Goal: Information Seeking & Learning: Compare options

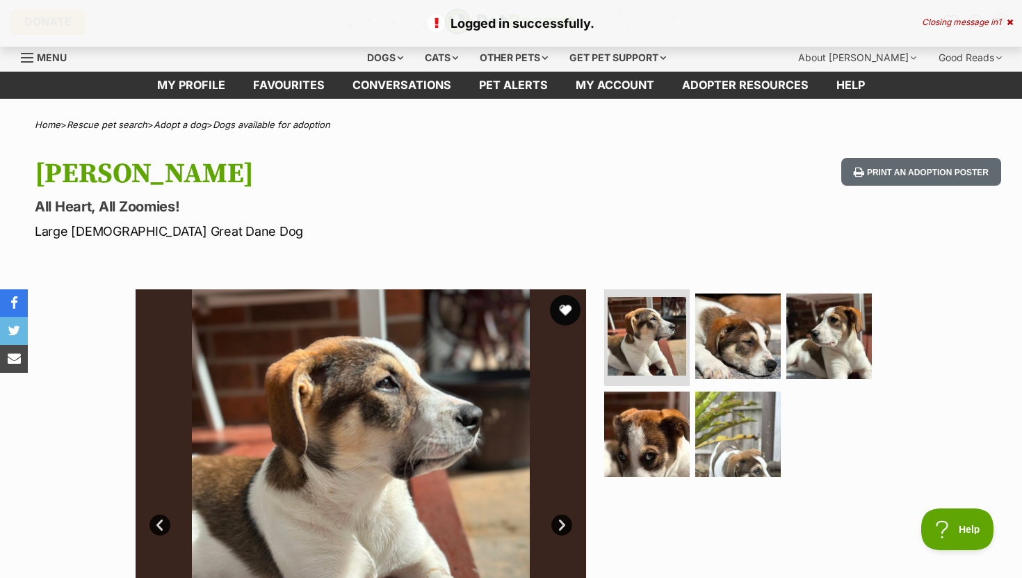
click at [568, 306] on button "favourite" at bounding box center [565, 310] width 31 height 31
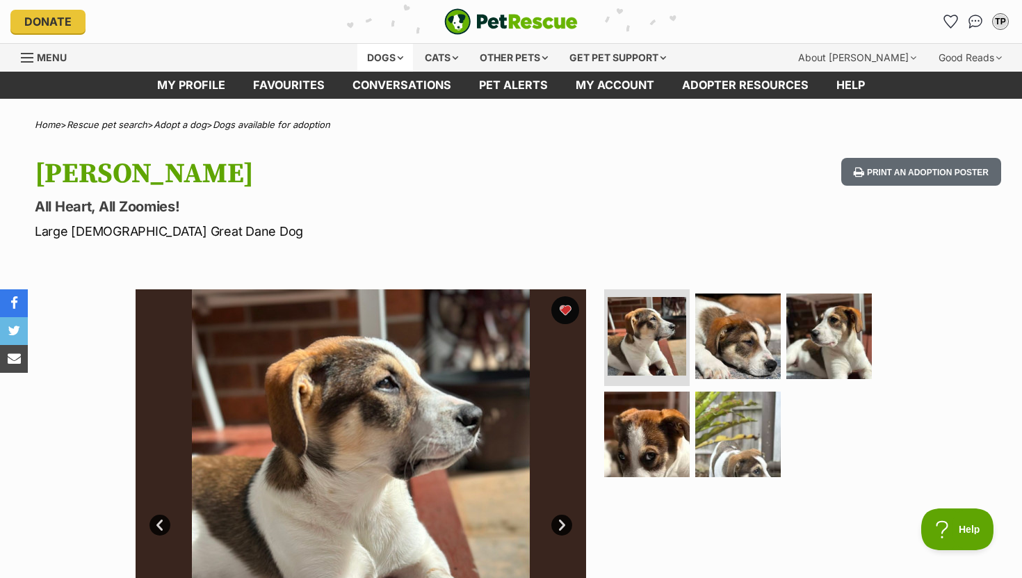
click at [376, 55] on div "Dogs" at bounding box center [386, 58] width 56 height 28
click at [396, 57] on div "Dogs" at bounding box center [386, 58] width 56 height 28
click at [390, 54] on div "Dogs" at bounding box center [386, 58] width 56 height 28
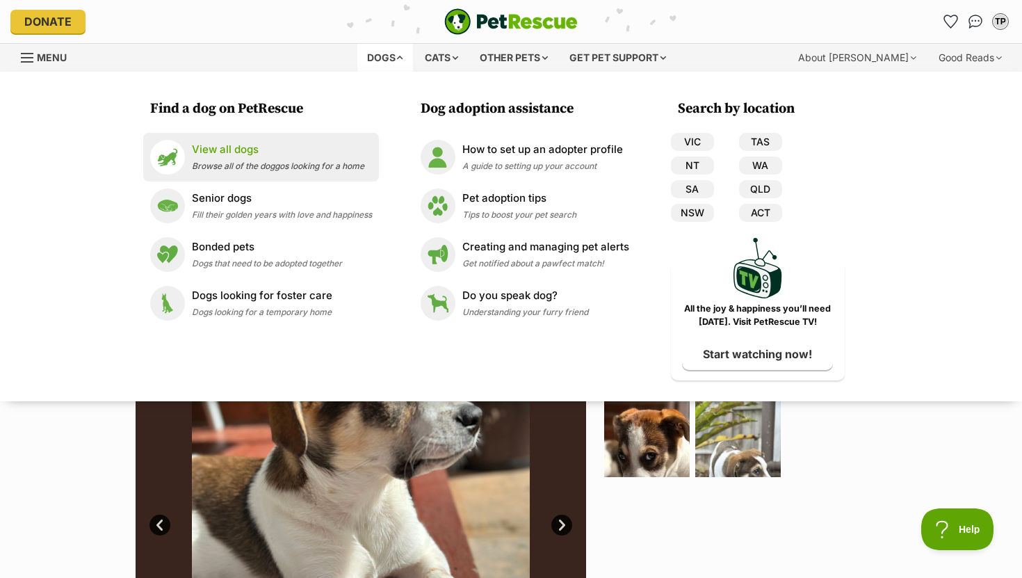
click at [231, 143] on p "View all dogs" at bounding box center [278, 150] width 172 height 16
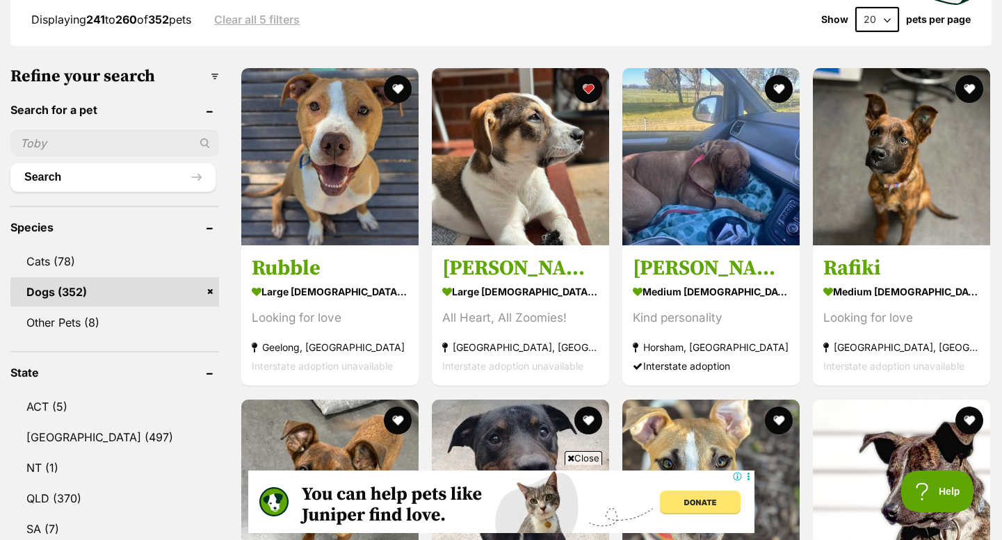
scroll to position [16, 0]
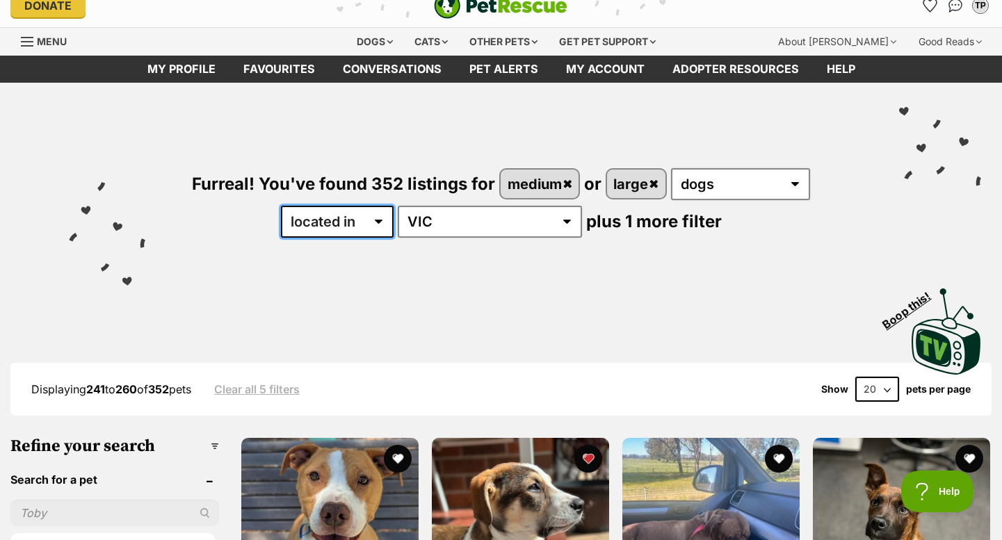
click at [394, 218] on select "available in located in" at bounding box center [337, 222] width 113 height 32
select select "enabled"
click at [323, 206] on select "available in located in" at bounding box center [337, 222] width 113 height 32
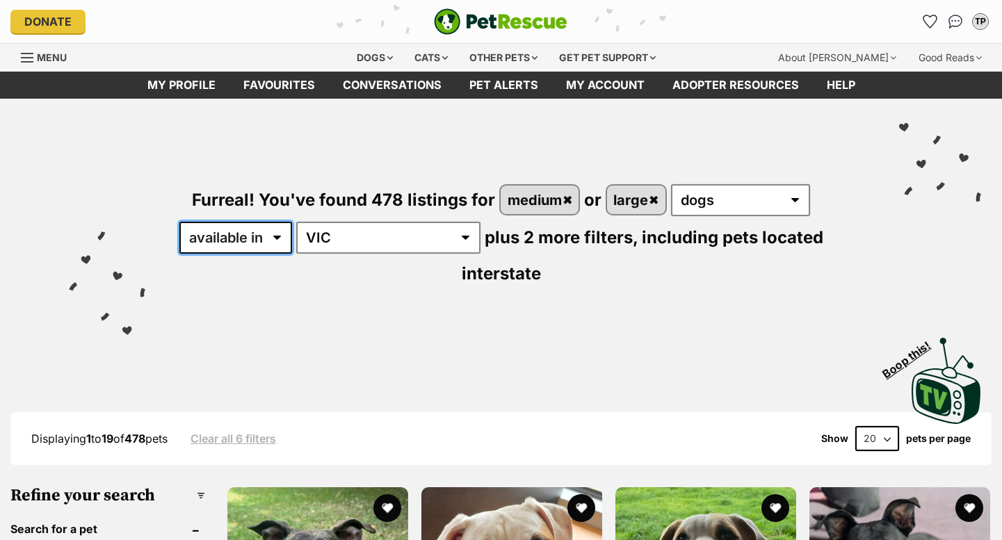
click at [248, 241] on select "available in located in" at bounding box center [235, 238] width 113 height 32
select select "disabled"
click at [181, 222] on select "available in located in" at bounding box center [235, 238] width 113 height 32
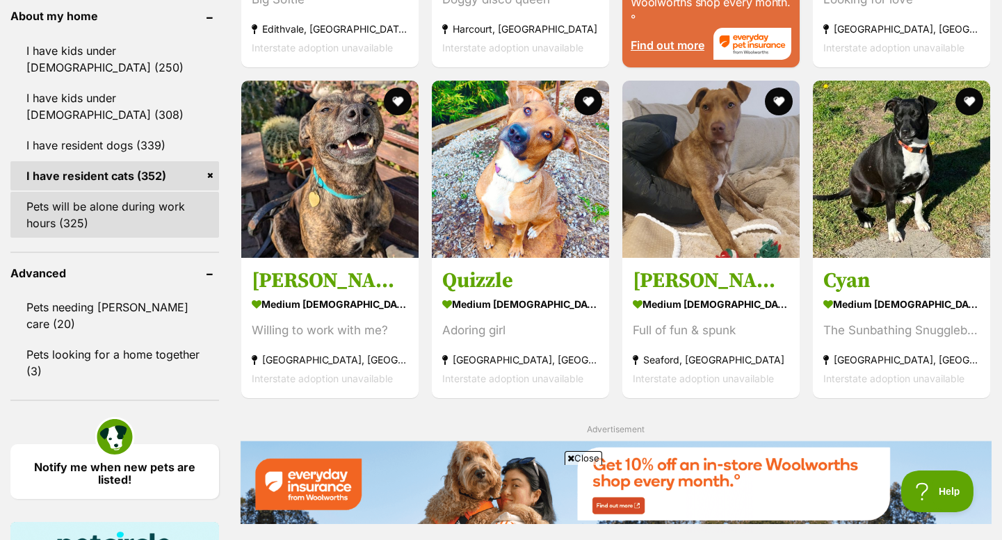
scroll to position [1610, 0]
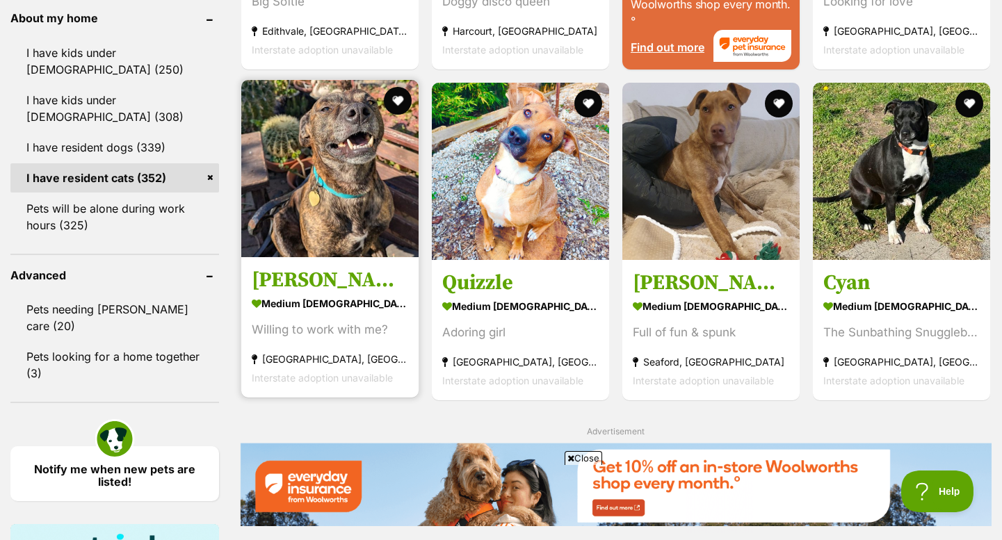
click at [306, 237] on img at bounding box center [329, 168] width 177 height 177
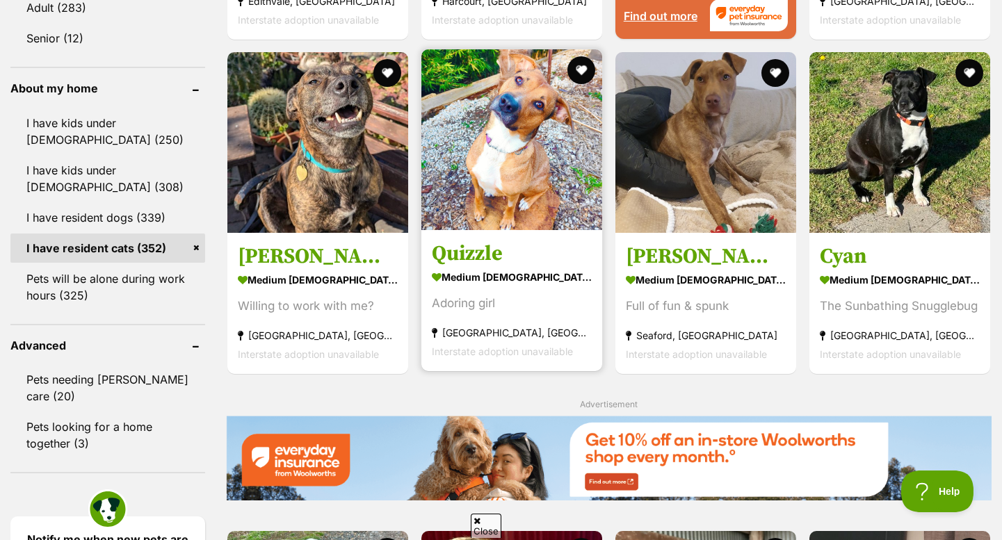
click at [481, 270] on link "Quizzle medium female Dog Adoring girl Lilydale, VIC Interstate adoption unavai…" at bounding box center [512, 300] width 181 height 141
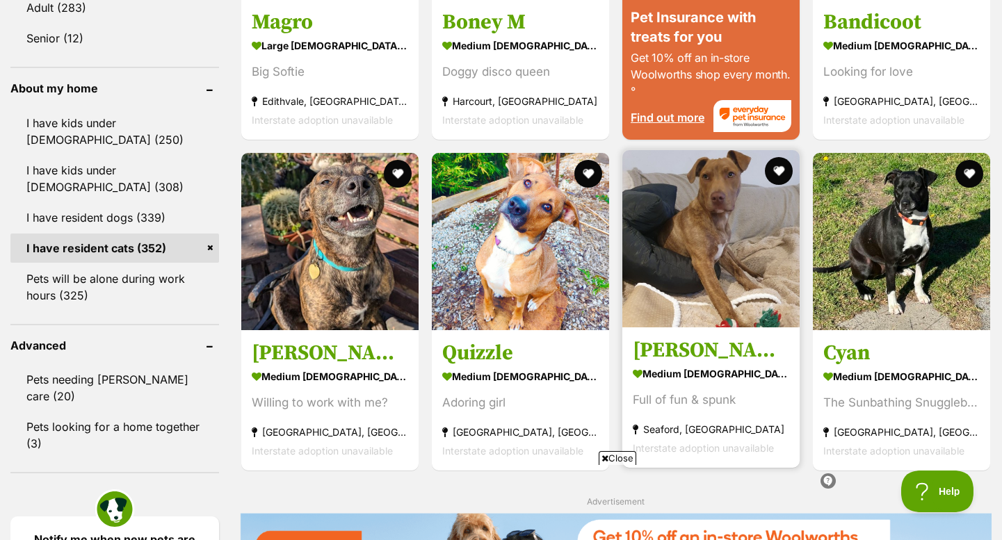
click at [709, 345] on h3 "Selena" at bounding box center [711, 351] width 156 height 26
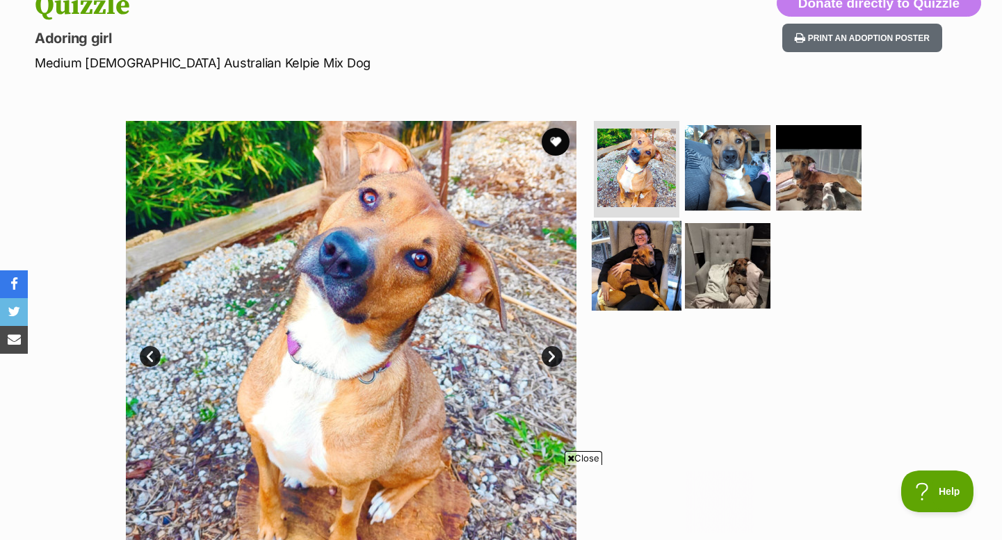
click at [645, 260] on img at bounding box center [637, 266] width 90 height 90
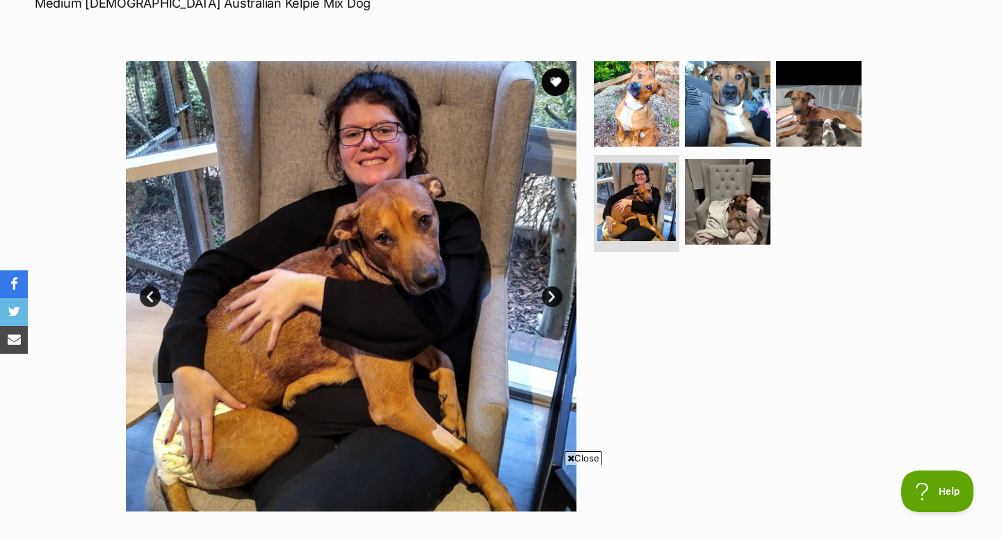
scroll to position [230, 0]
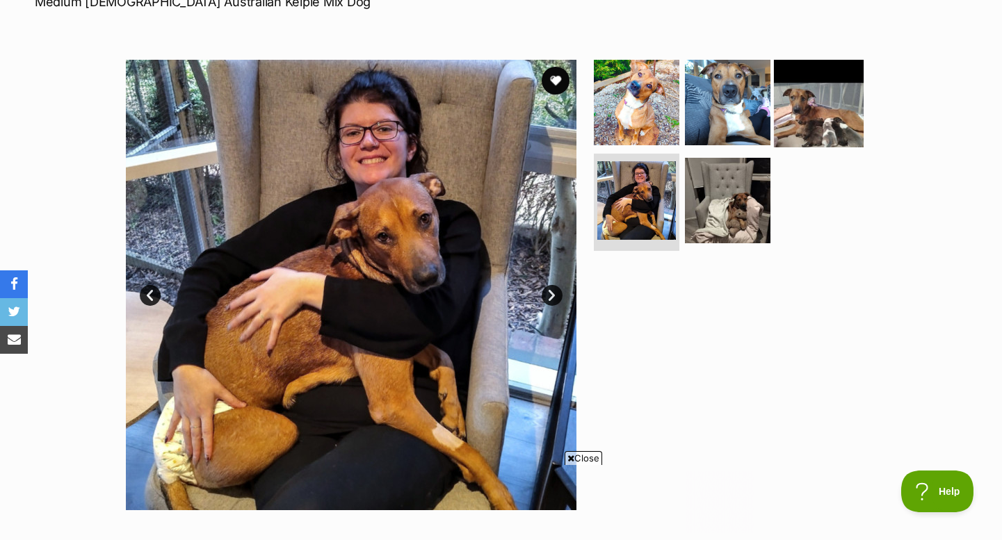
click at [835, 120] on img at bounding box center [819, 102] width 90 height 90
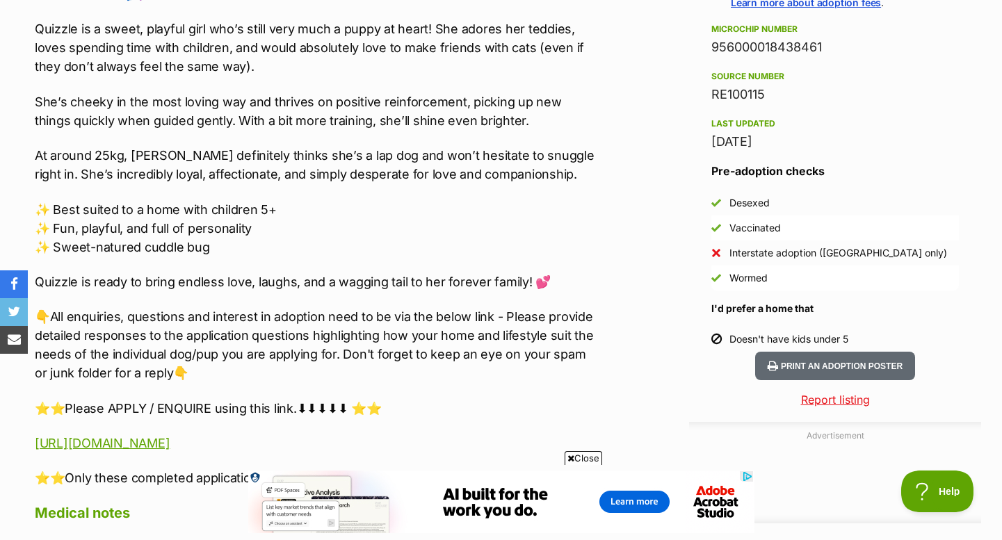
scroll to position [0, 0]
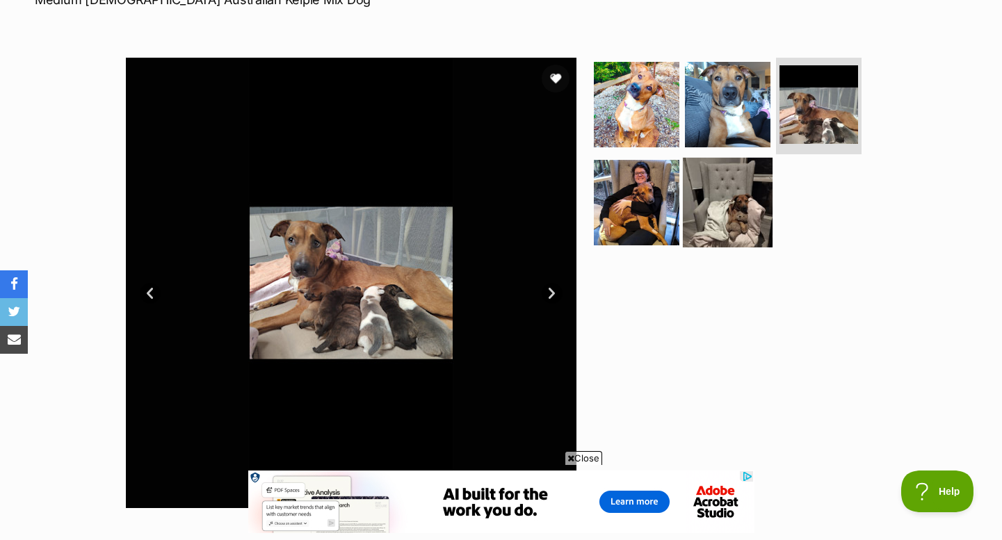
click at [741, 204] on img at bounding box center [728, 203] width 90 height 90
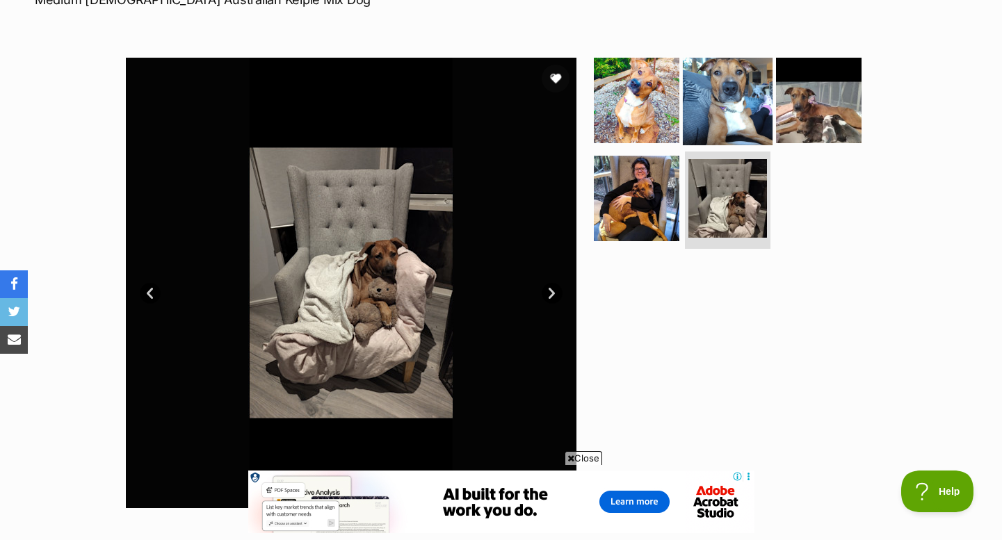
click at [740, 106] on img at bounding box center [728, 100] width 90 height 90
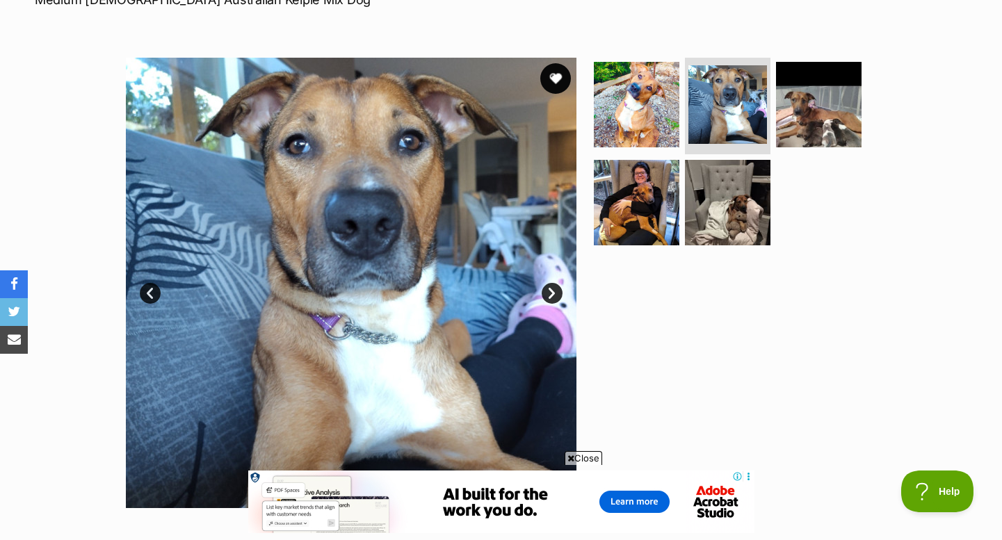
click at [557, 72] on button "favourite" at bounding box center [555, 78] width 31 height 31
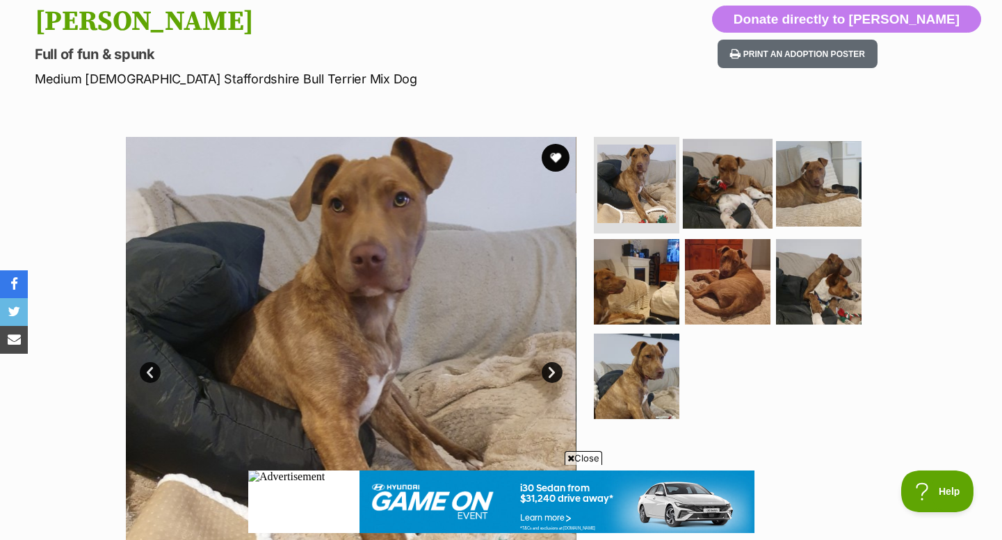
click at [733, 178] on img at bounding box center [728, 183] width 90 height 90
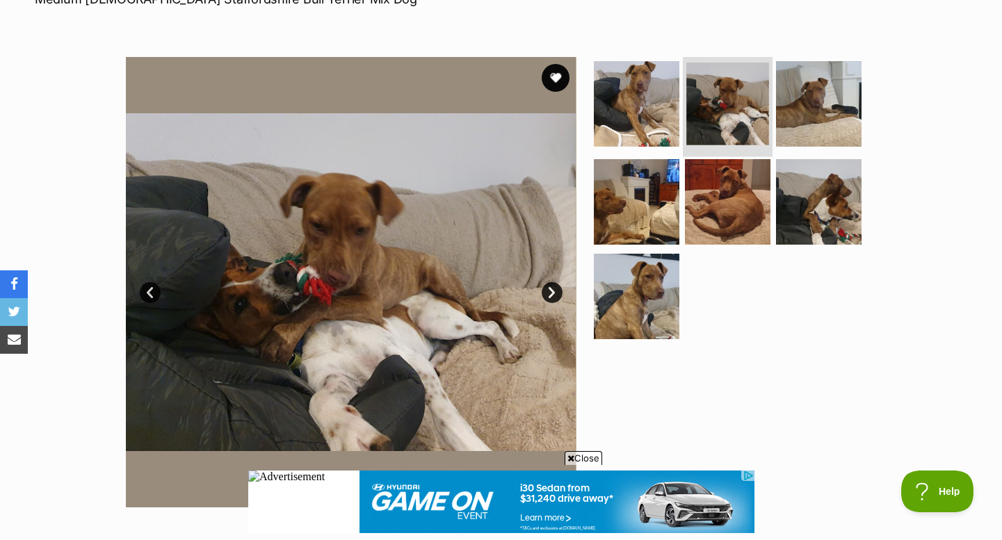
scroll to position [234, 0]
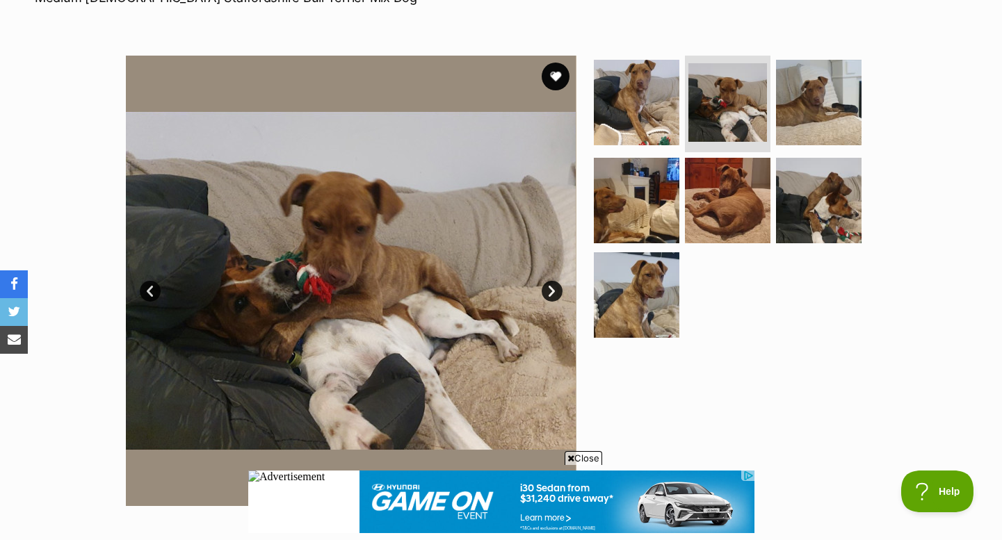
click at [549, 305] on img at bounding box center [350, 281] width 451 height 451
click at [549, 289] on link "Next" at bounding box center [552, 291] width 21 height 21
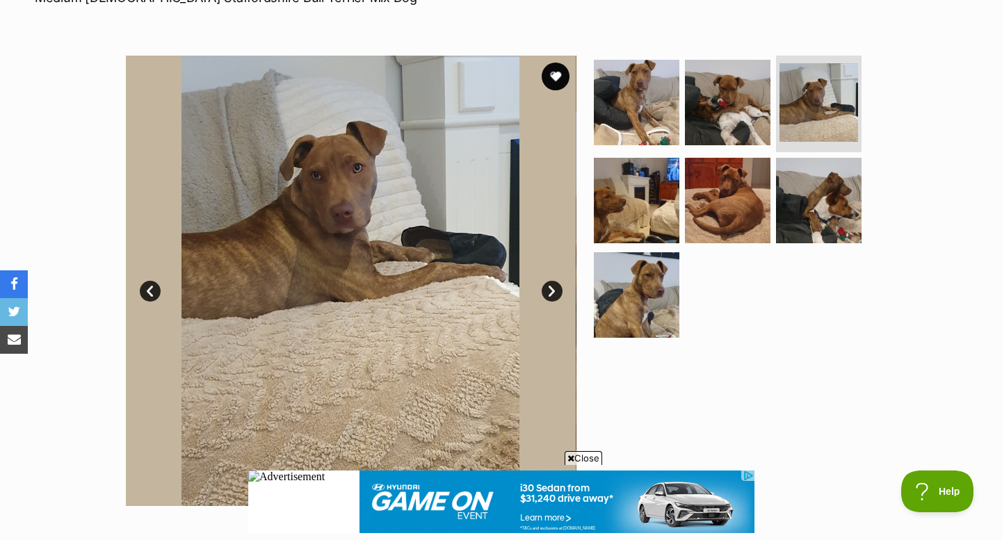
click at [549, 289] on link "Next" at bounding box center [552, 291] width 21 height 21
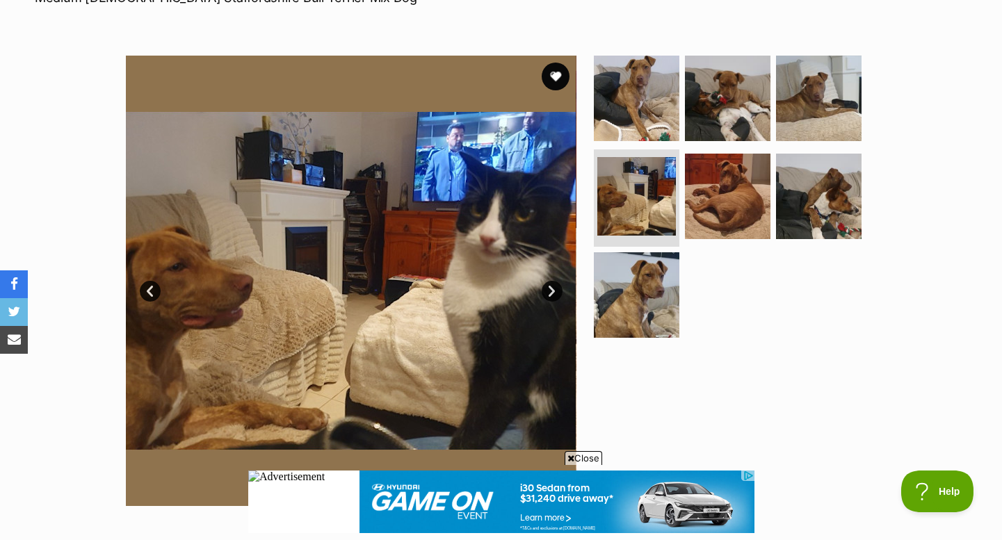
click at [549, 287] on link "Next" at bounding box center [552, 291] width 21 height 21
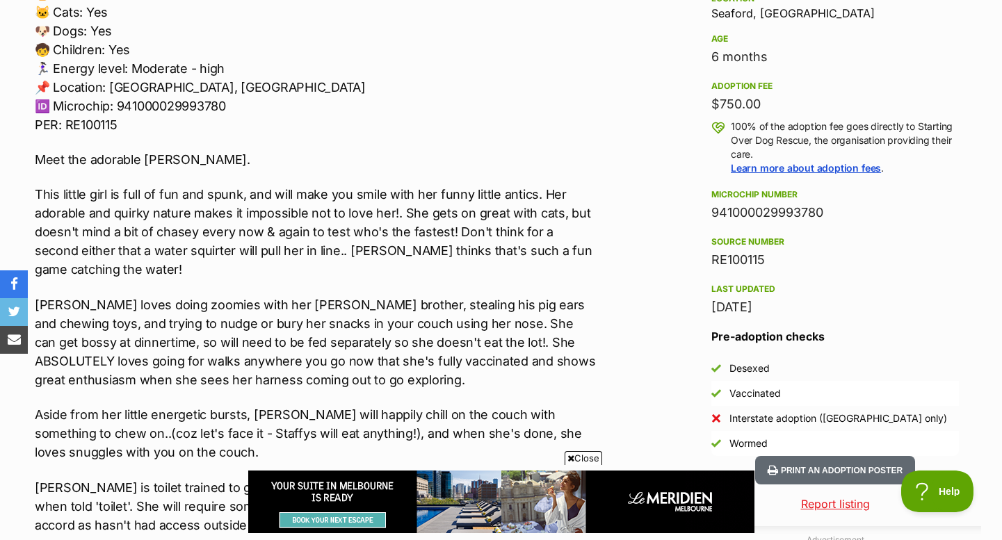
scroll to position [0, 0]
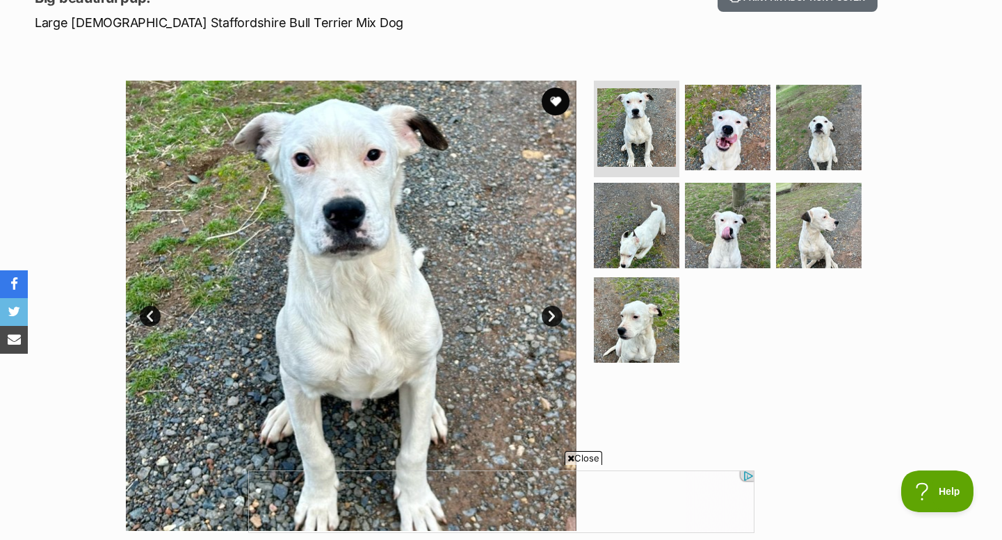
click at [547, 314] on link "Next" at bounding box center [552, 316] width 21 height 21
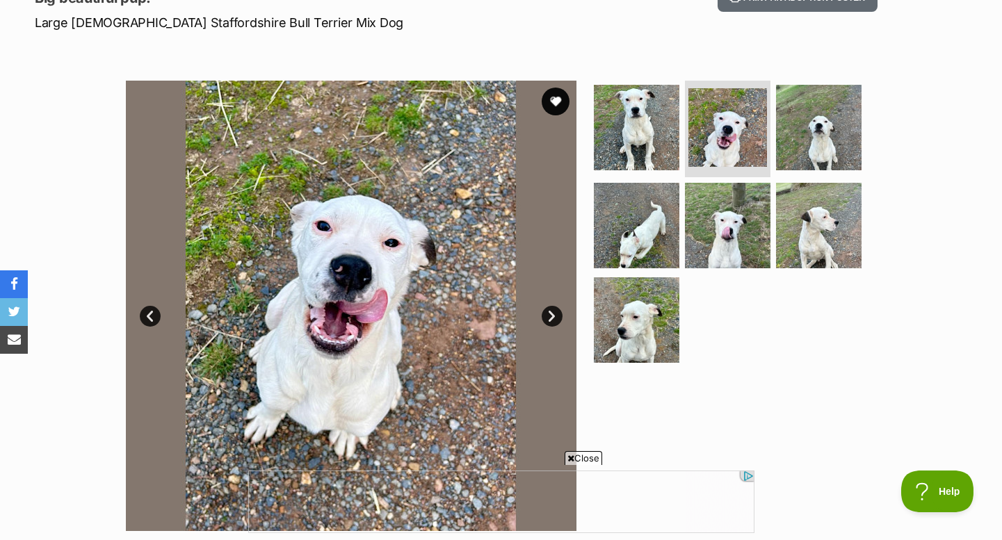
click at [547, 314] on link "Next" at bounding box center [552, 316] width 21 height 21
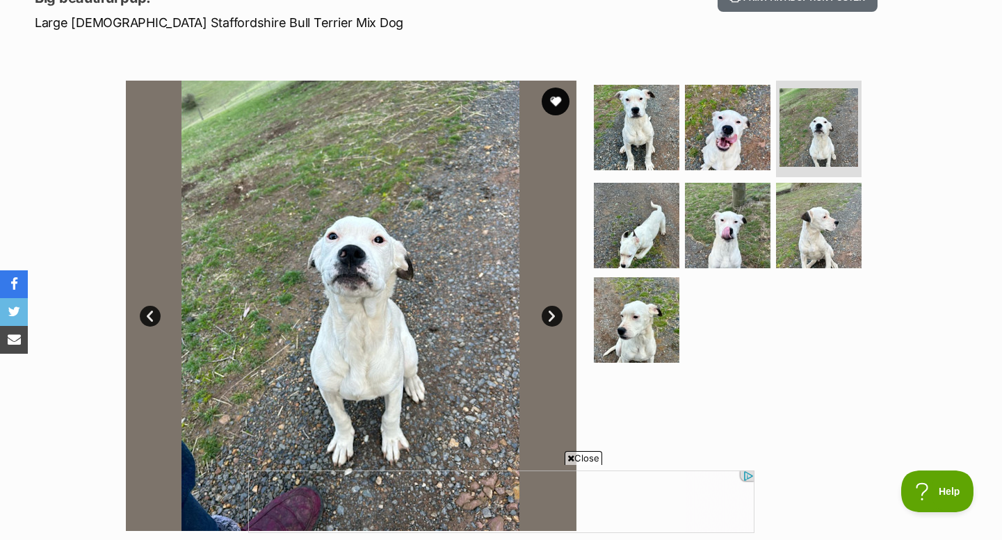
click at [547, 314] on link "Next" at bounding box center [552, 316] width 21 height 21
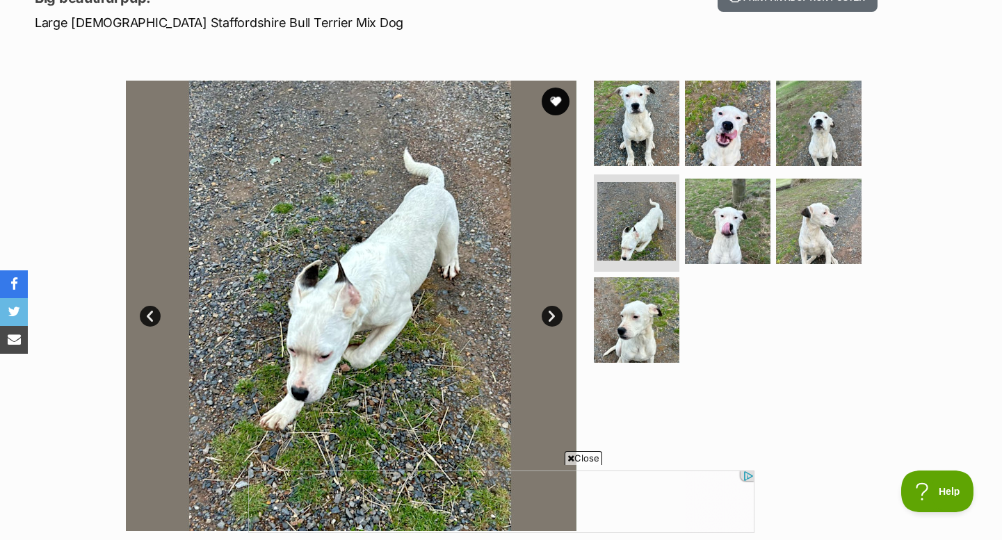
click at [547, 313] on link "Next" at bounding box center [552, 316] width 21 height 21
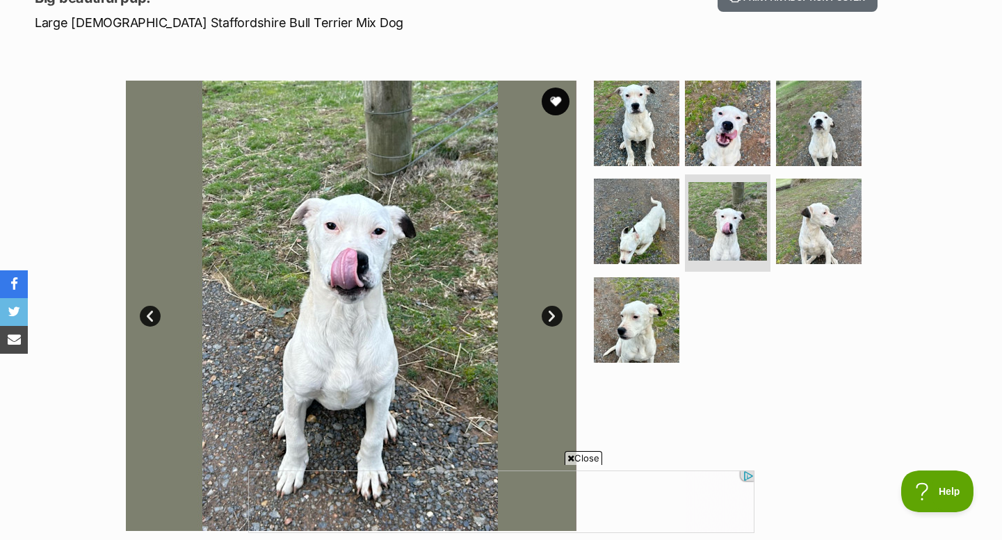
click at [547, 311] on link "Next" at bounding box center [552, 316] width 21 height 21
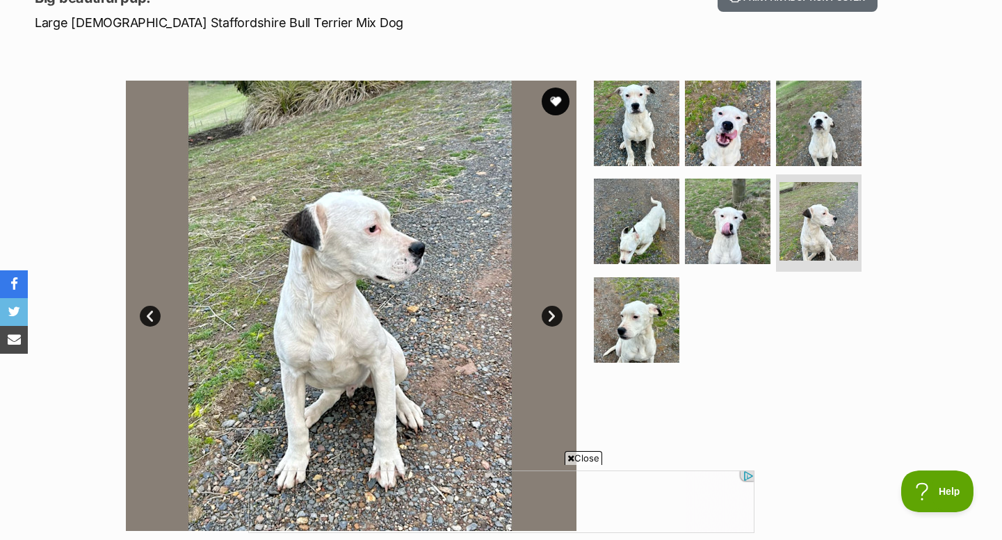
click at [550, 316] on link "Next" at bounding box center [552, 316] width 21 height 21
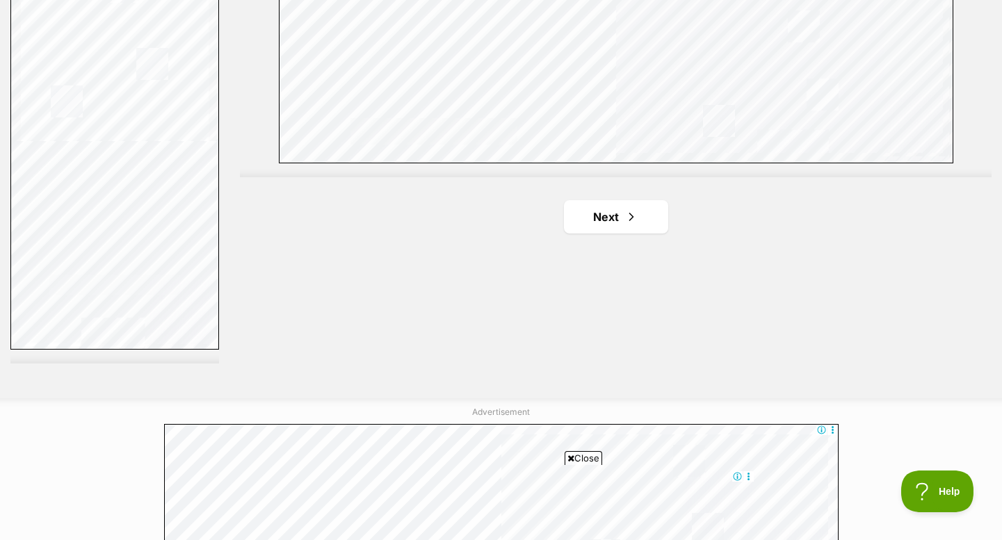
scroll to position [2653, 0]
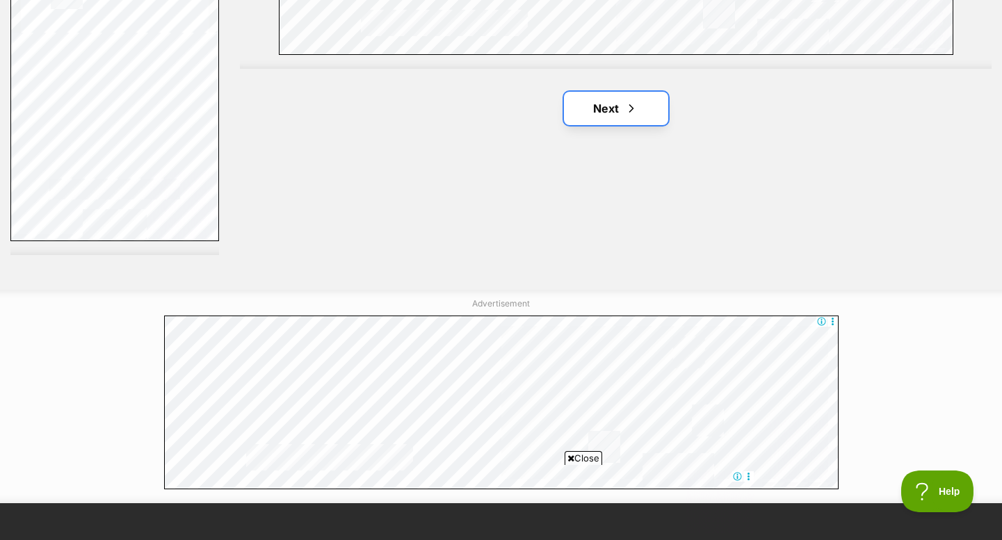
click at [607, 114] on link "Next" at bounding box center [616, 108] width 104 height 33
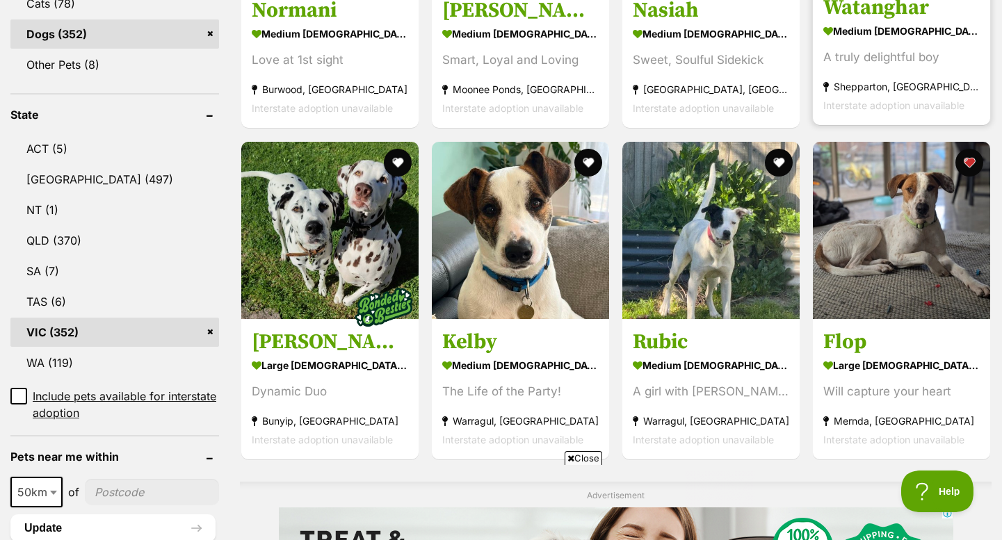
click at [889, 67] on div "A truly delightful boy" at bounding box center [902, 58] width 156 height 19
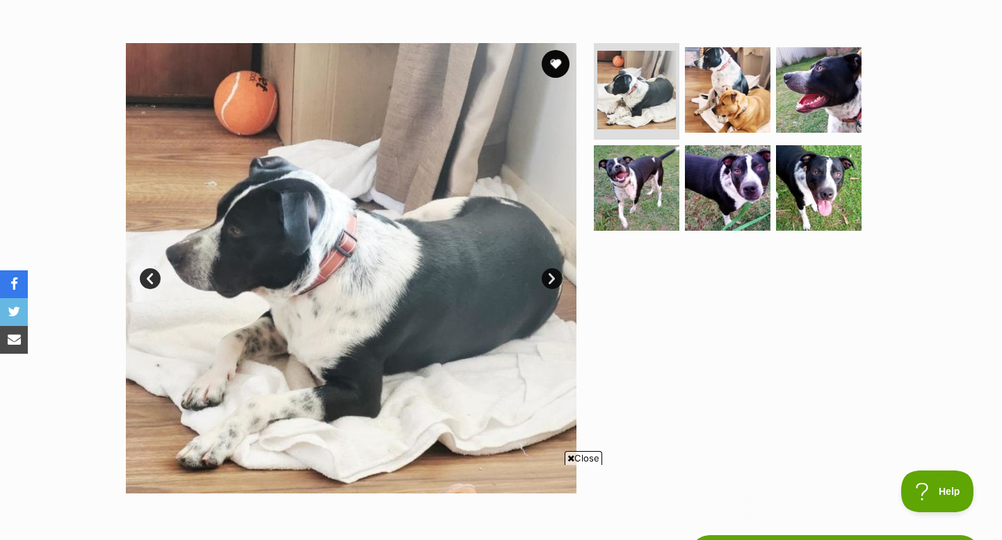
click at [561, 275] on link "Next" at bounding box center [552, 278] width 21 height 21
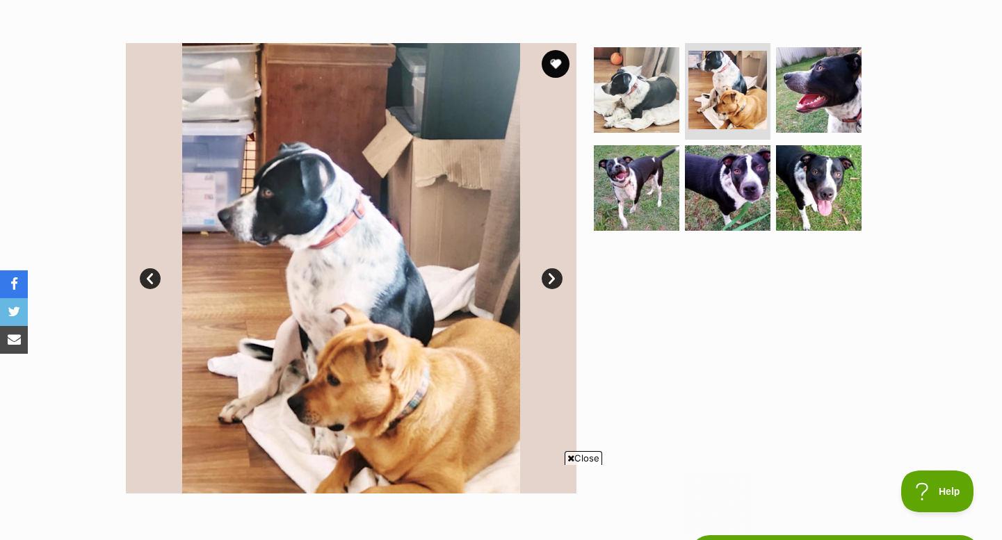
click at [559, 275] on link "Next" at bounding box center [552, 278] width 21 height 21
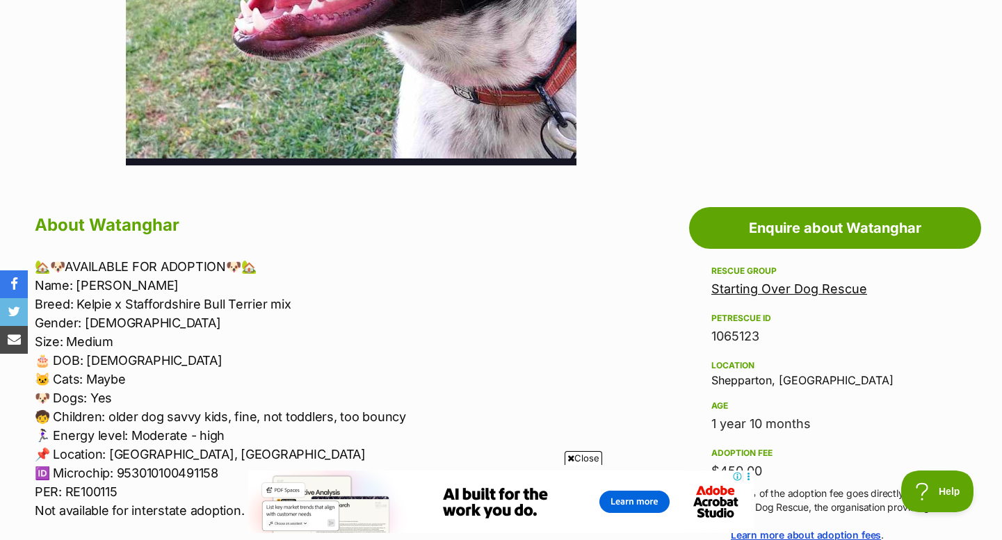
scroll to position [751, 0]
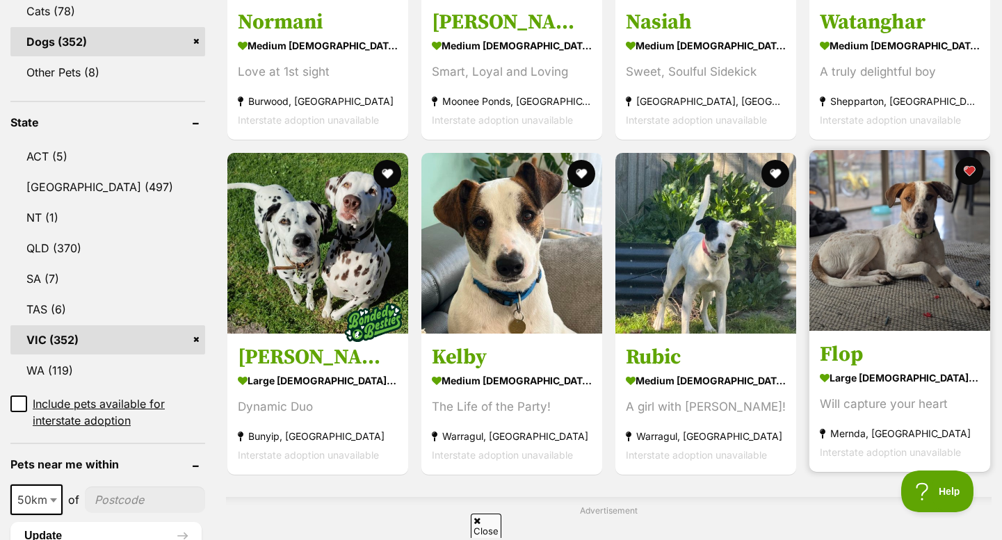
click at [918, 285] on img at bounding box center [900, 240] width 181 height 181
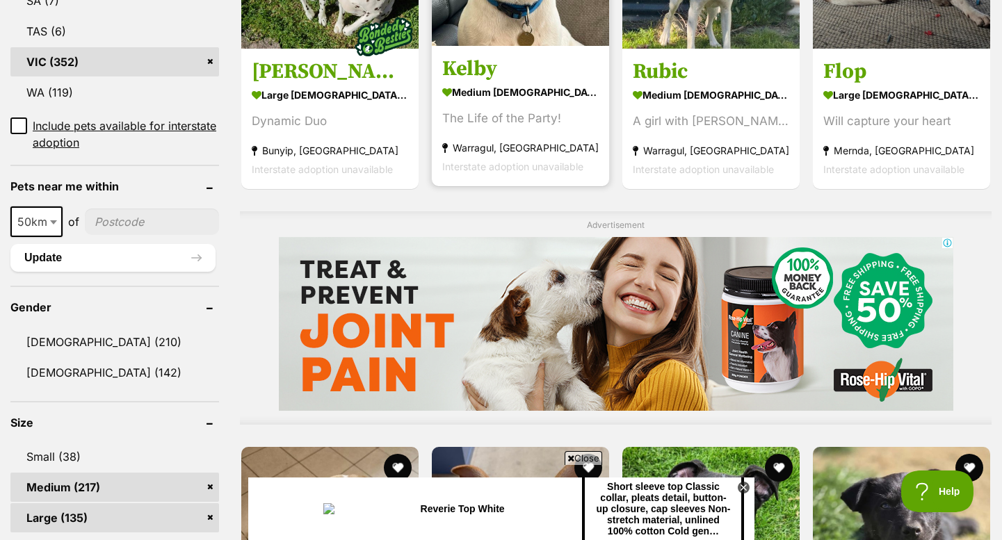
scroll to position [1201, 0]
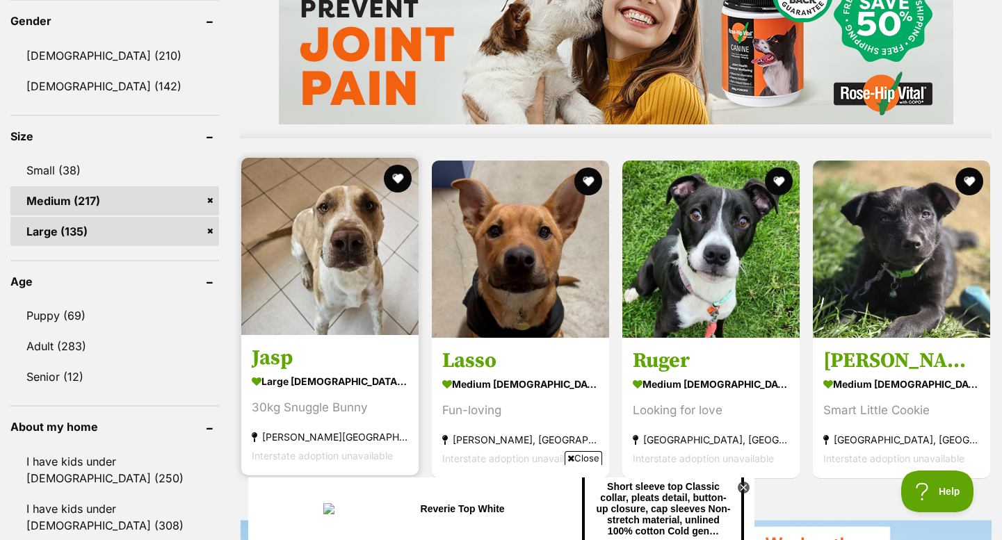
click at [351, 327] on img at bounding box center [329, 246] width 177 height 177
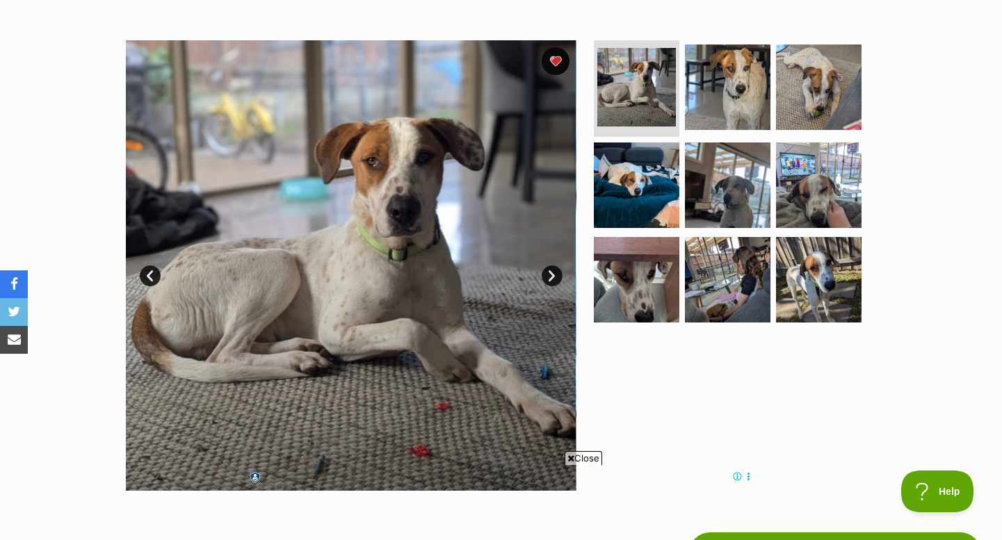
scroll to position [247, 0]
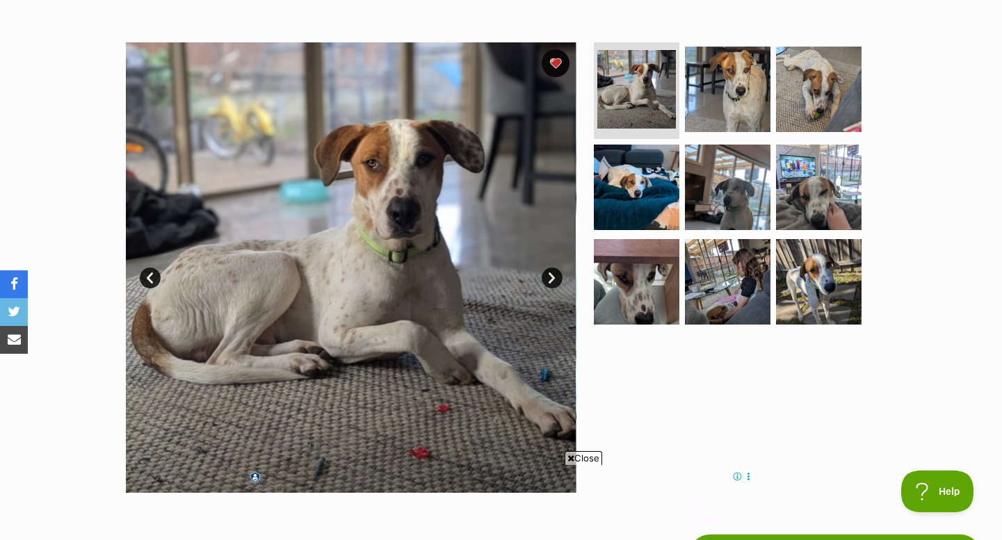
click at [552, 270] on link "Next" at bounding box center [552, 278] width 21 height 21
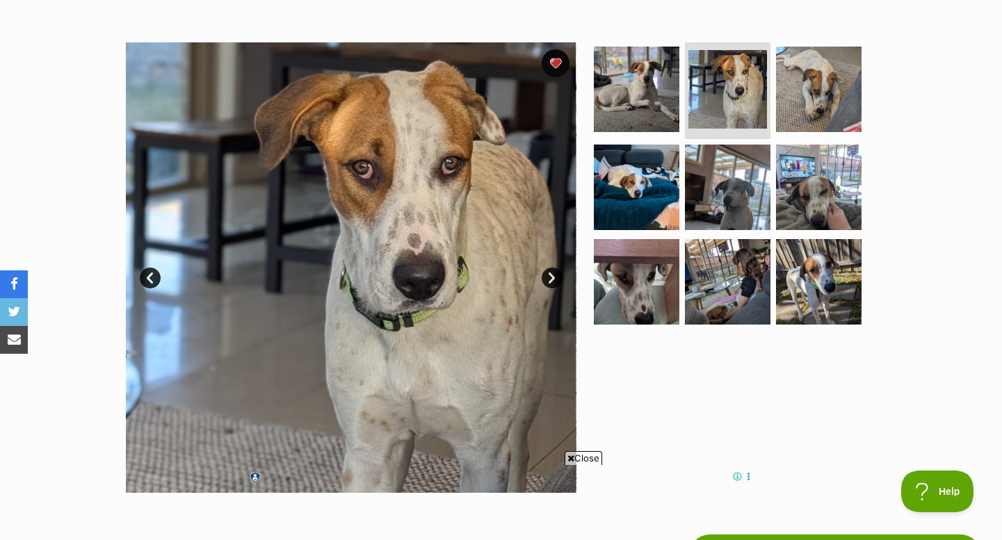
click at [552, 268] on link "Next" at bounding box center [552, 278] width 21 height 21
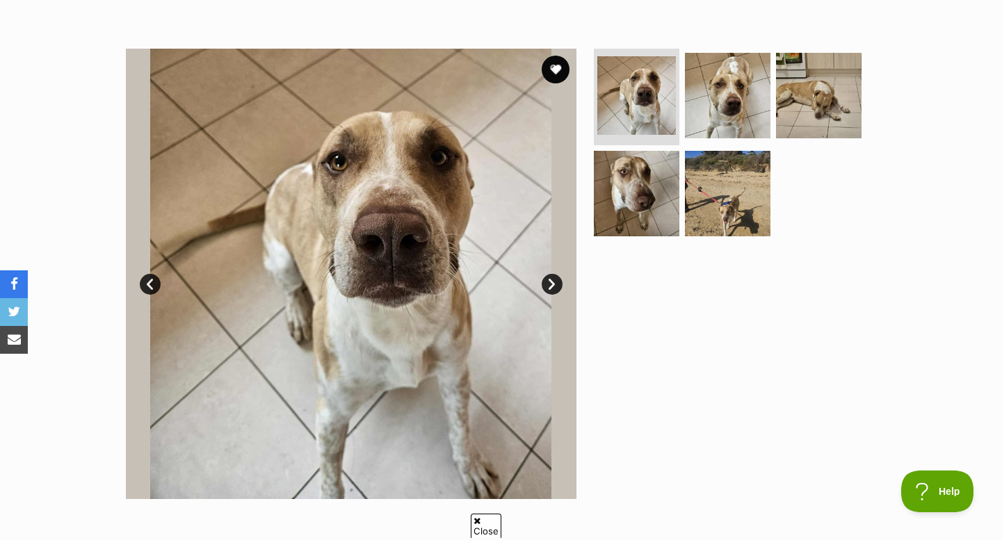
click at [560, 273] on img at bounding box center [351, 274] width 451 height 451
click at [548, 281] on link "Next" at bounding box center [552, 284] width 21 height 21
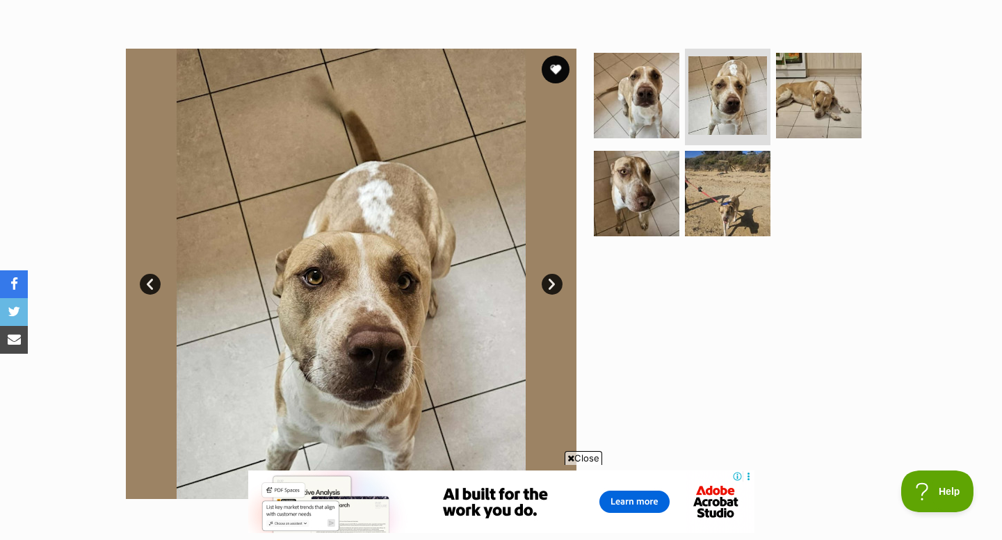
click at [548, 281] on link "Next" at bounding box center [552, 284] width 21 height 21
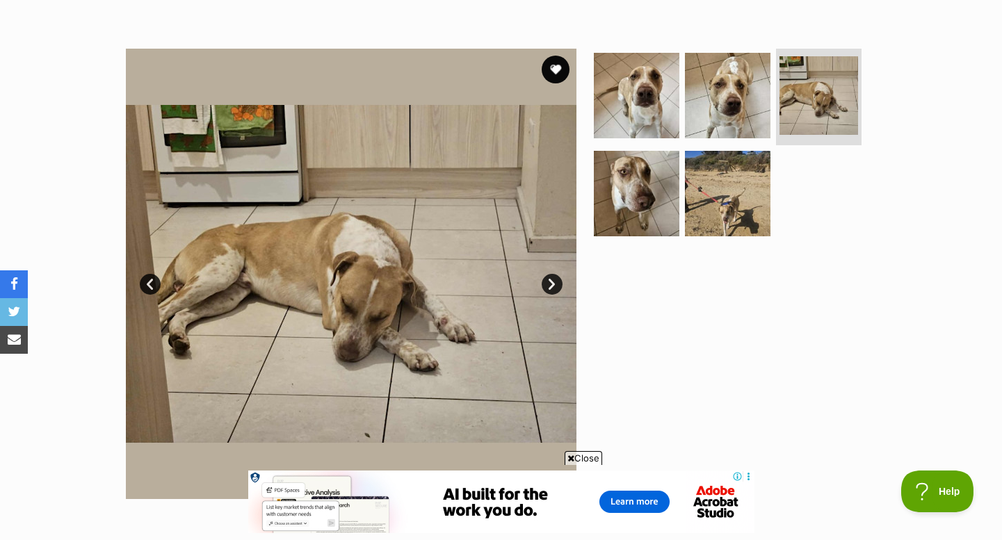
click at [548, 281] on link "Next" at bounding box center [552, 284] width 21 height 21
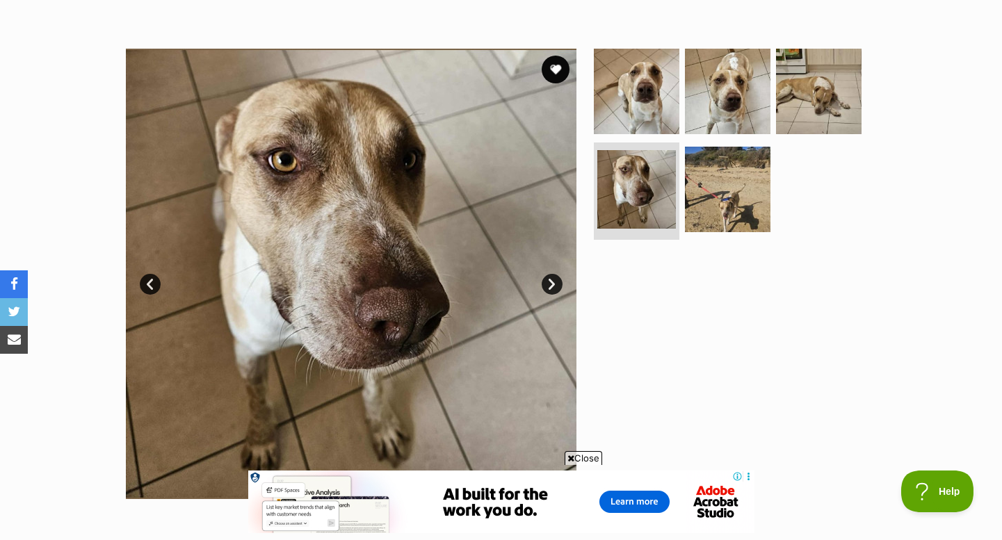
click at [548, 281] on link "Next" at bounding box center [552, 284] width 21 height 21
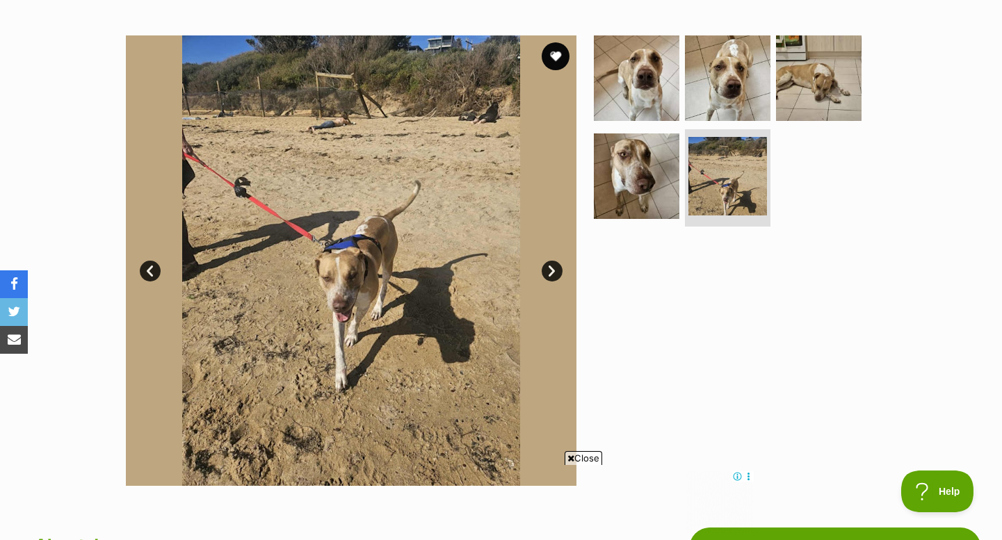
scroll to position [242, 0]
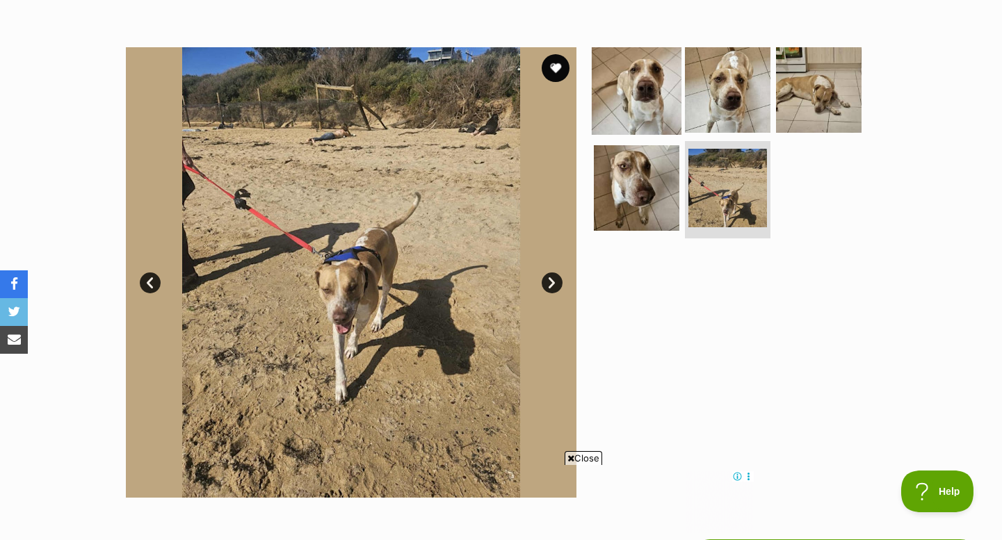
click at [666, 95] on img at bounding box center [637, 90] width 90 height 90
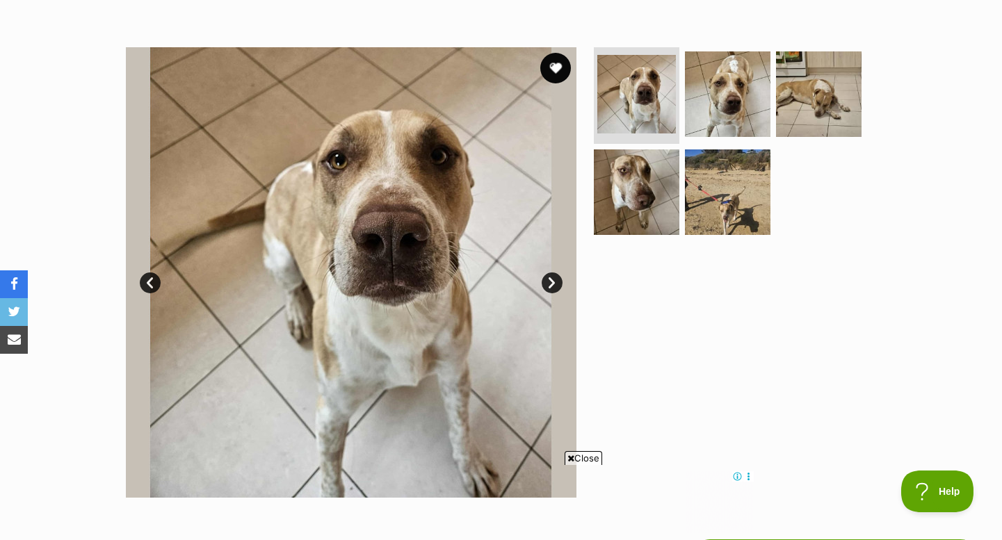
click at [555, 64] on button "favourite" at bounding box center [555, 68] width 31 height 31
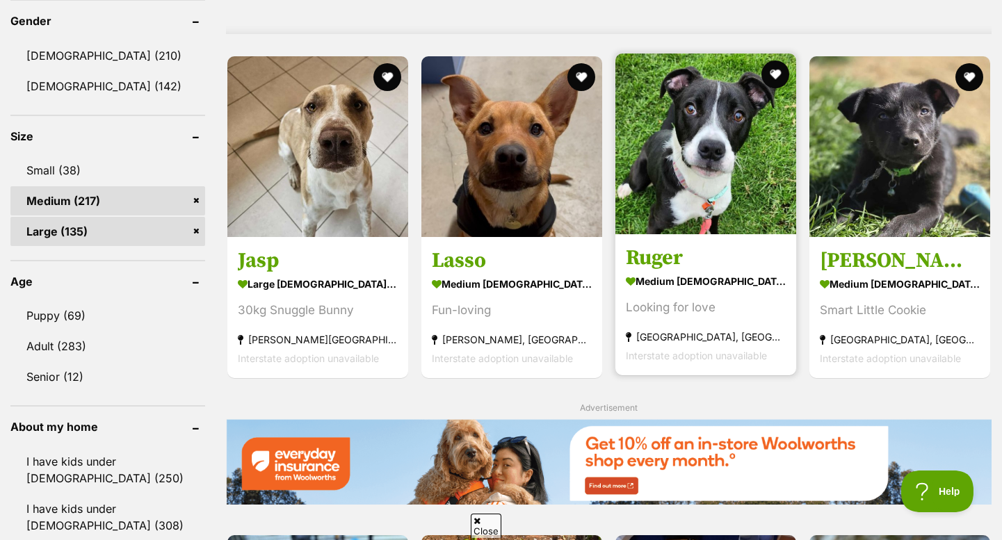
scroll to position [1210, 0]
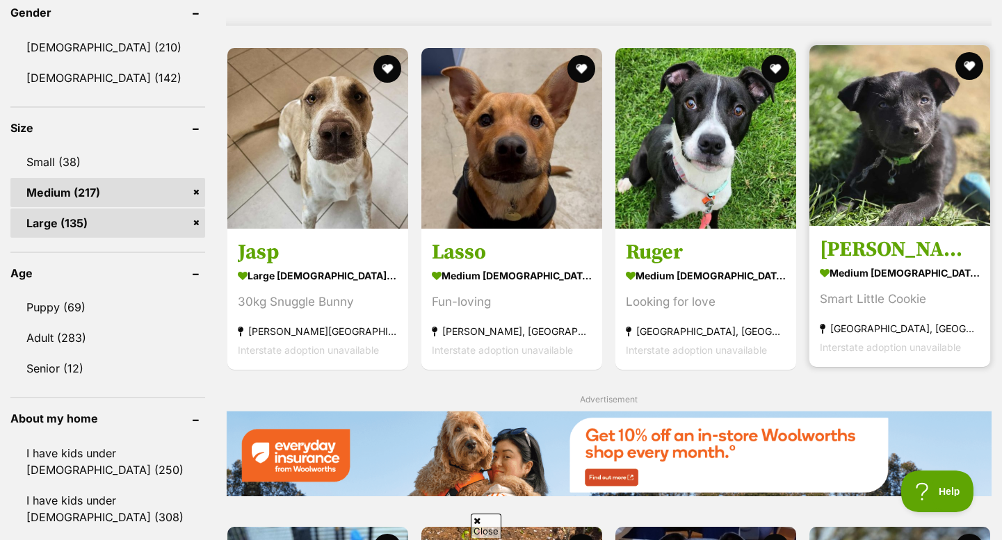
click at [883, 308] on div "Smart Little Cookie" at bounding box center [900, 298] width 160 height 19
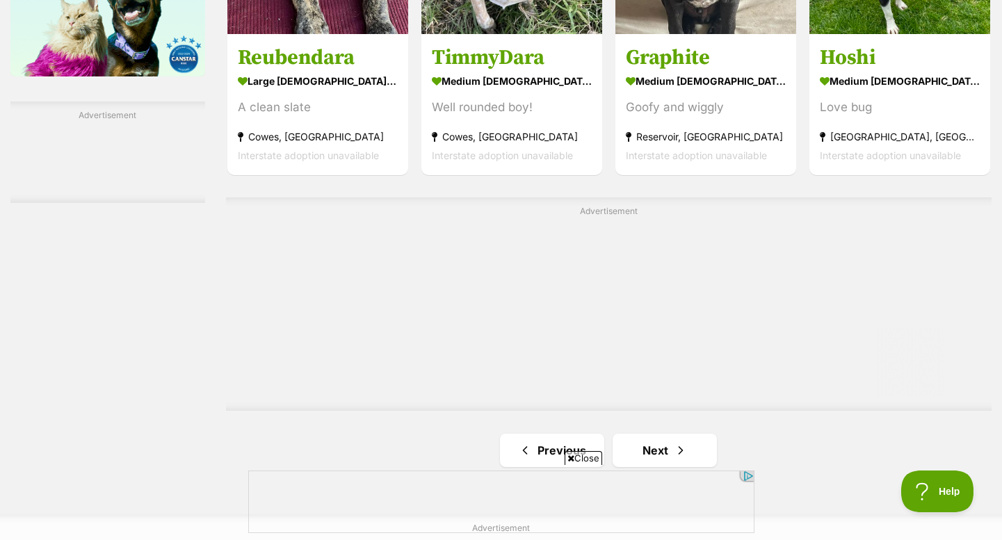
scroll to position [2395, 0]
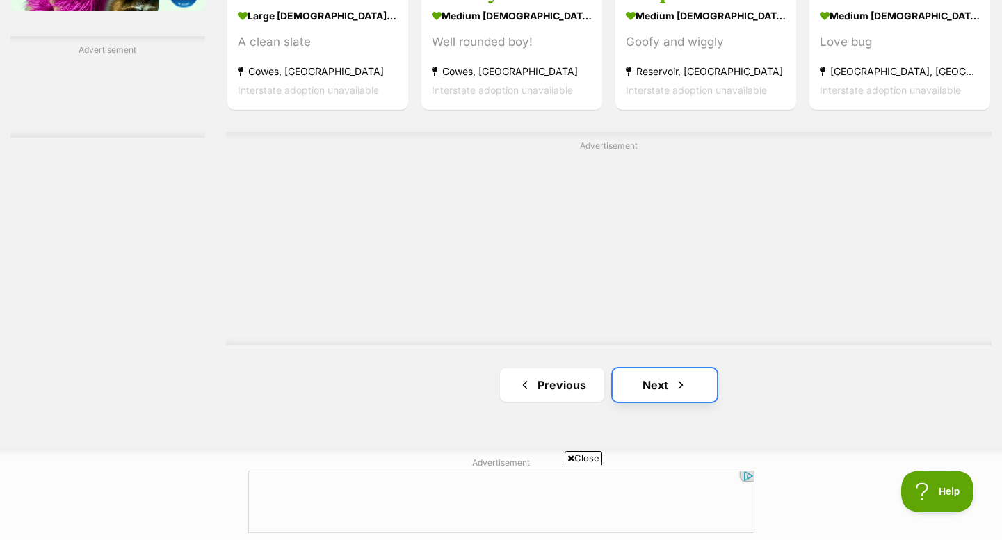
click at [655, 385] on link "Next" at bounding box center [665, 385] width 104 height 33
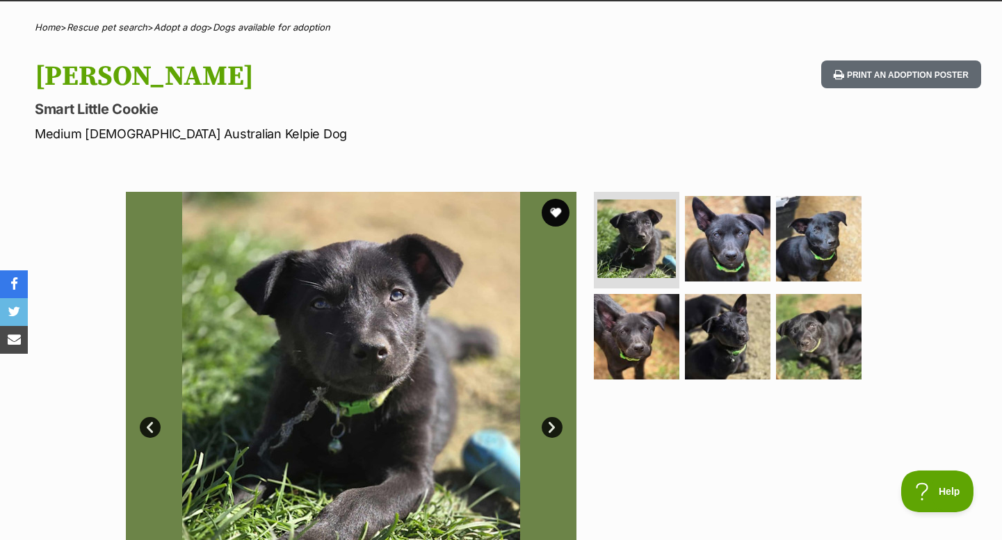
scroll to position [185, 0]
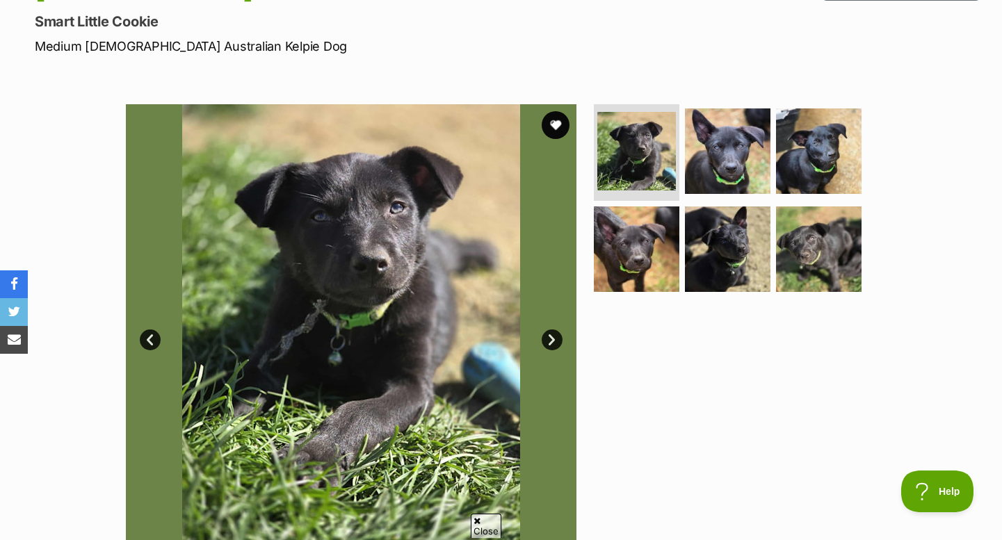
click at [559, 352] on img at bounding box center [351, 329] width 451 height 451
click at [554, 342] on link "Next" at bounding box center [552, 340] width 21 height 21
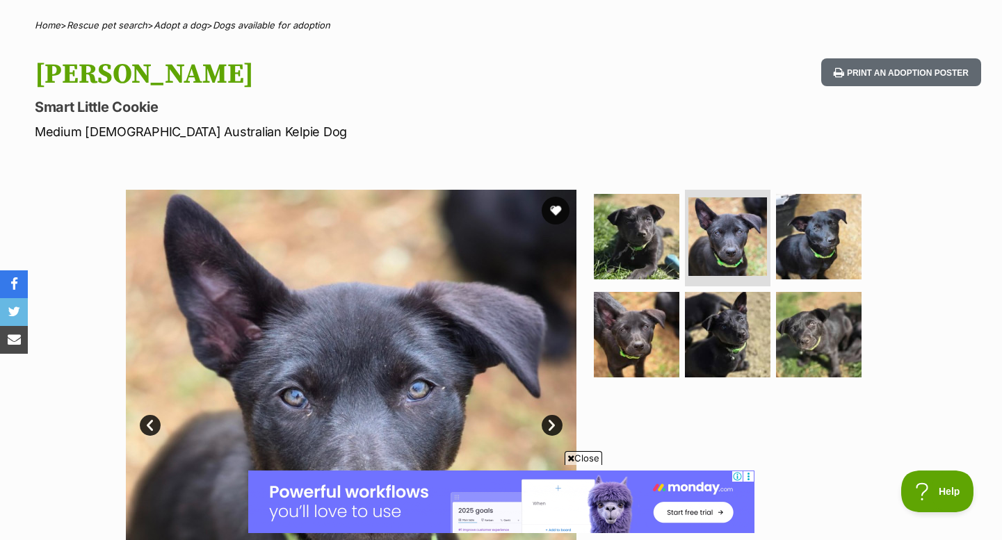
scroll to position [77, 0]
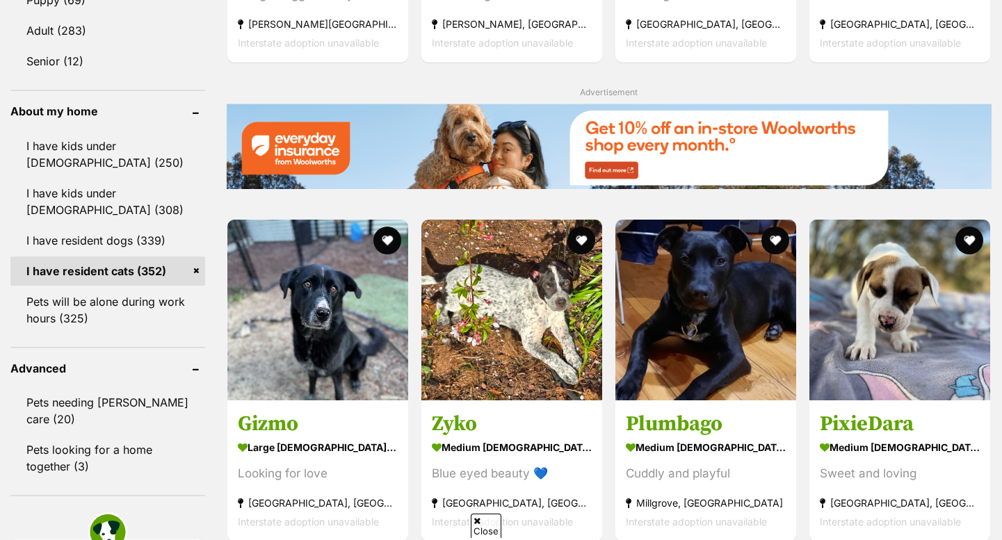
scroll to position [1515, 0]
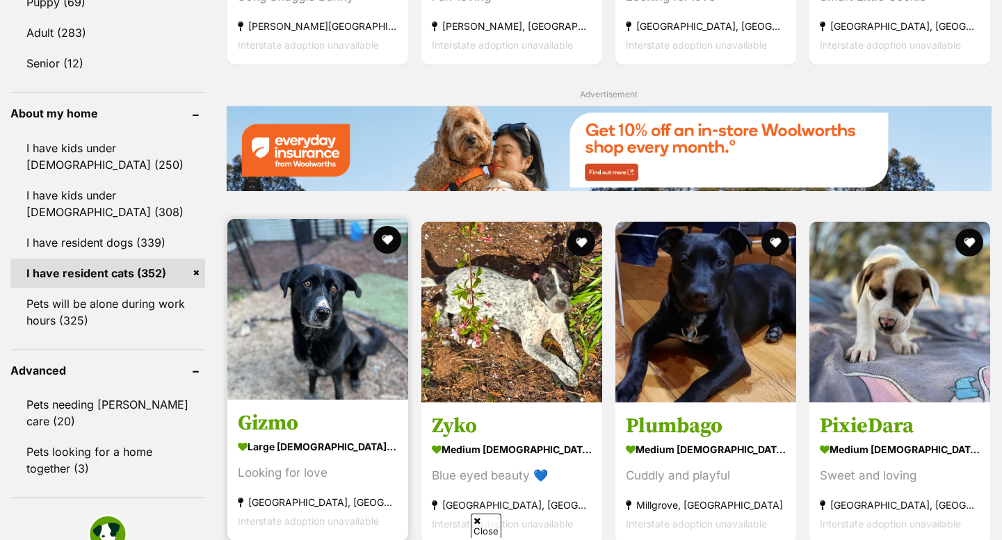
click at [255, 403] on link at bounding box center [317, 396] width 181 height 14
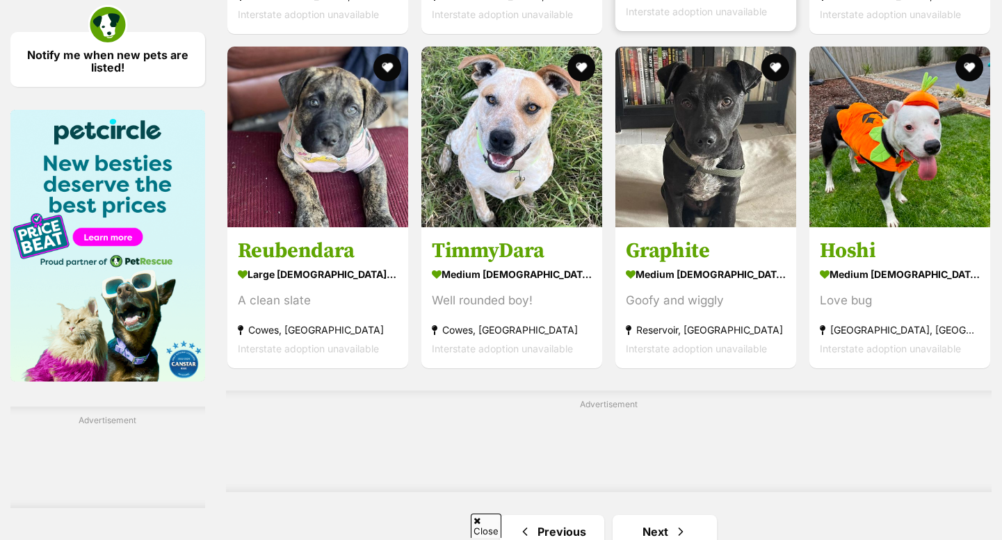
scroll to position [1823, 0]
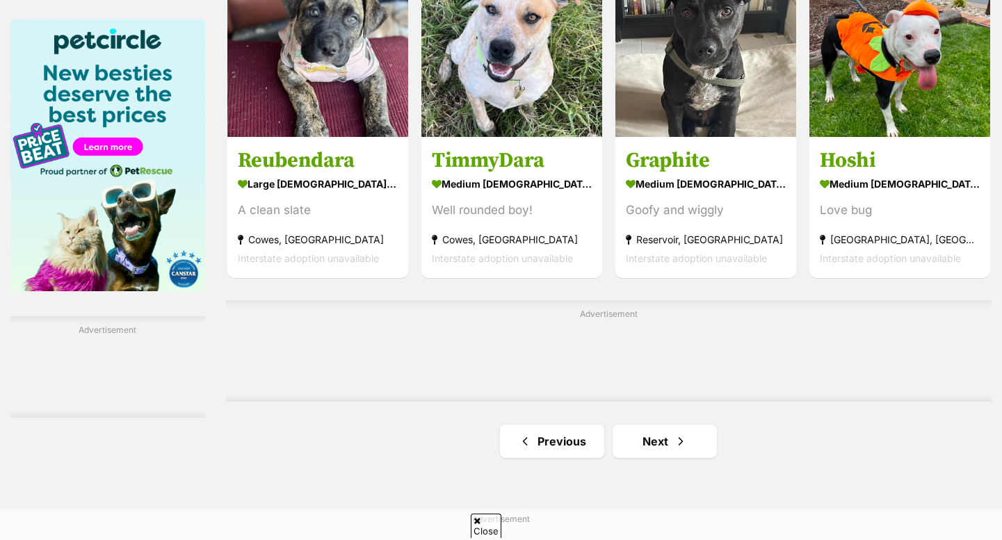
scroll to position [2118, 0]
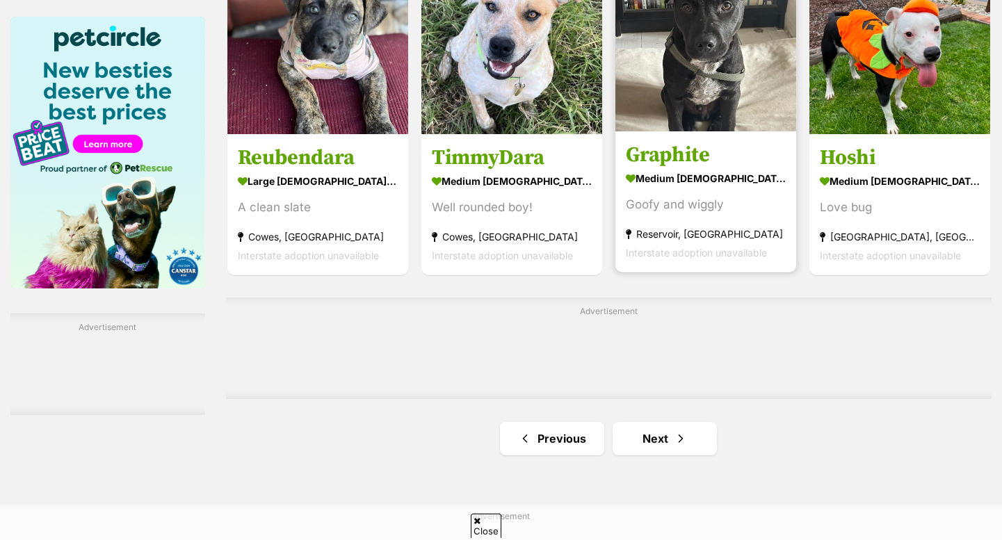
click at [703, 218] on section "medium [DEMOGRAPHIC_DATA] Dog Goofy and wiggly [GEOGRAPHIC_DATA], [GEOGRAPHIC_D…" at bounding box center [706, 215] width 160 height 94
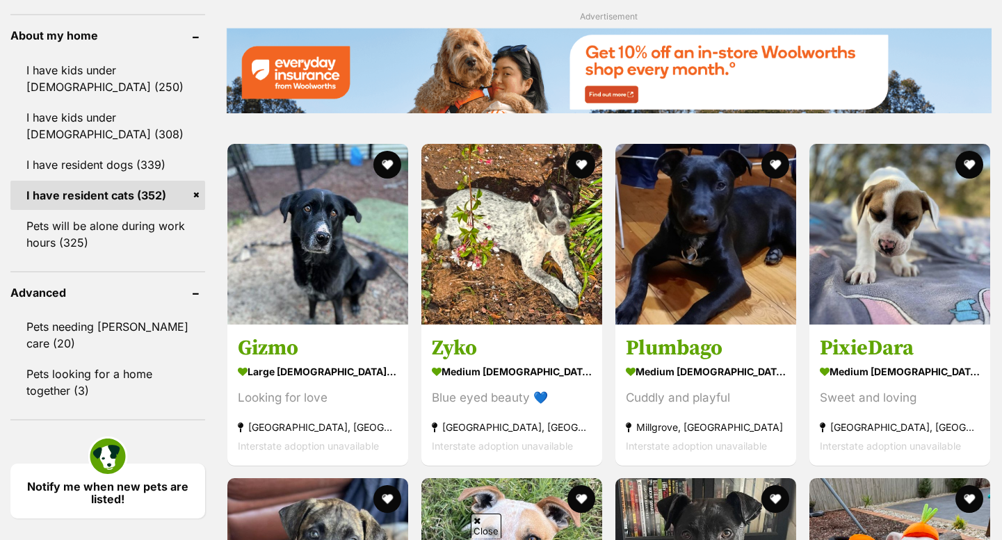
scroll to position [1625, 0]
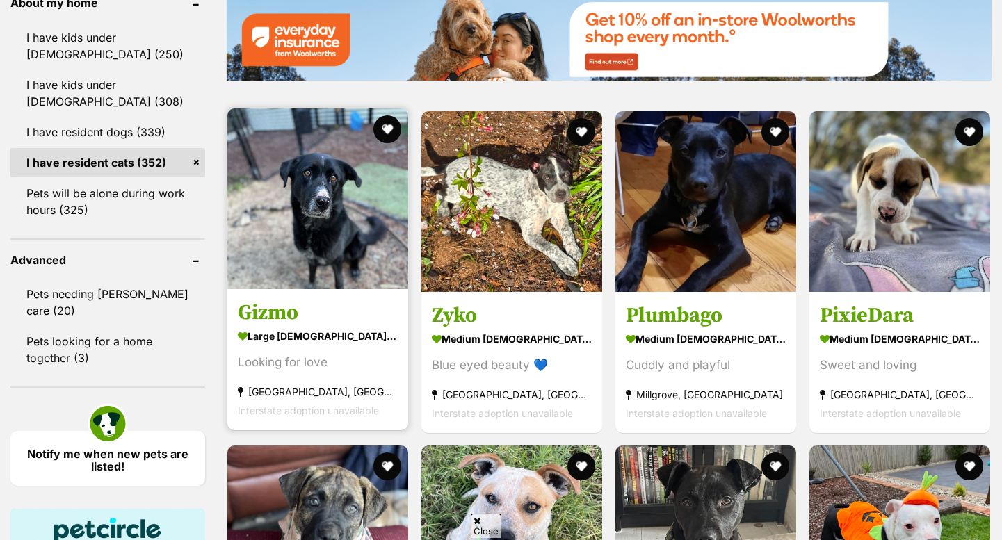
click at [323, 209] on img at bounding box center [317, 199] width 181 height 181
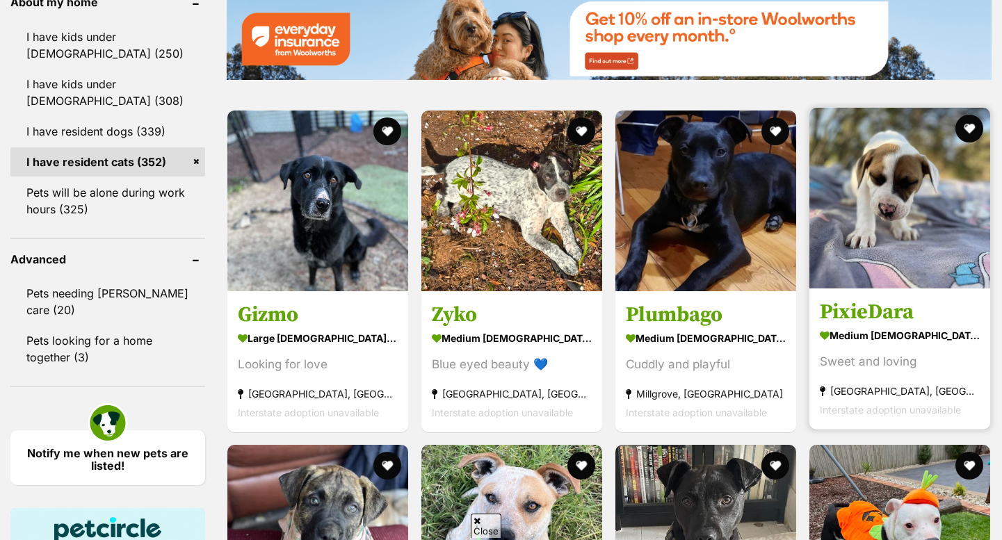
click at [860, 239] on img at bounding box center [900, 198] width 181 height 181
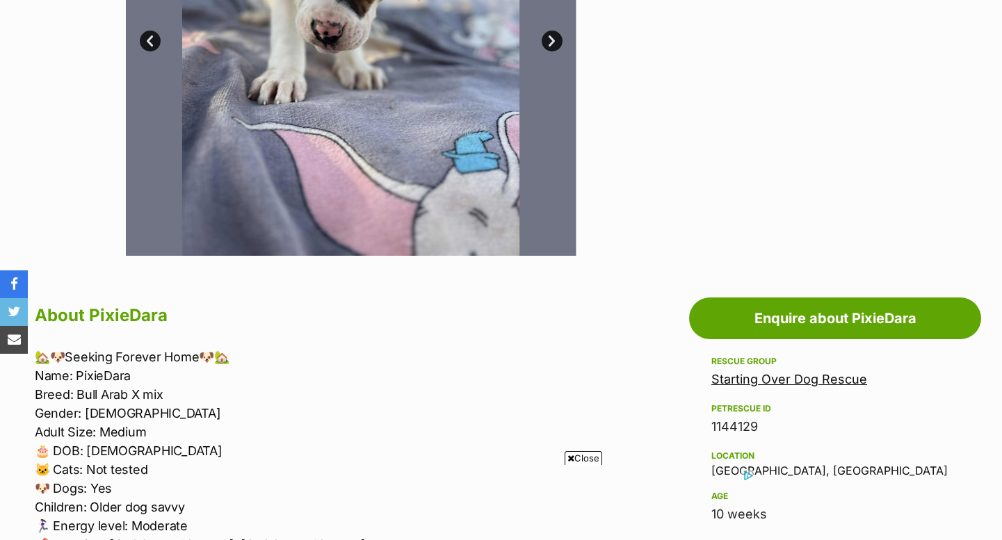
scroll to position [212, 0]
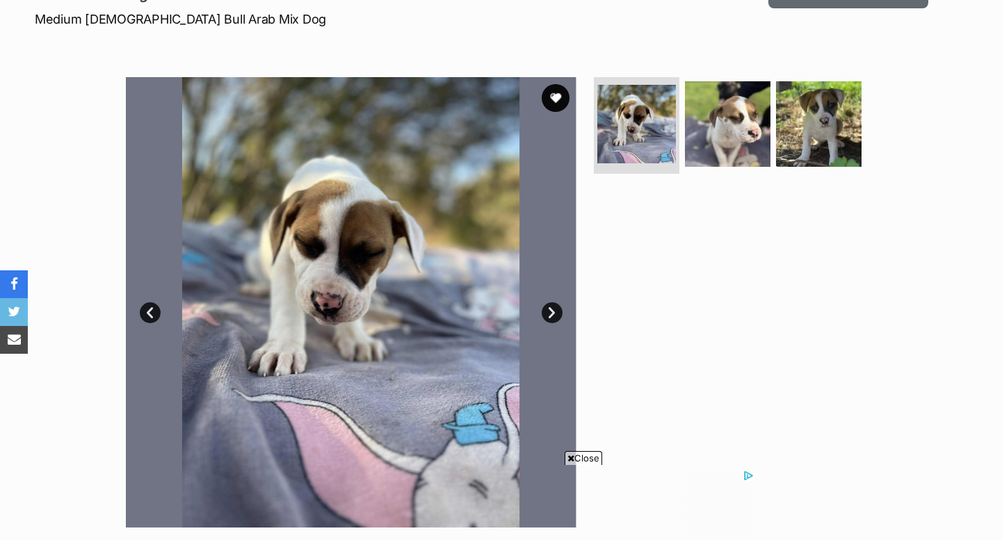
click at [561, 314] on link "Next" at bounding box center [552, 313] width 21 height 21
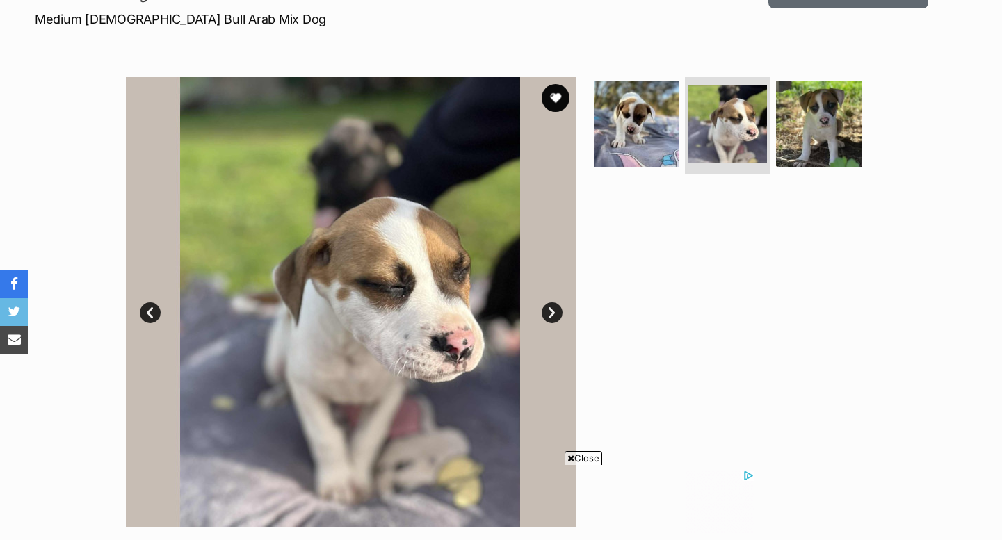
click at [561, 313] on link "Next" at bounding box center [552, 313] width 21 height 21
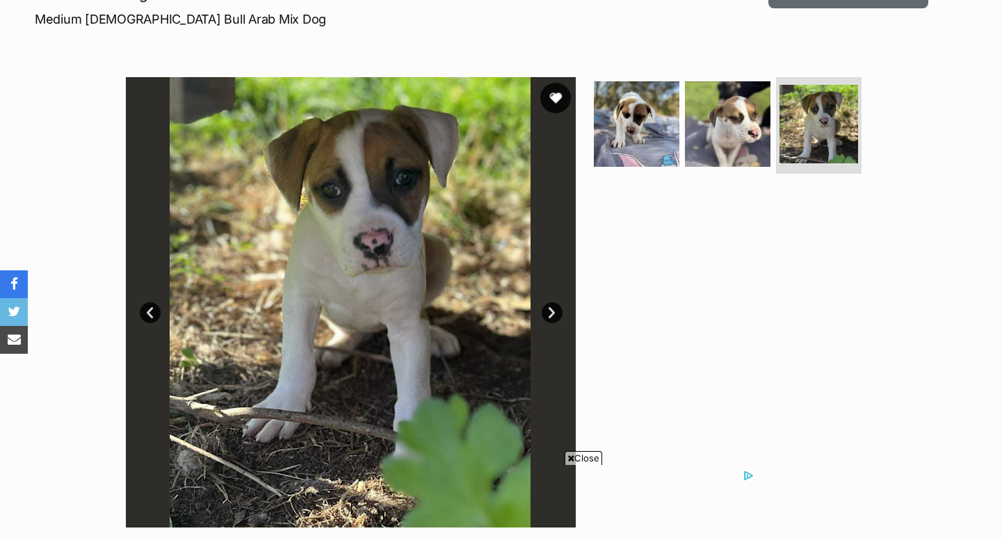
click at [548, 98] on button "favourite" at bounding box center [555, 98] width 31 height 31
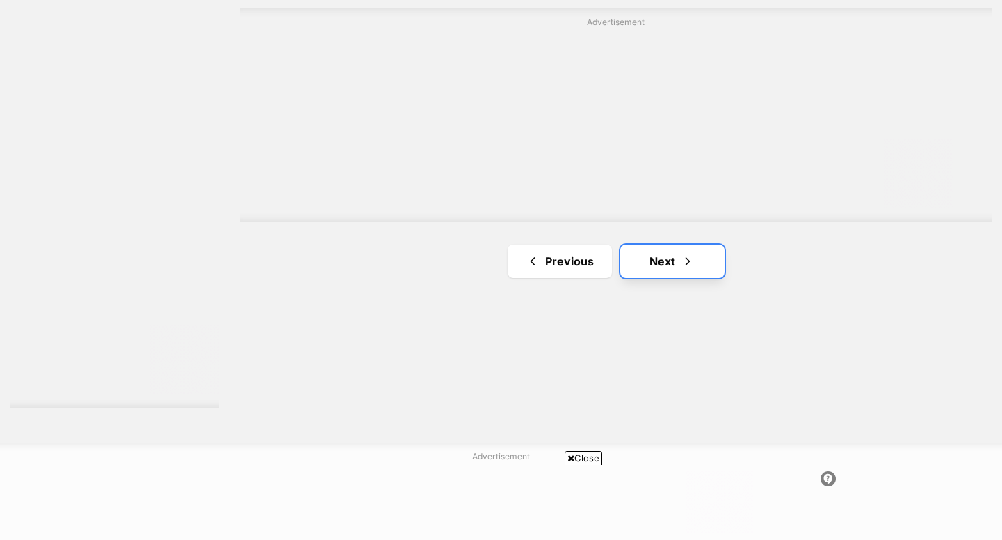
click at [636, 253] on link "Next" at bounding box center [672, 261] width 104 height 33
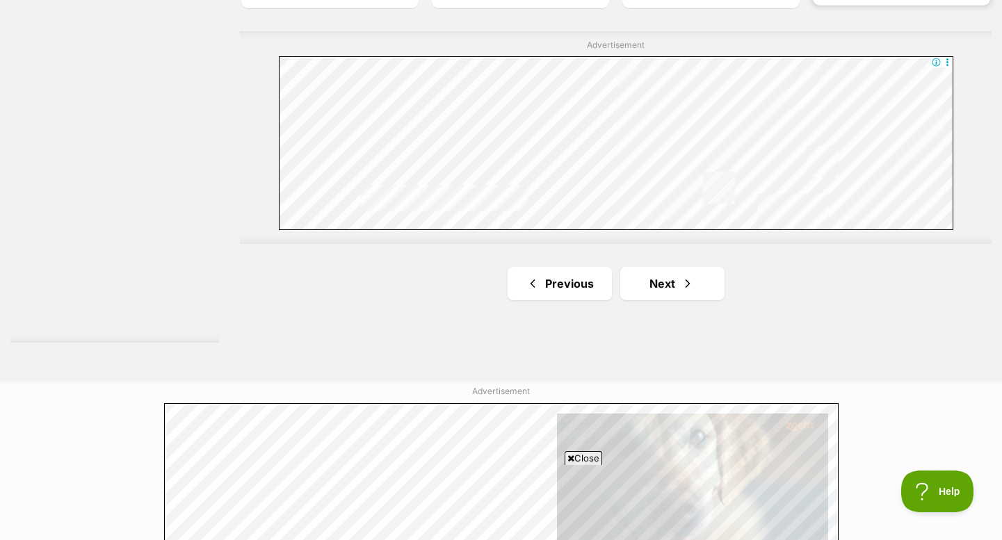
scroll to position [2568, 0]
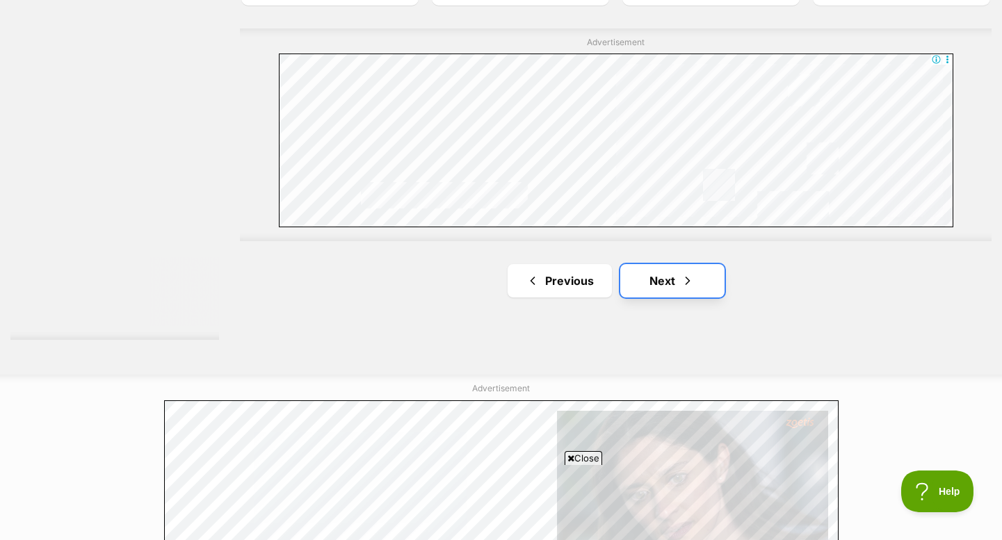
click at [672, 289] on link "Next" at bounding box center [672, 280] width 104 height 33
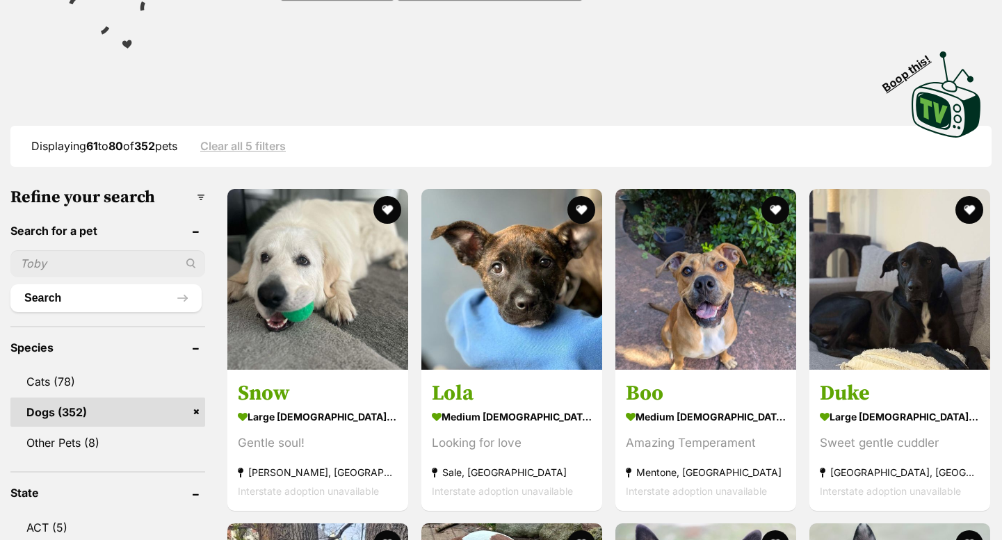
scroll to position [263, 0]
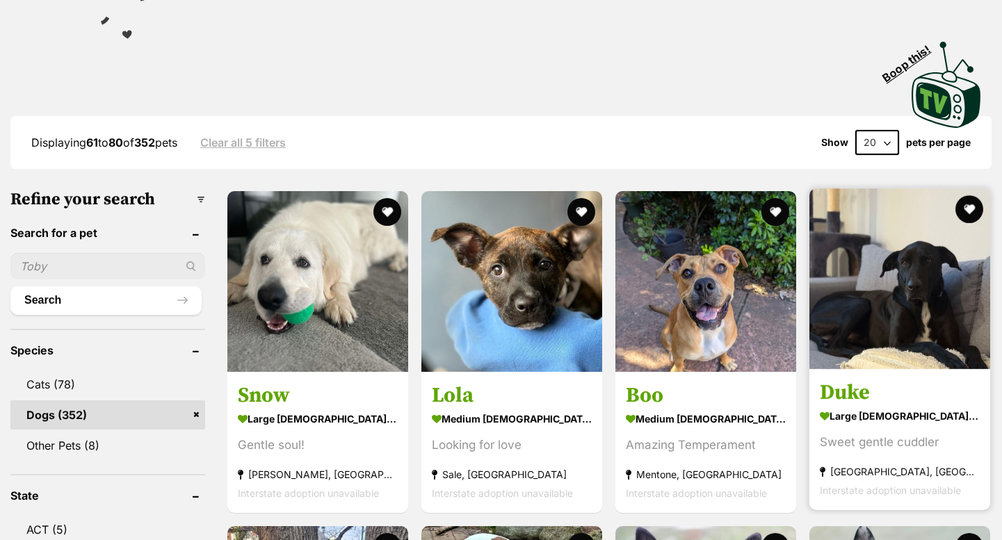
click at [915, 378] on link "Duke large male Dog Sweet gentle cuddler Clyde, VIC Interstate adoption unavail…" at bounding box center [900, 439] width 181 height 141
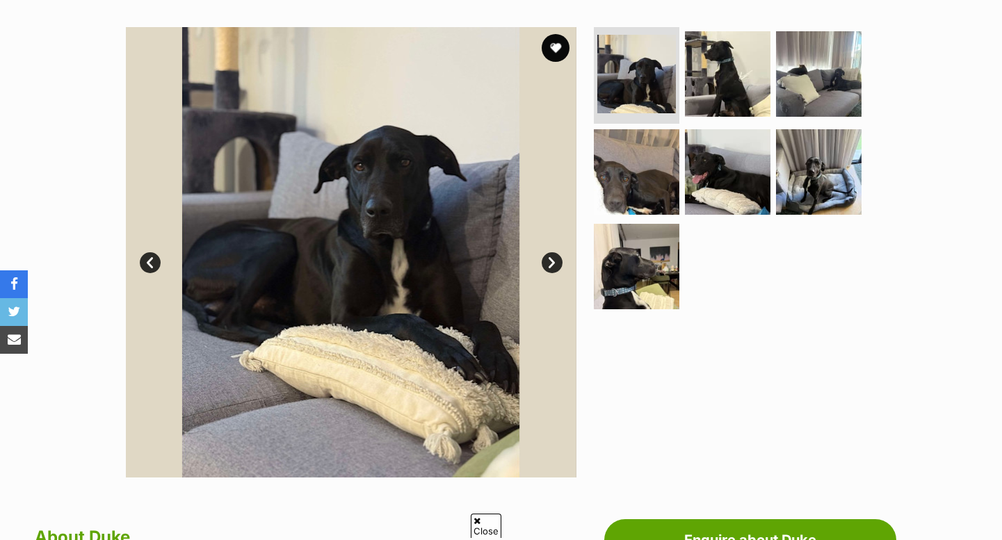
click at [545, 262] on link "Next" at bounding box center [552, 262] width 21 height 21
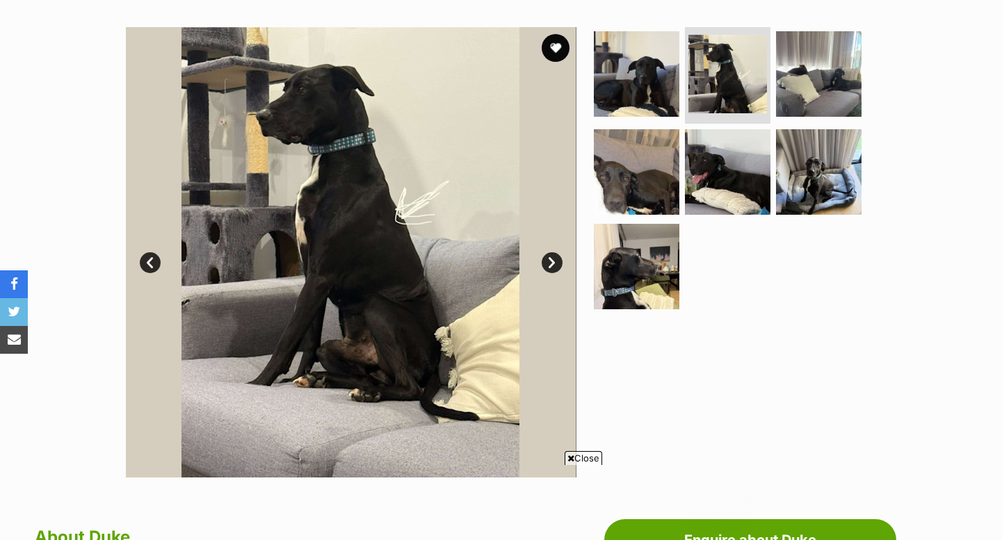
click at [545, 262] on link "Next" at bounding box center [552, 262] width 21 height 21
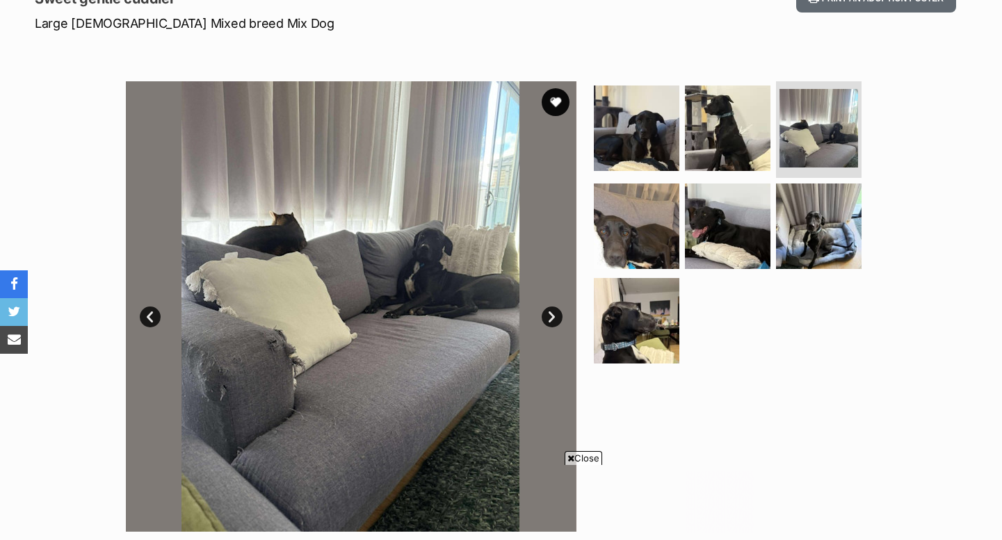
click at [550, 313] on link "Next" at bounding box center [552, 317] width 21 height 21
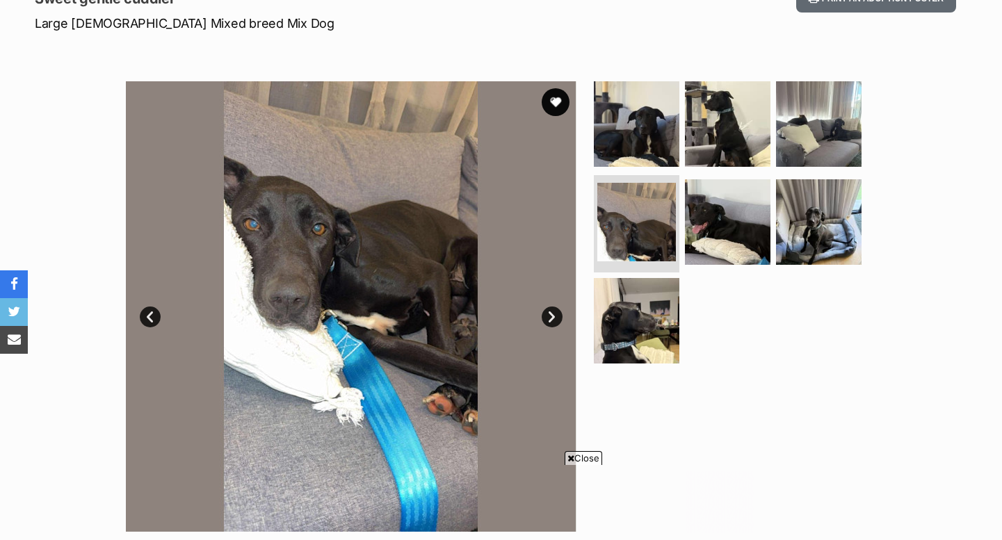
click at [550, 313] on link "Next" at bounding box center [552, 317] width 21 height 21
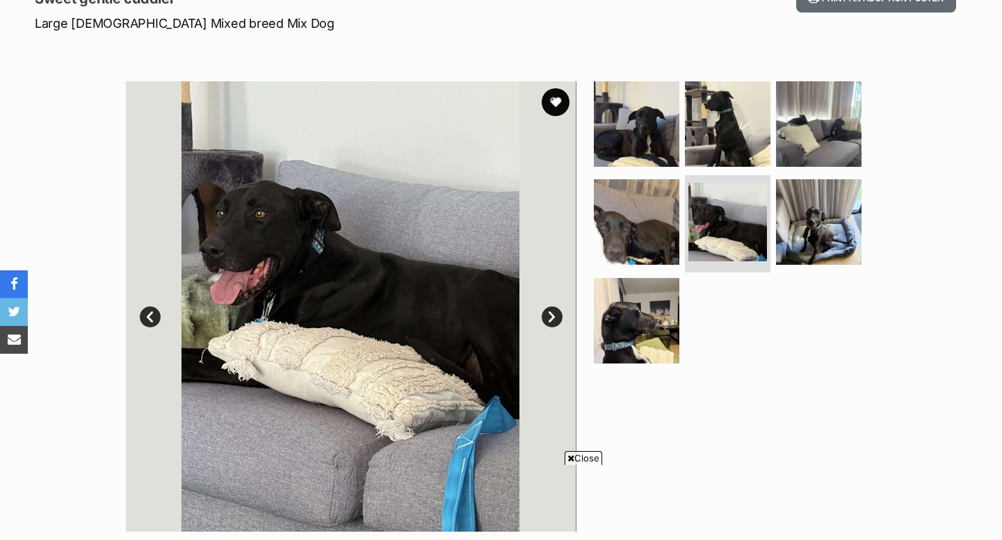
click at [550, 312] on link "Next" at bounding box center [552, 317] width 21 height 21
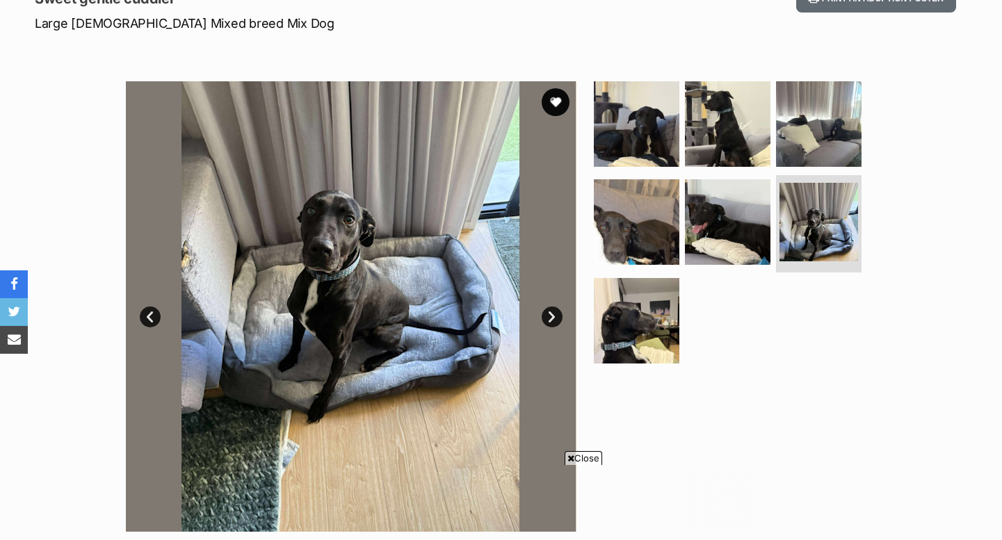
click at [550, 312] on link "Next" at bounding box center [552, 317] width 21 height 21
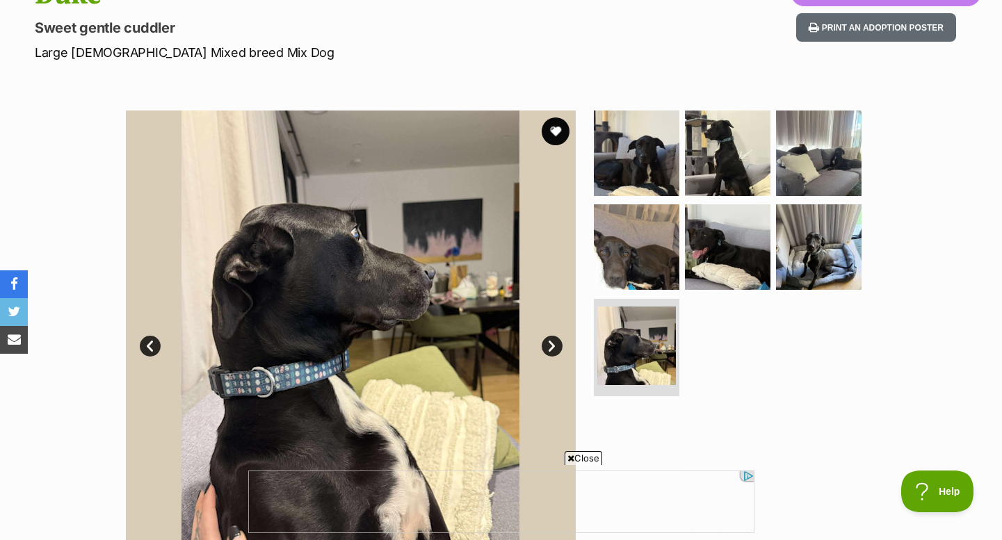
scroll to position [175, 0]
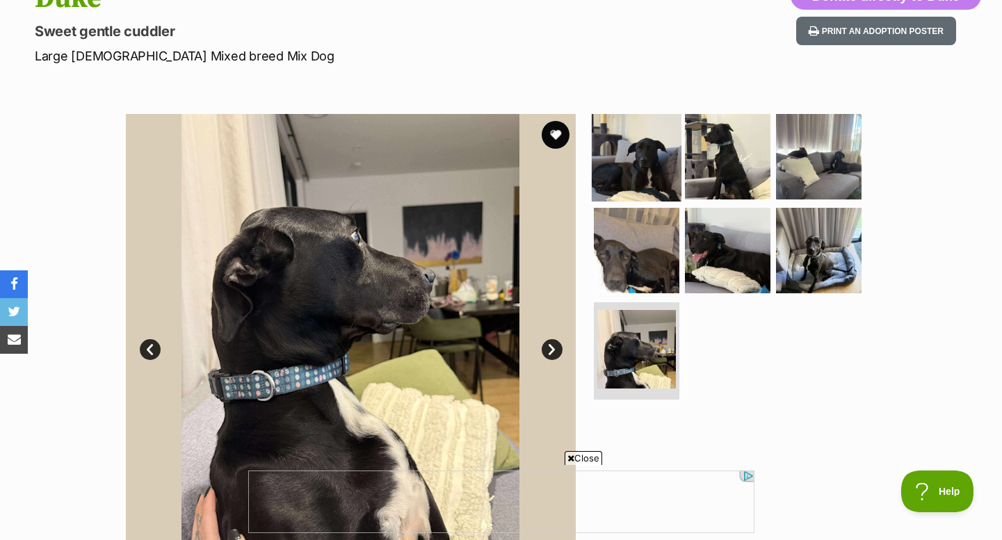
click at [641, 159] on img at bounding box center [637, 156] width 90 height 90
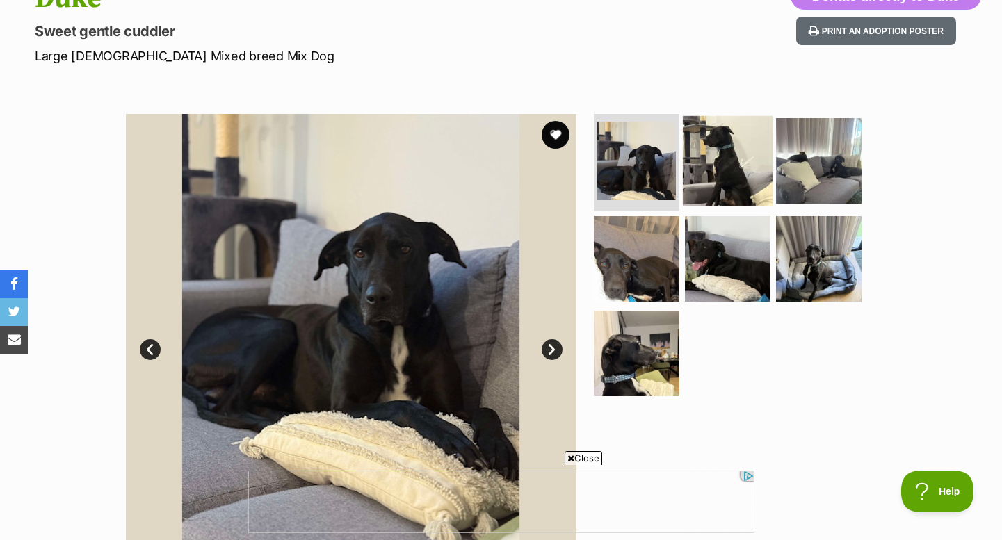
click at [725, 158] on img at bounding box center [728, 160] width 90 height 90
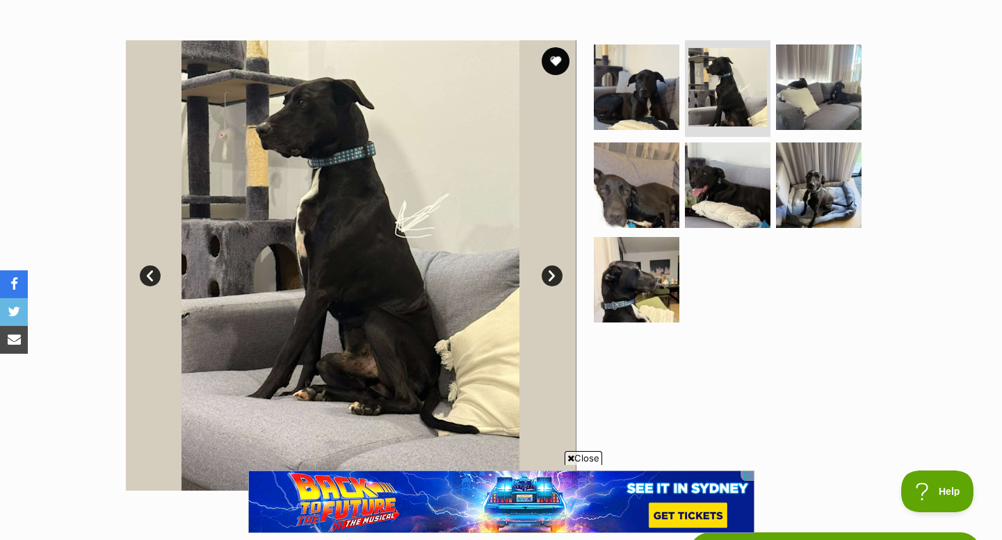
scroll to position [243, 0]
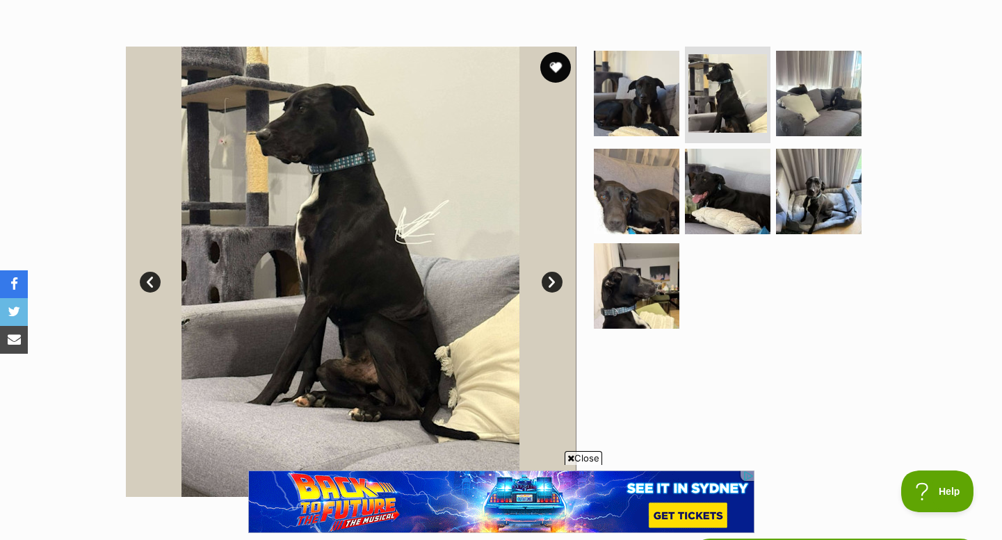
click at [563, 70] on button "favourite" at bounding box center [555, 67] width 31 height 31
click at [630, 111] on img at bounding box center [637, 93] width 90 height 90
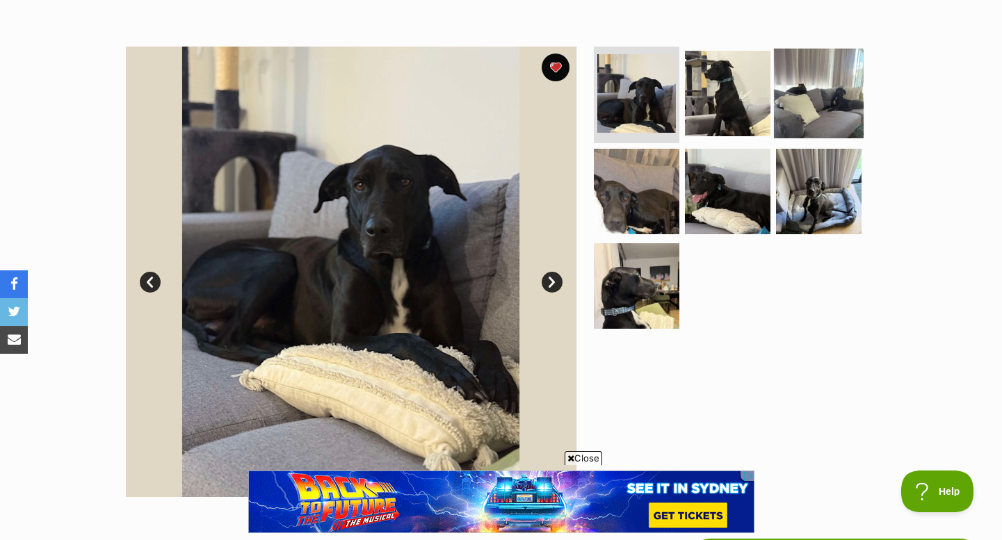
click at [796, 103] on img at bounding box center [819, 93] width 90 height 90
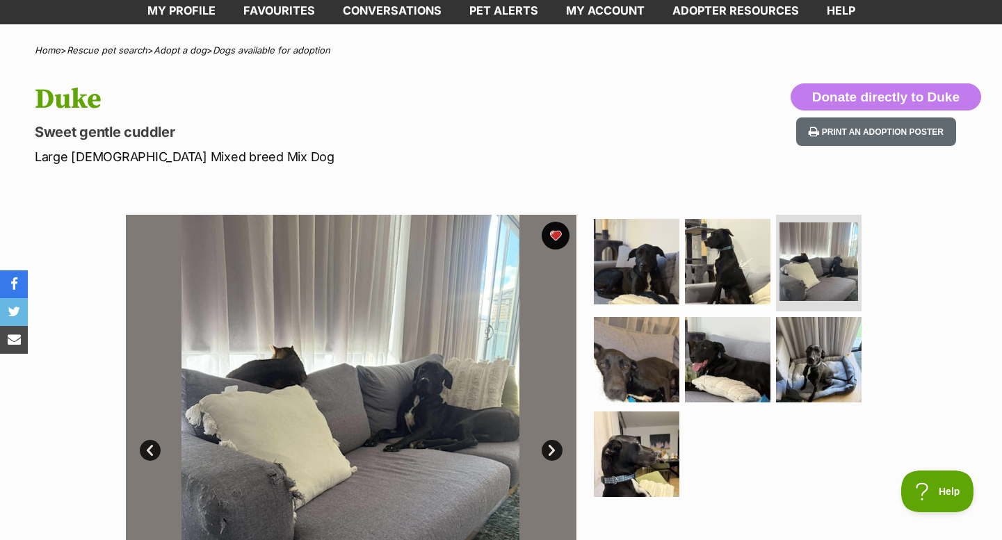
scroll to position [0, 0]
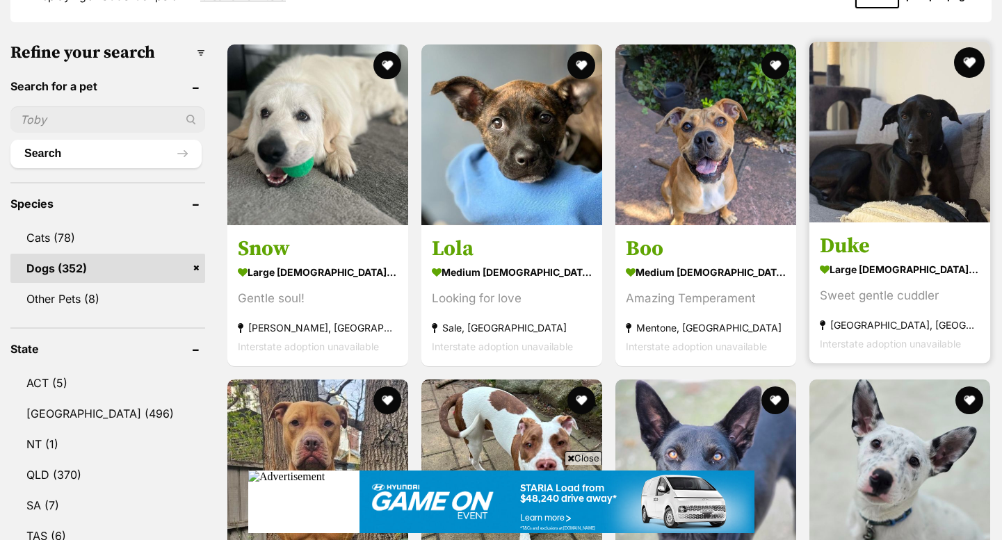
click at [977, 57] on button "favourite" at bounding box center [969, 62] width 31 height 31
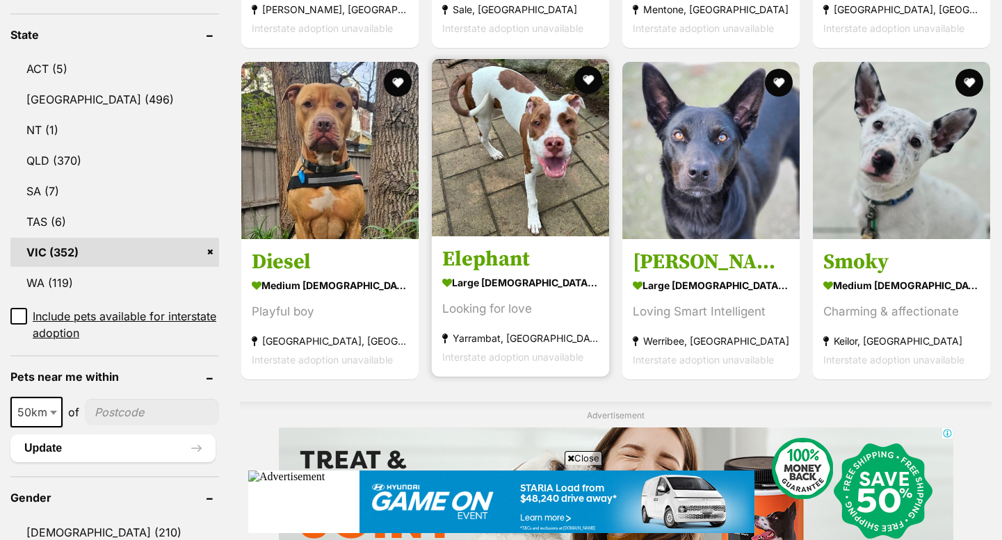
click at [519, 306] on div "Looking for love" at bounding box center [520, 309] width 156 height 19
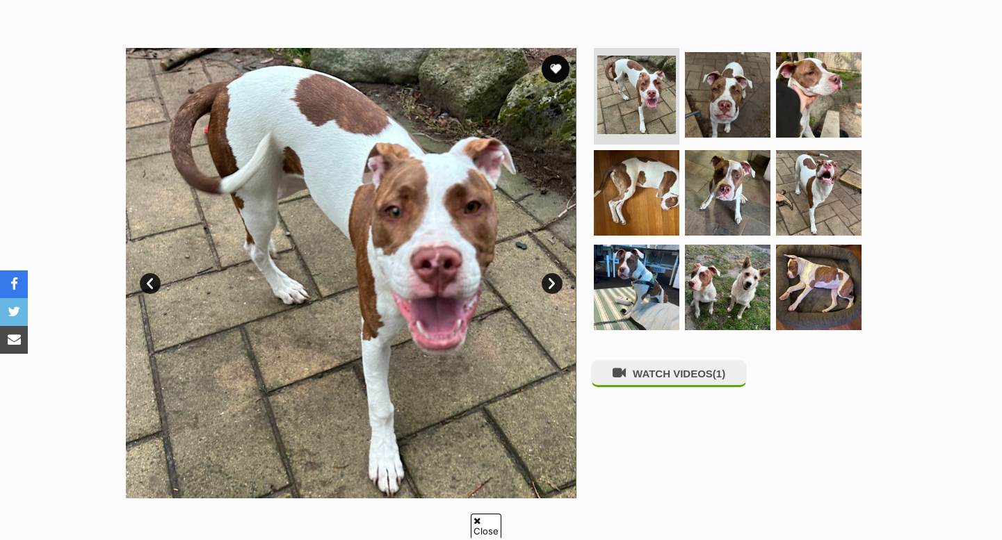
scroll to position [251, 0]
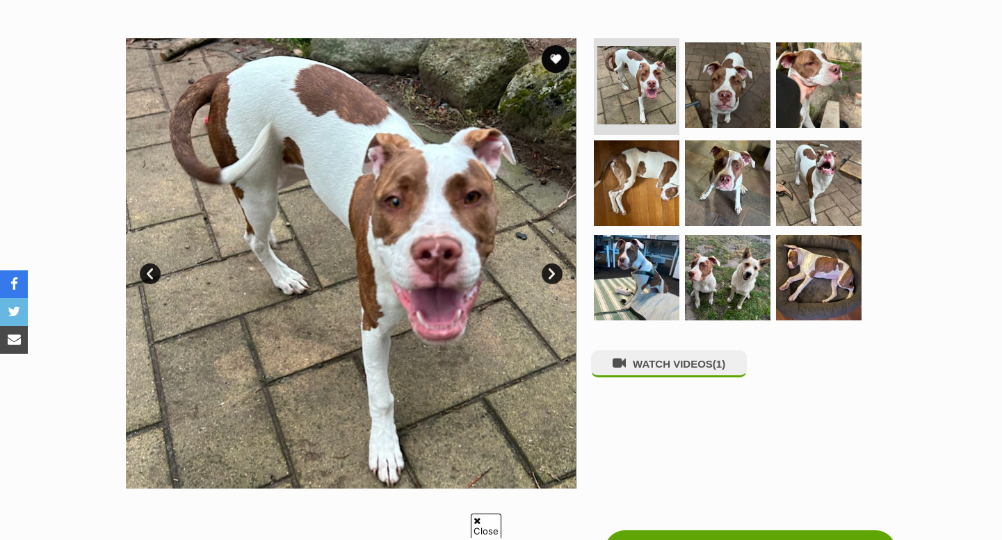
click at [559, 271] on link "Next" at bounding box center [552, 274] width 21 height 21
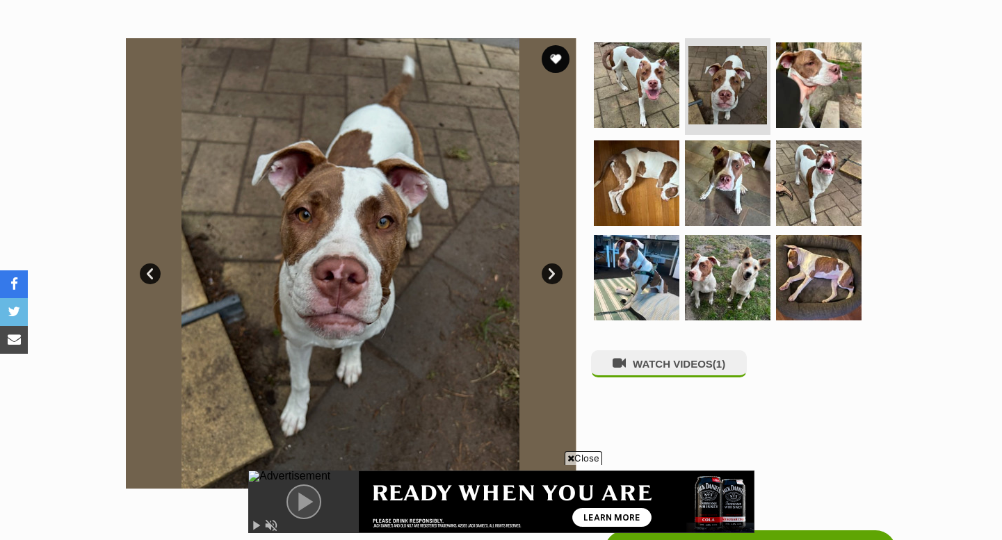
scroll to position [0, 0]
click at [557, 272] on link "Next" at bounding box center [552, 274] width 21 height 21
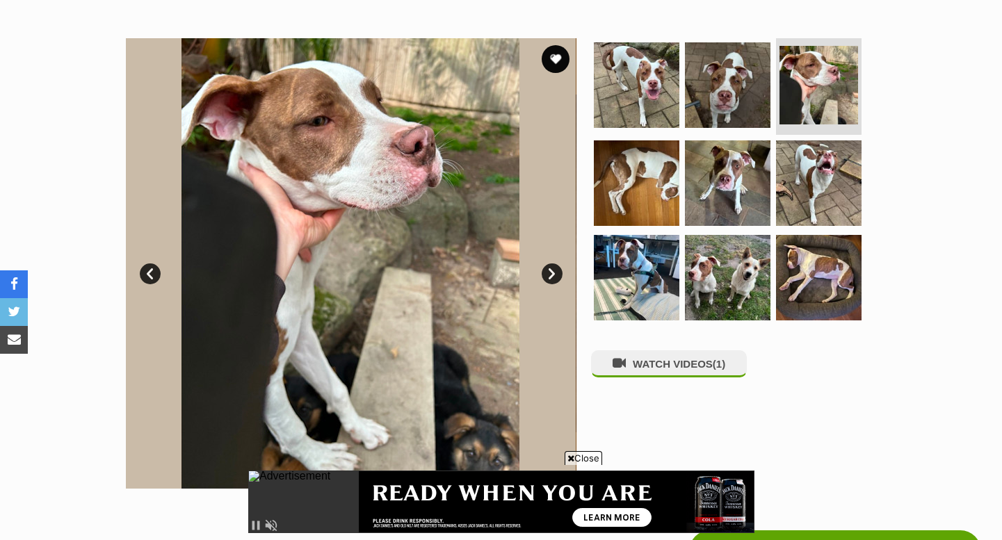
click at [557, 272] on link "Next" at bounding box center [552, 274] width 21 height 21
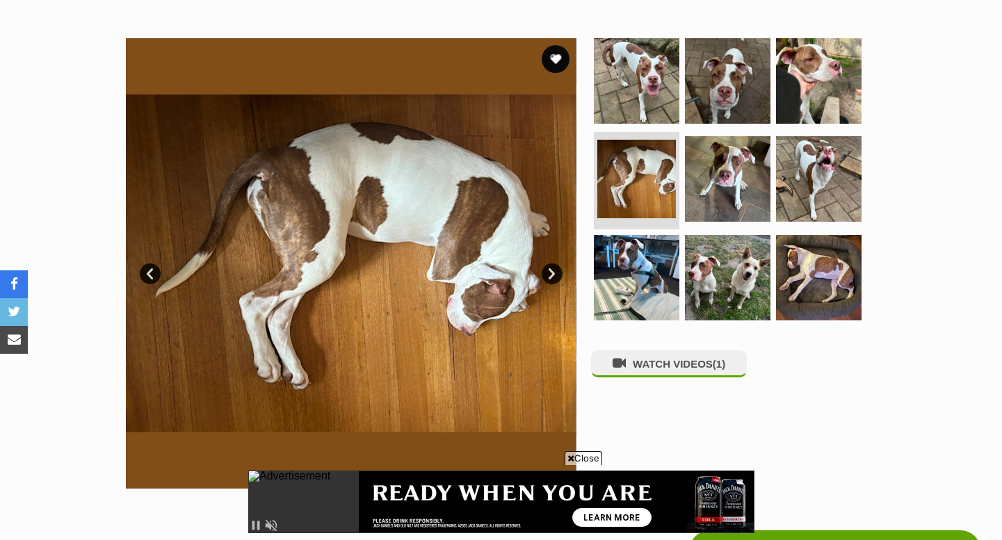
click at [557, 272] on link "Next" at bounding box center [552, 274] width 21 height 21
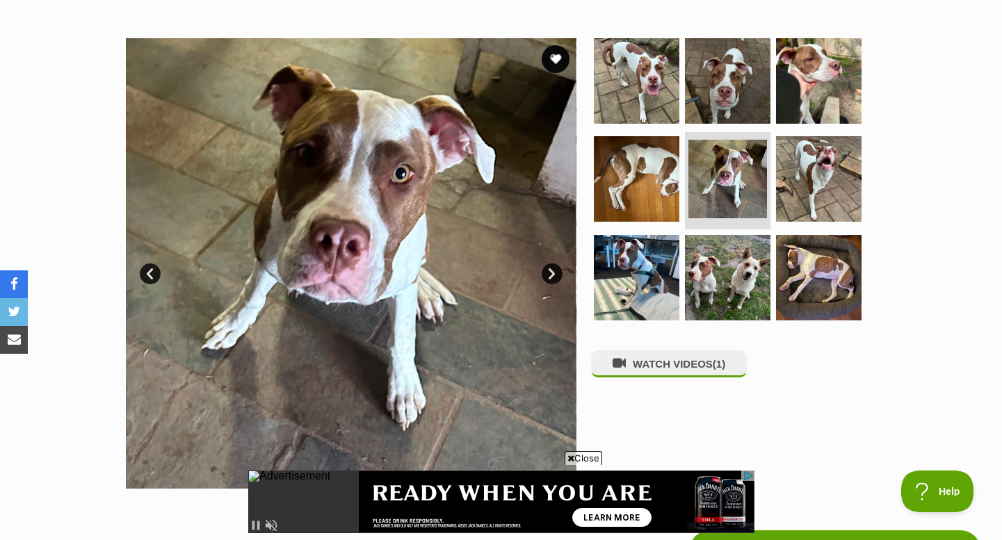
click at [557, 272] on link "Next" at bounding box center [552, 274] width 21 height 21
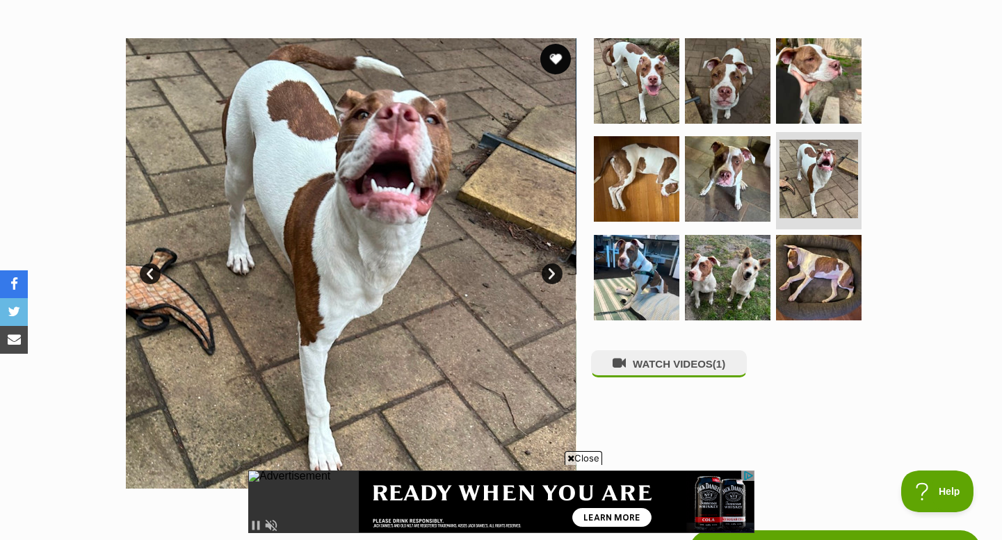
click at [552, 65] on button "favourite" at bounding box center [555, 59] width 31 height 31
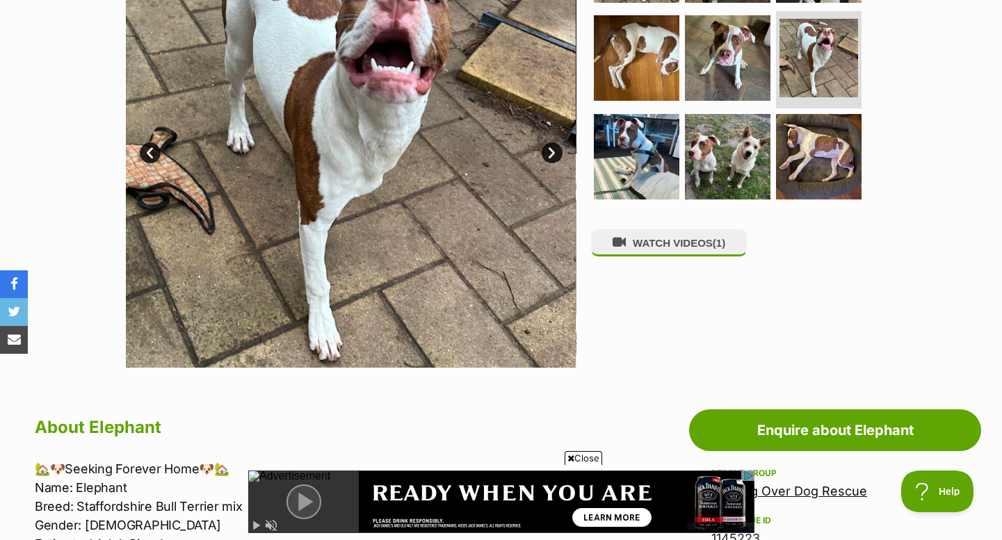
scroll to position [362, 0]
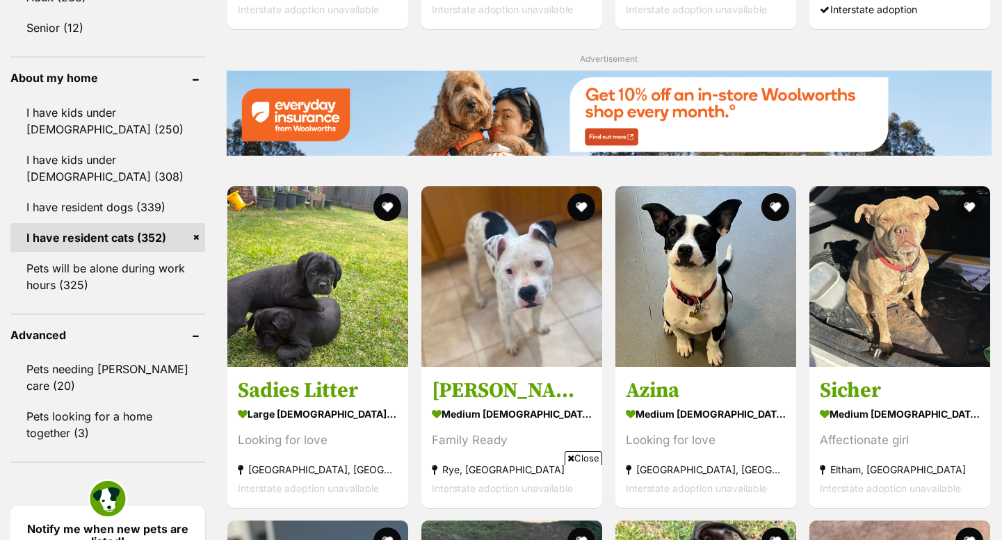
scroll to position [1555, 0]
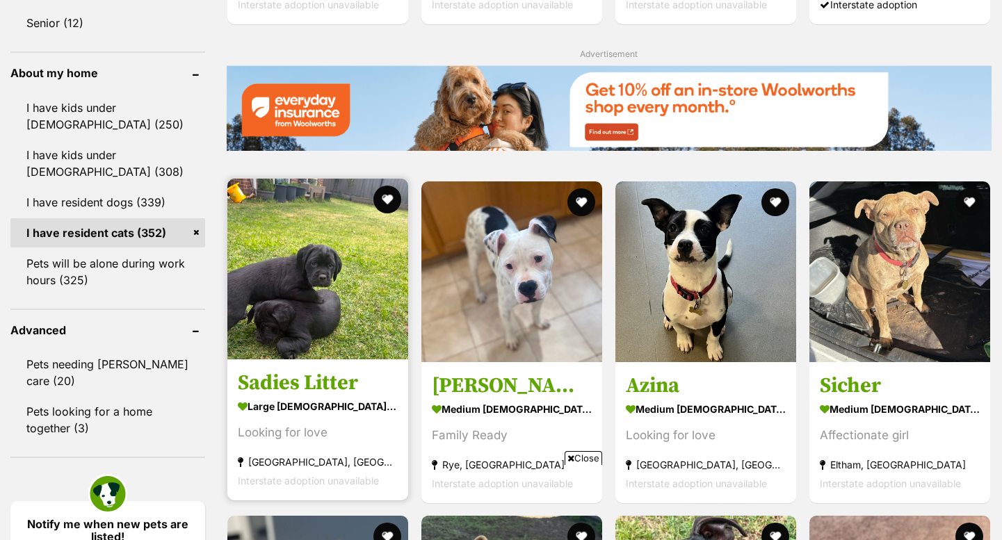
click at [347, 406] on strong "large [DEMOGRAPHIC_DATA] Dog" at bounding box center [318, 406] width 160 height 20
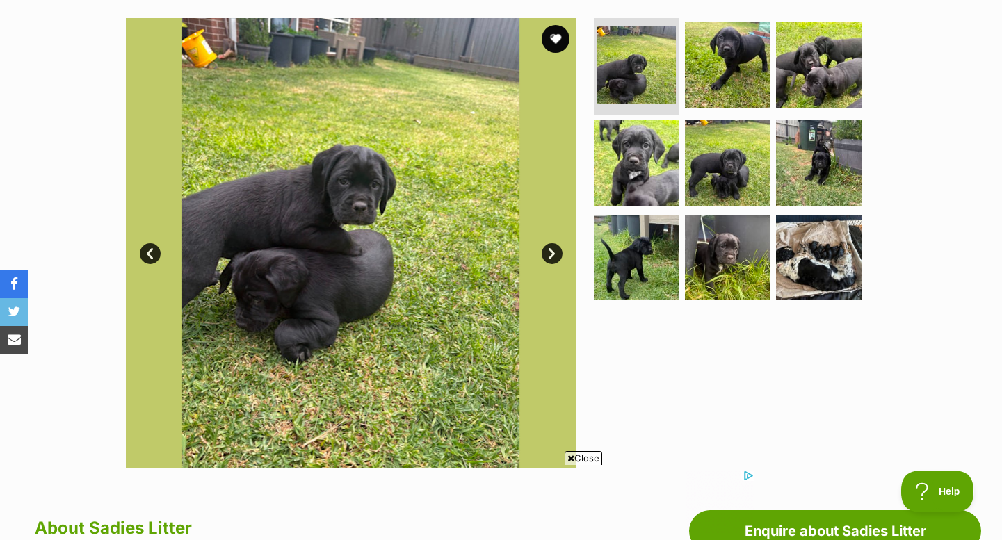
click at [555, 254] on link "Next" at bounding box center [552, 253] width 21 height 21
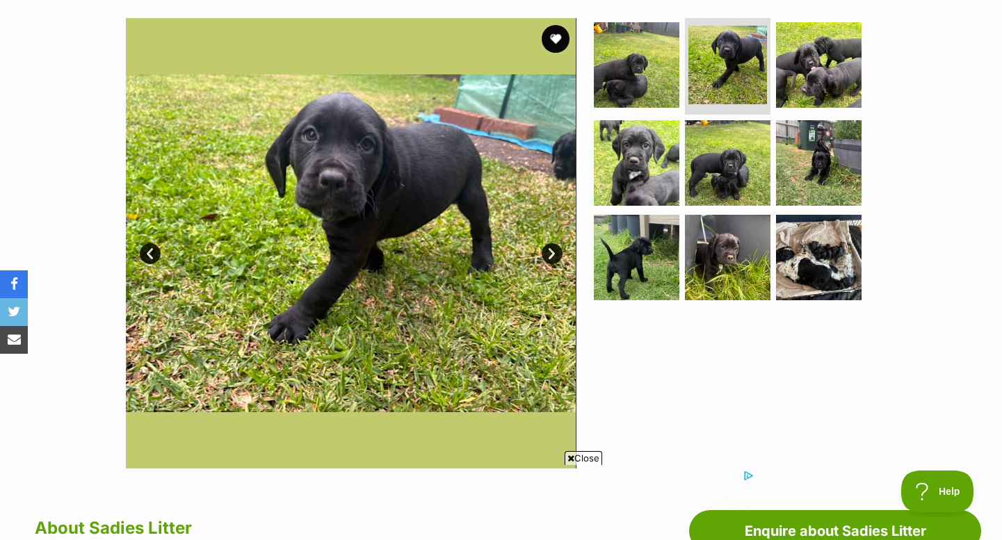
click at [555, 254] on link "Next" at bounding box center [552, 253] width 21 height 21
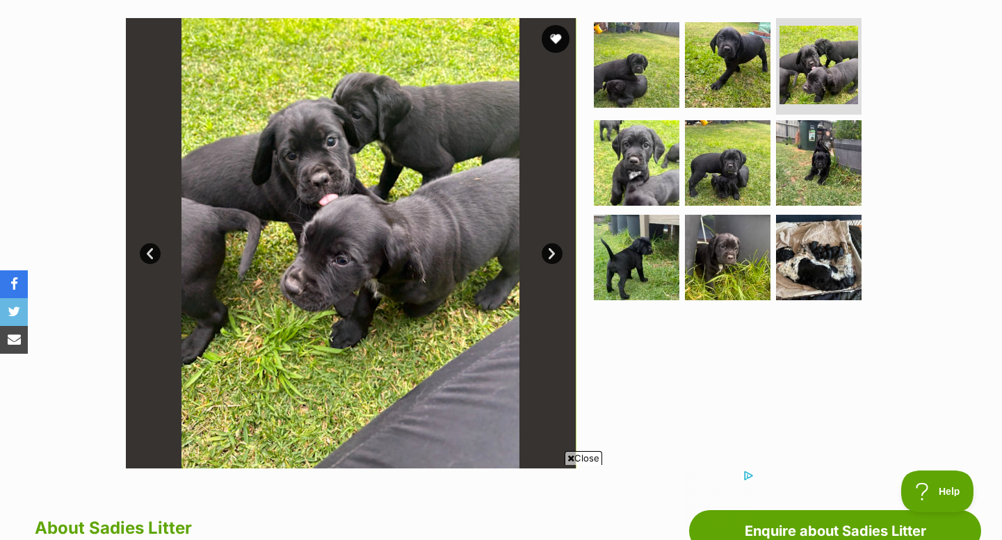
click at [555, 254] on link "Next" at bounding box center [552, 253] width 21 height 21
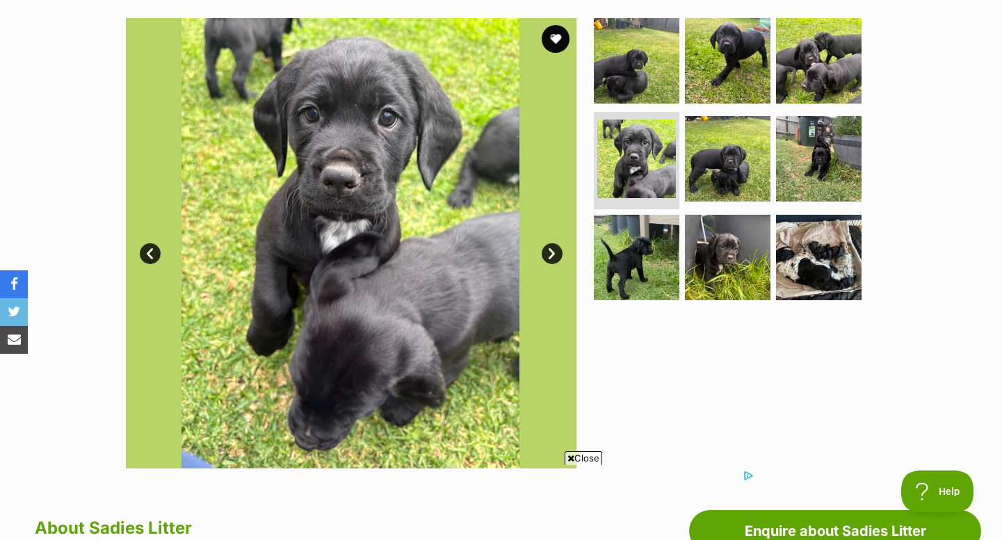
click at [555, 255] on link "Next" at bounding box center [552, 253] width 21 height 21
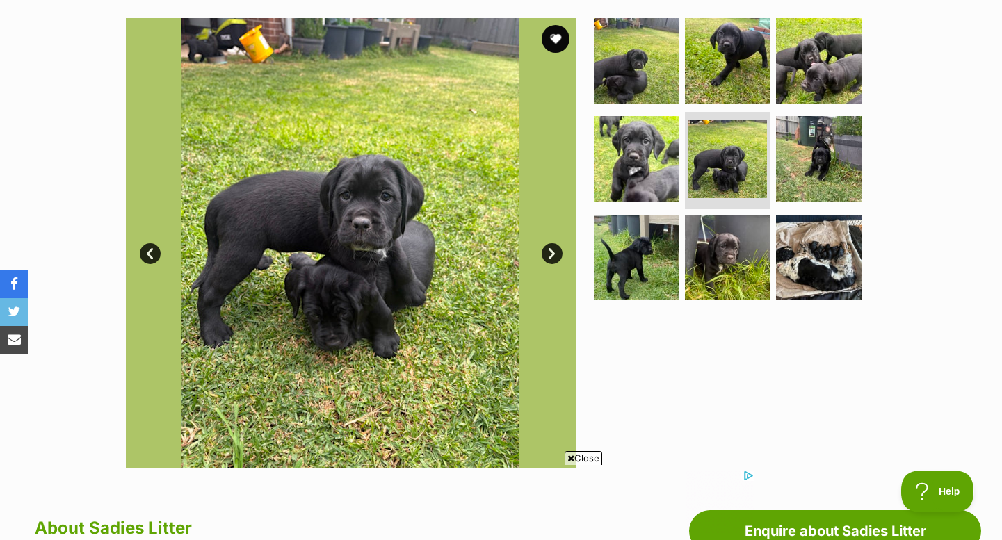
click at [556, 256] on link "Next" at bounding box center [552, 253] width 21 height 21
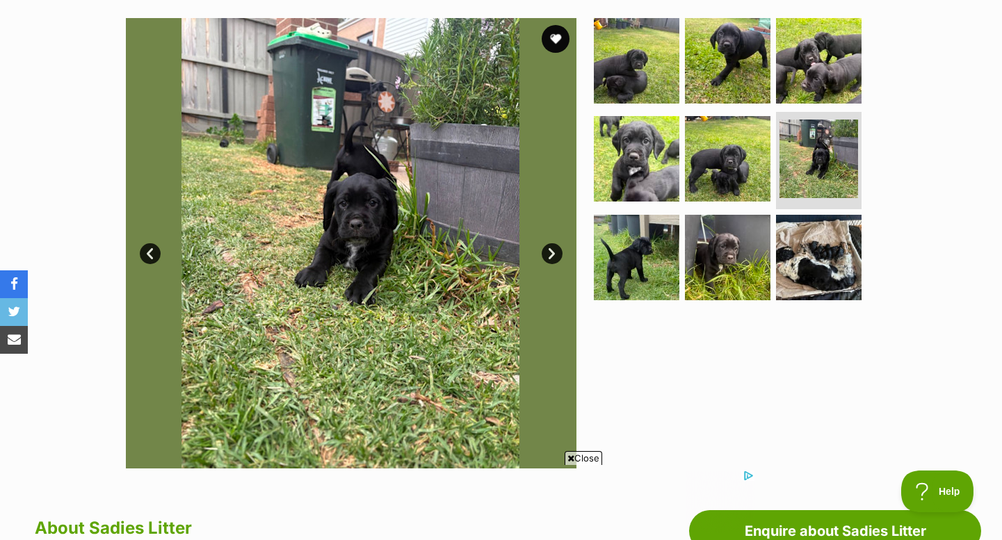
click at [556, 256] on link "Next" at bounding box center [552, 253] width 21 height 21
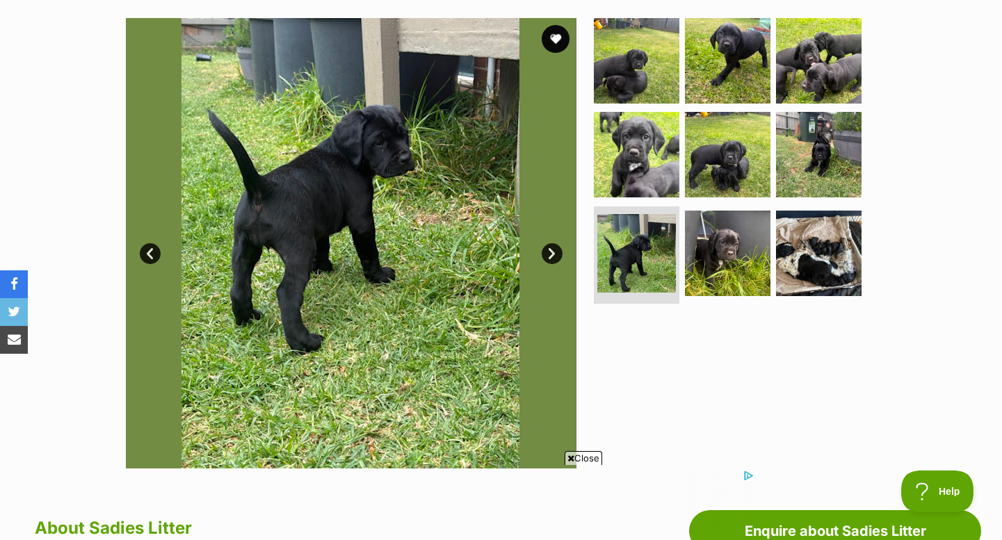
click at [556, 257] on link "Next" at bounding box center [552, 253] width 21 height 21
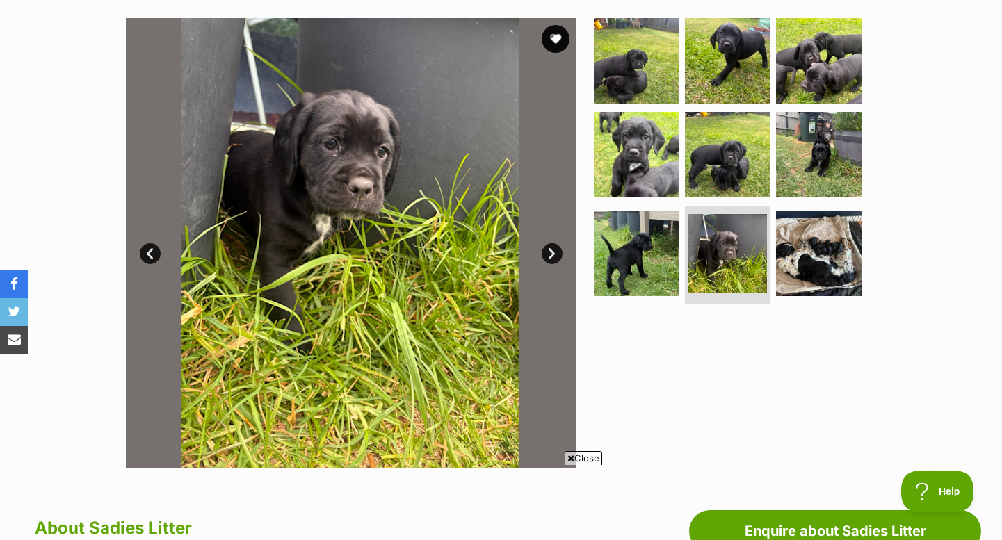
click at [556, 257] on link "Next" at bounding box center [552, 253] width 21 height 21
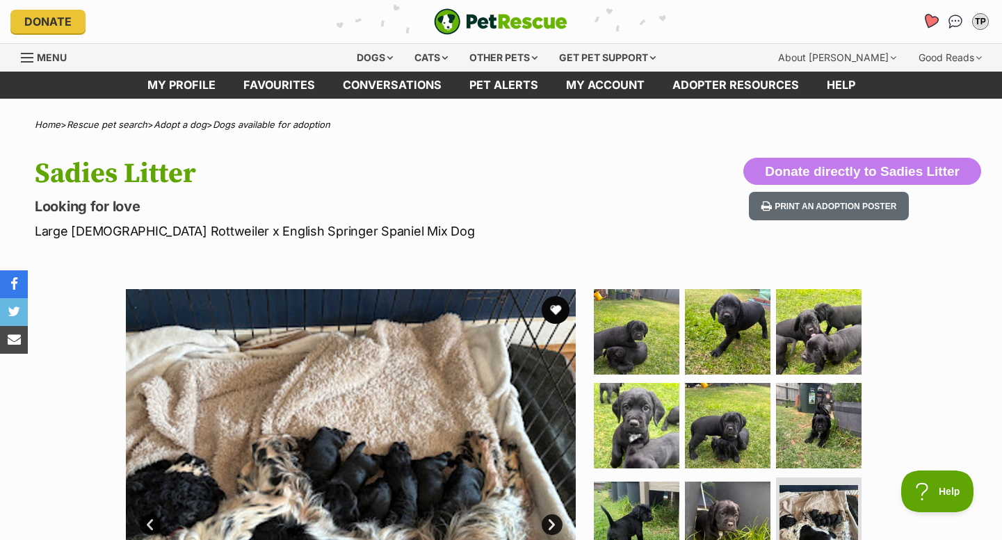
click at [927, 19] on icon "Favourites" at bounding box center [930, 21] width 17 height 16
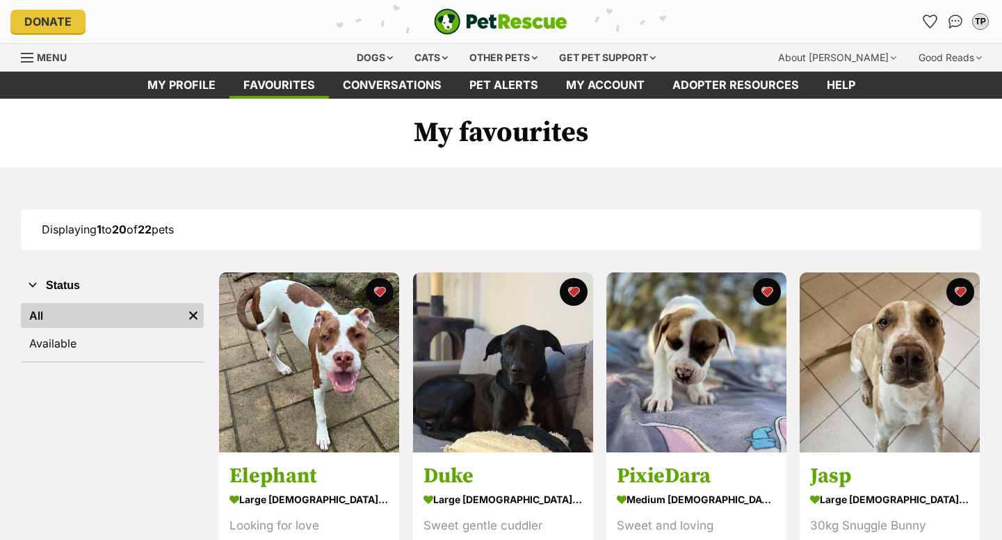
click at [475, 374] on img at bounding box center [503, 363] width 180 height 180
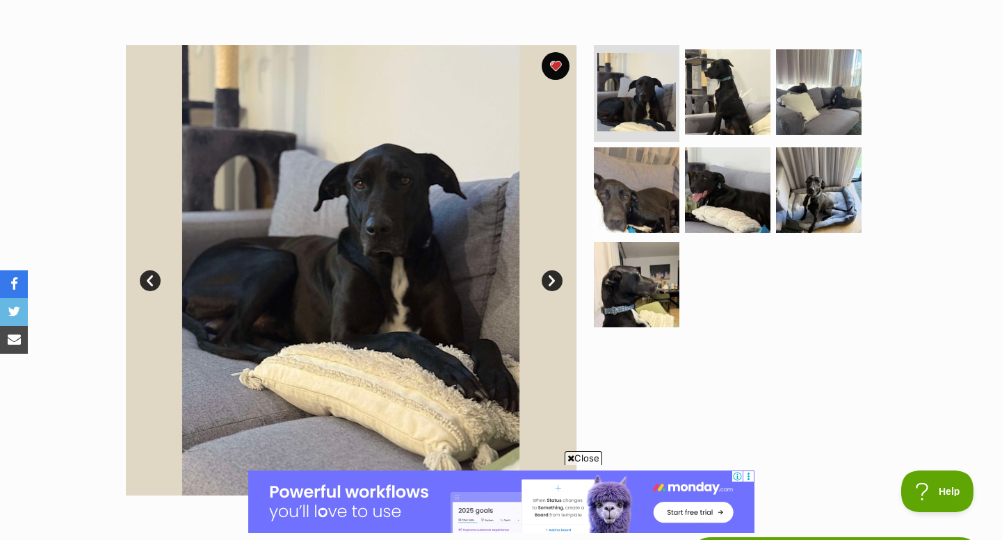
click at [547, 275] on link "Next" at bounding box center [552, 281] width 21 height 21
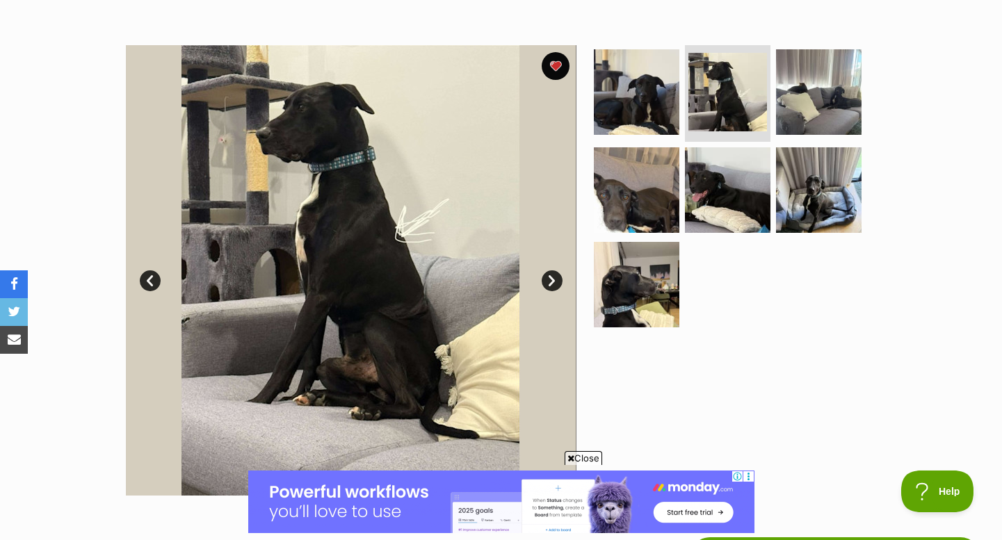
click at [552, 277] on link "Next" at bounding box center [552, 281] width 21 height 21
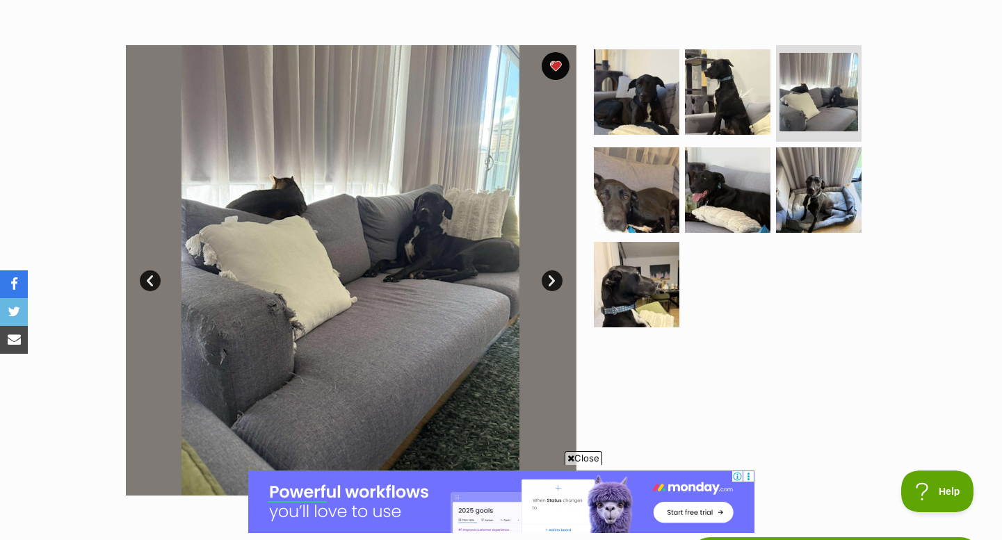
click at [552, 277] on link "Next" at bounding box center [552, 281] width 21 height 21
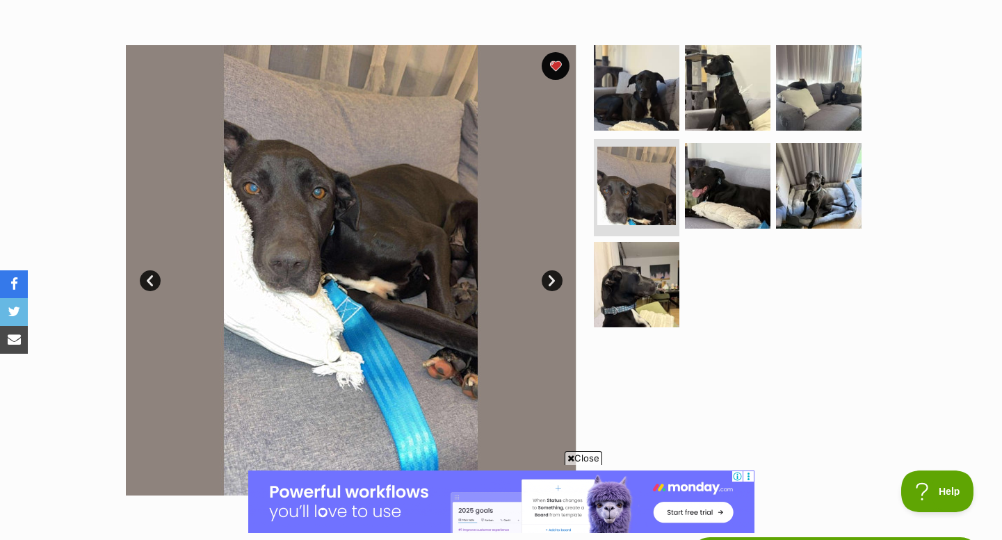
click at [552, 277] on link "Next" at bounding box center [552, 281] width 21 height 21
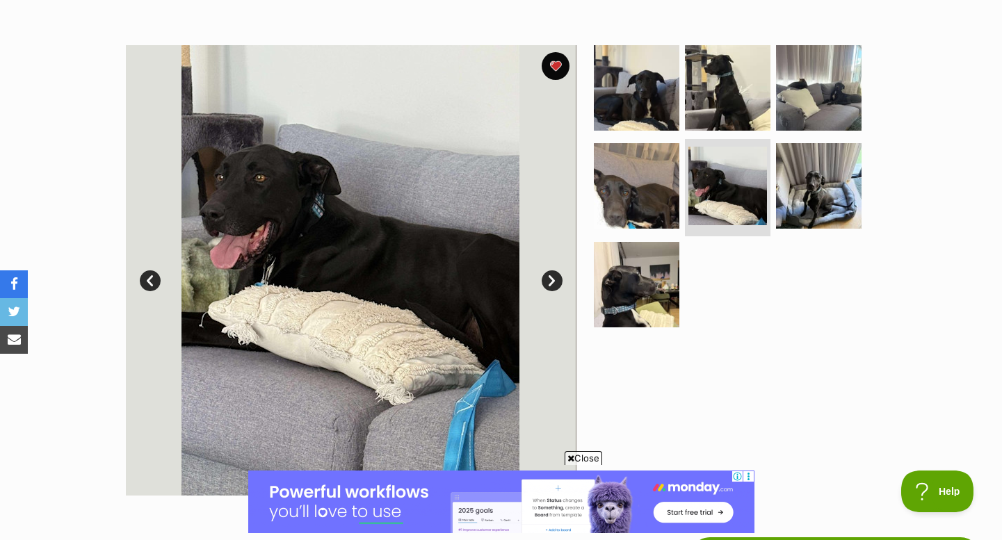
click at [552, 277] on link "Next" at bounding box center [552, 281] width 21 height 21
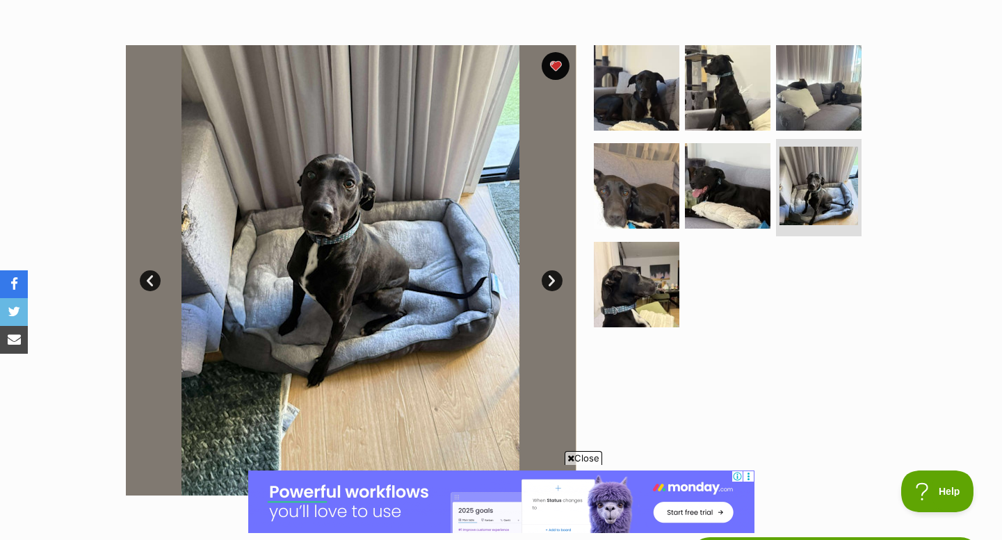
click at [552, 277] on link "Next" at bounding box center [552, 281] width 21 height 21
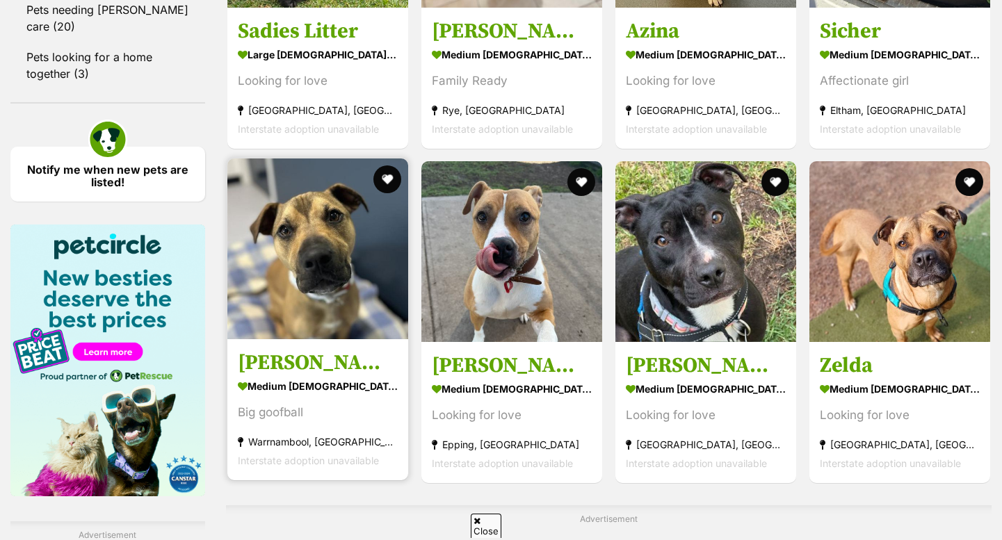
click at [316, 319] on img at bounding box center [317, 249] width 181 height 181
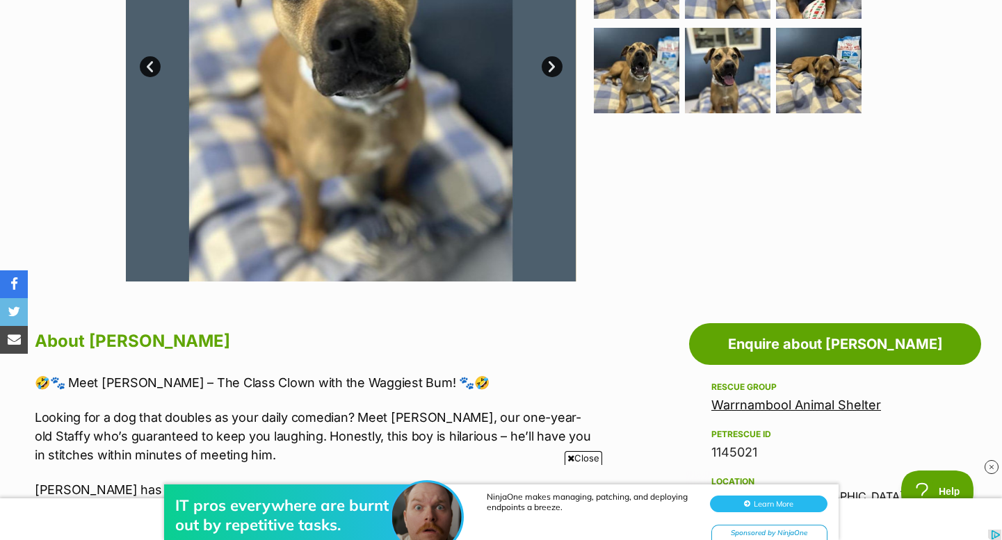
scroll to position [321, 0]
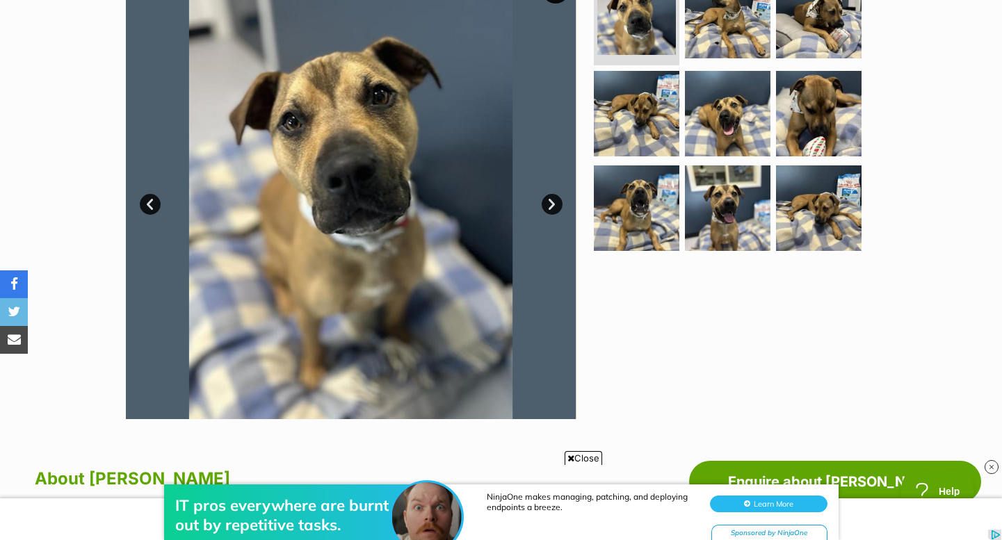
click at [554, 205] on link "Next" at bounding box center [552, 204] width 21 height 21
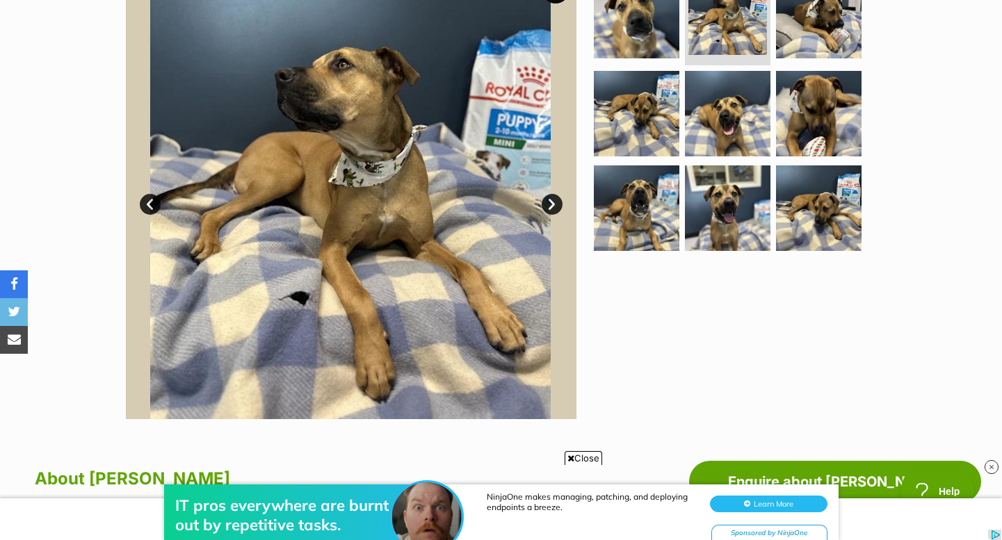
click at [553, 204] on link "Next" at bounding box center [552, 204] width 21 height 21
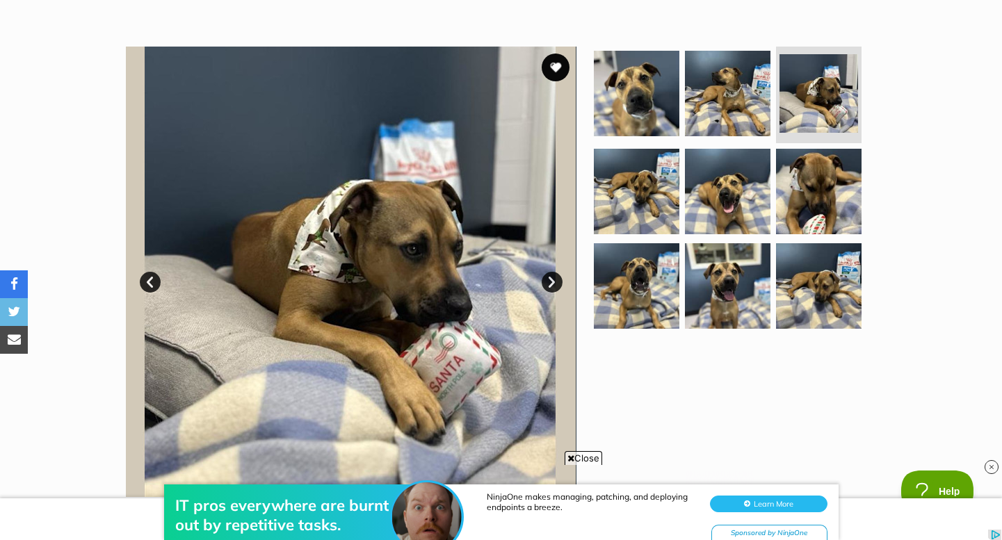
scroll to position [171, 0]
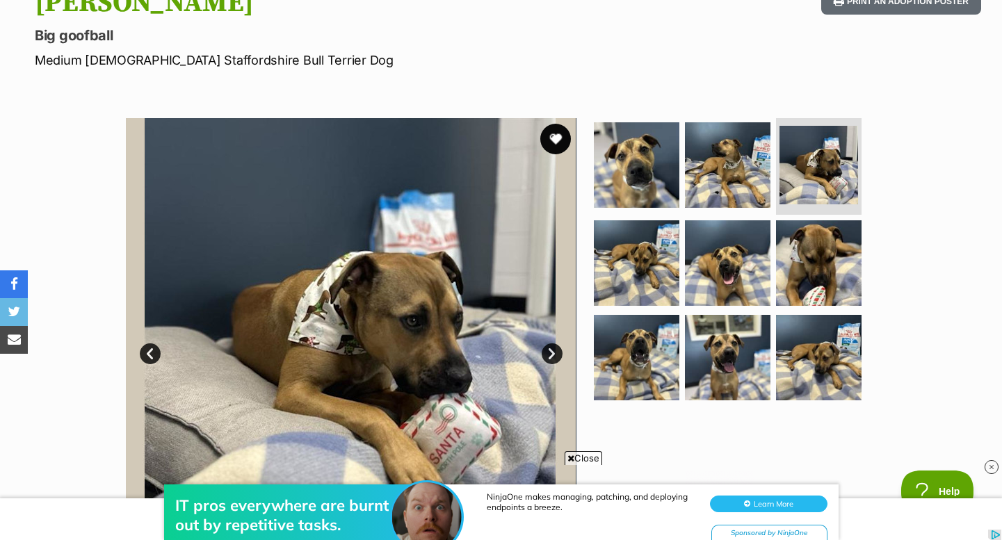
click at [554, 139] on button "favourite" at bounding box center [555, 139] width 31 height 31
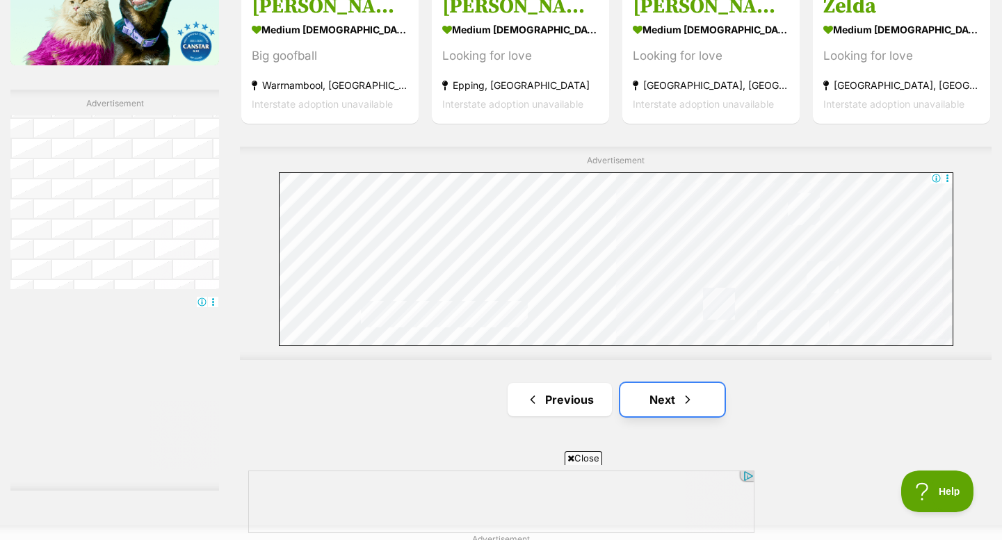
click at [641, 407] on link "Next" at bounding box center [672, 399] width 104 height 33
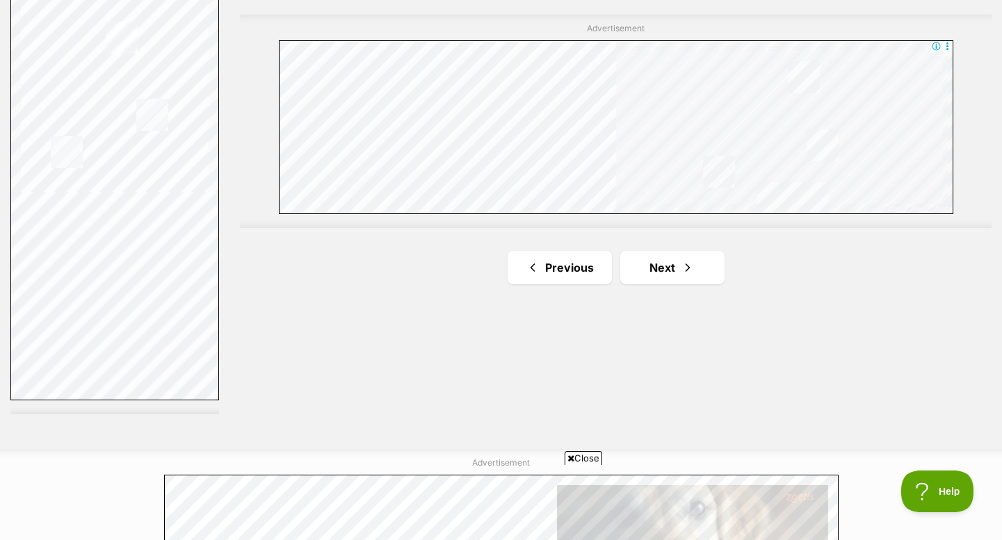
scroll to position [2509, 0]
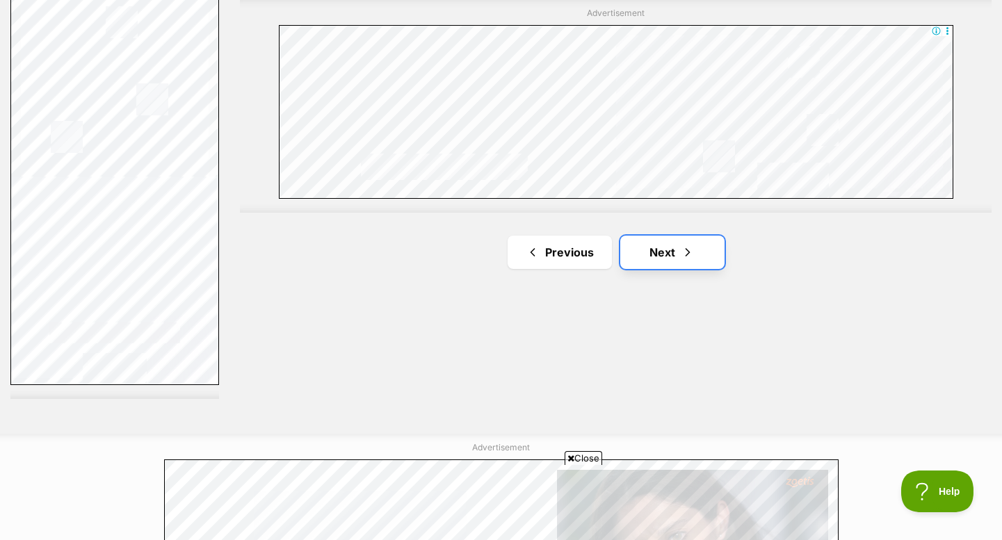
click at [653, 259] on link "Next" at bounding box center [672, 252] width 104 height 33
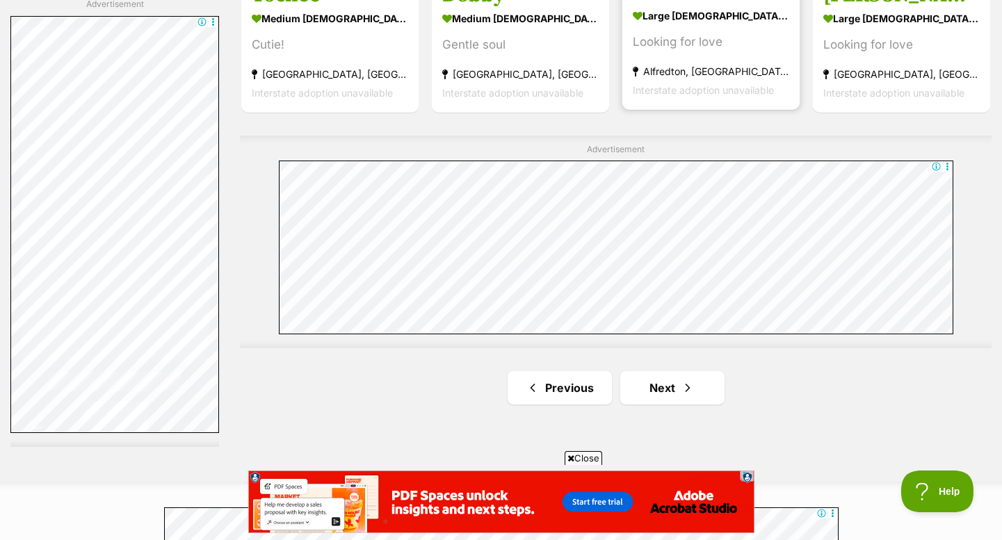
scroll to position [2551, 0]
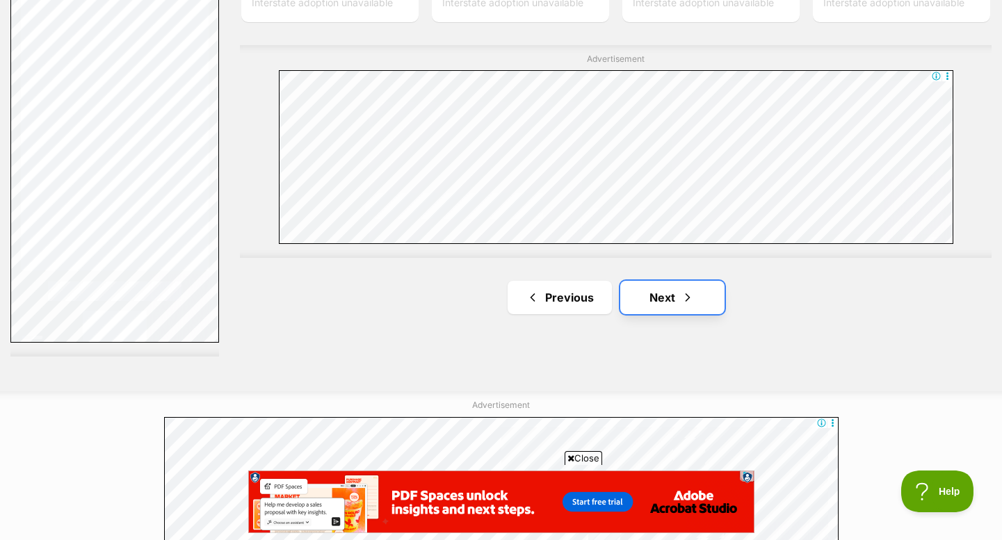
click at [650, 301] on link "Next" at bounding box center [672, 297] width 104 height 33
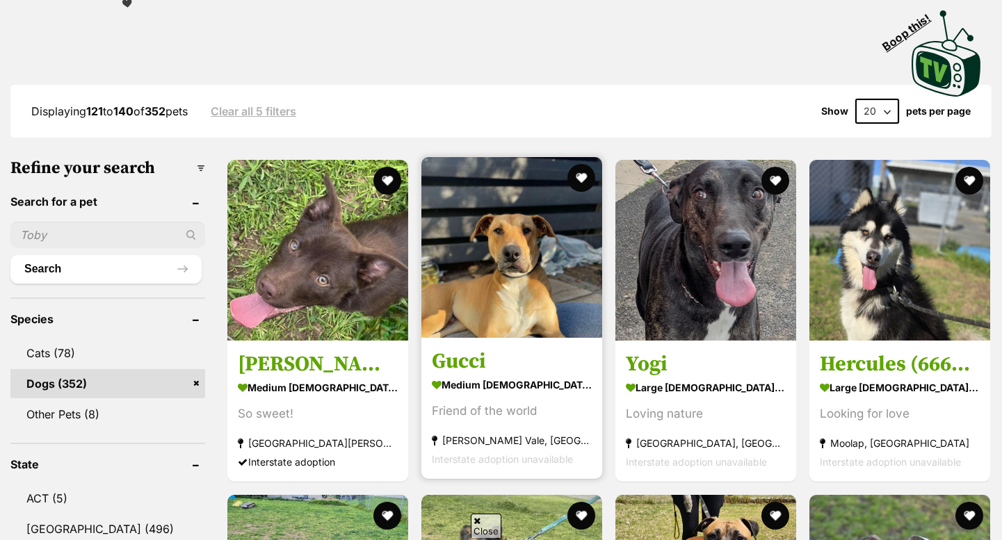
click at [586, 345] on link "Gucci medium [DEMOGRAPHIC_DATA] Dog Friend of the world [PERSON_NAME][GEOGRAPHI…" at bounding box center [512, 408] width 181 height 141
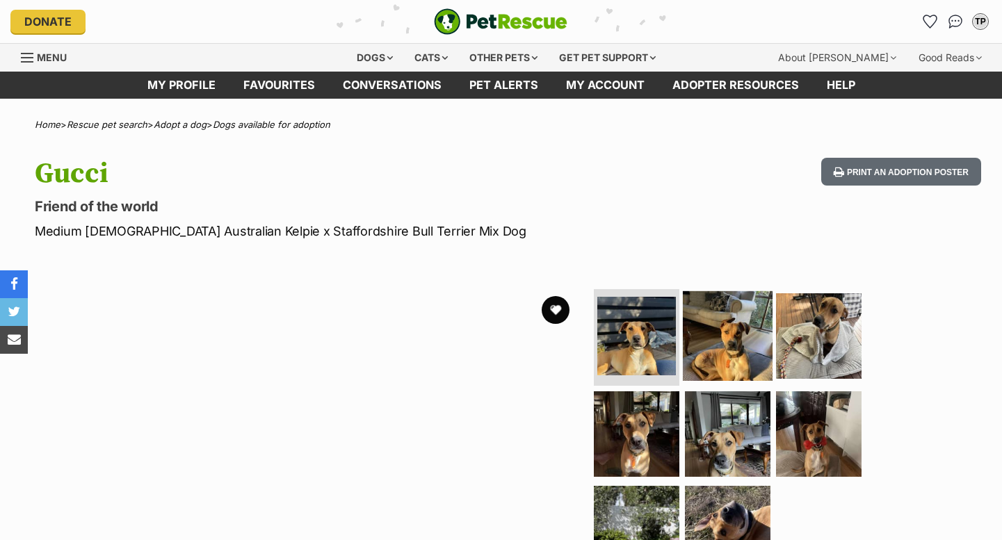
click at [690, 347] on img at bounding box center [728, 336] width 90 height 90
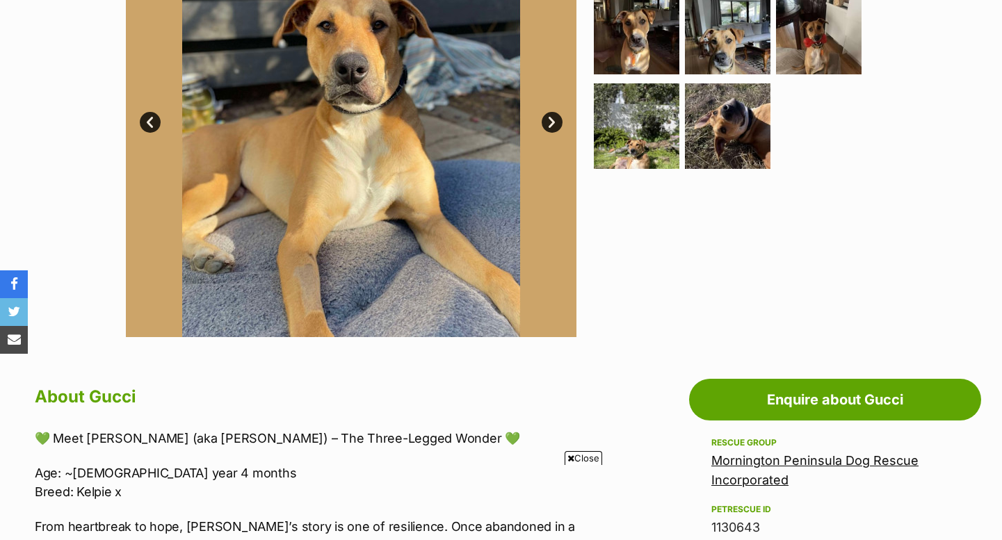
scroll to position [269, 0]
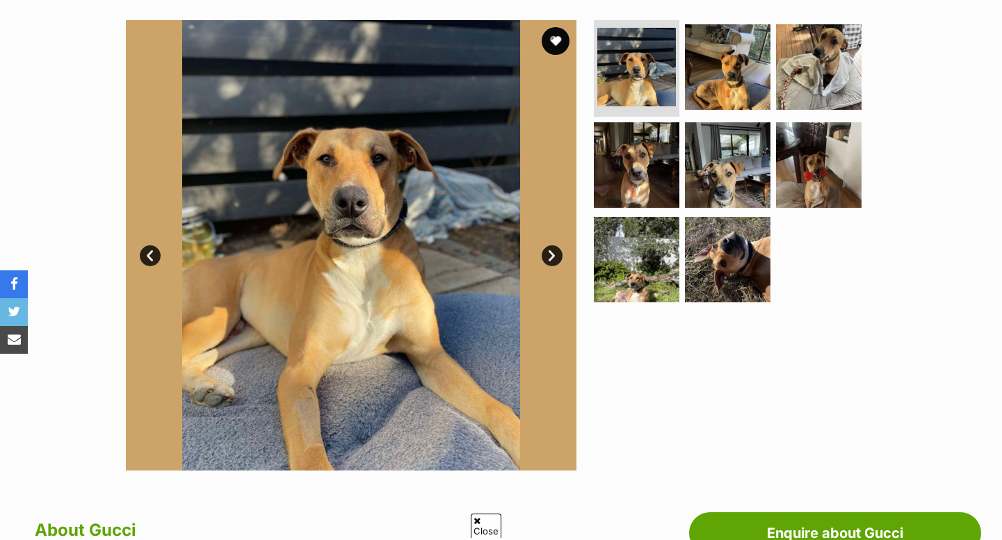
click at [552, 255] on link "Next" at bounding box center [552, 256] width 21 height 21
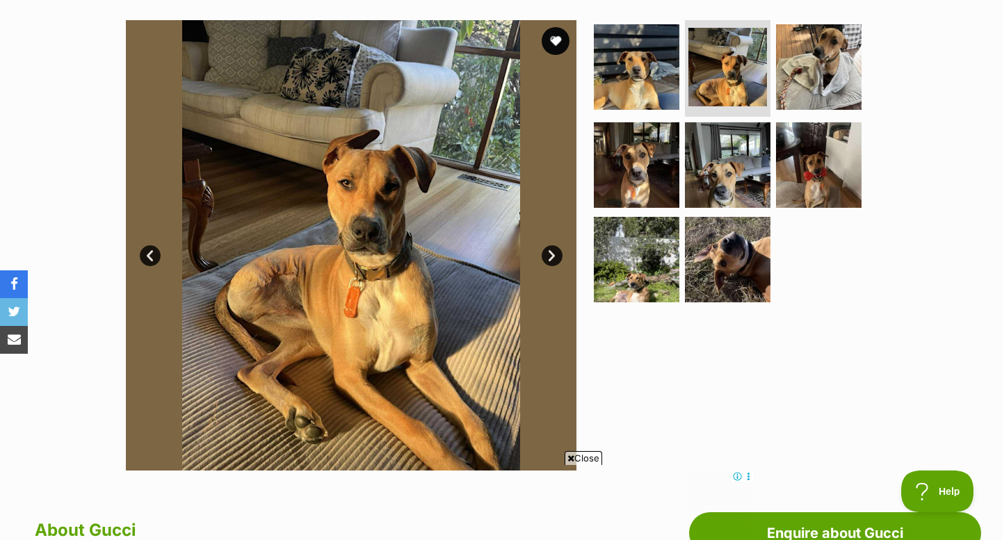
scroll to position [0, 0]
click at [552, 254] on link "Next" at bounding box center [552, 256] width 21 height 21
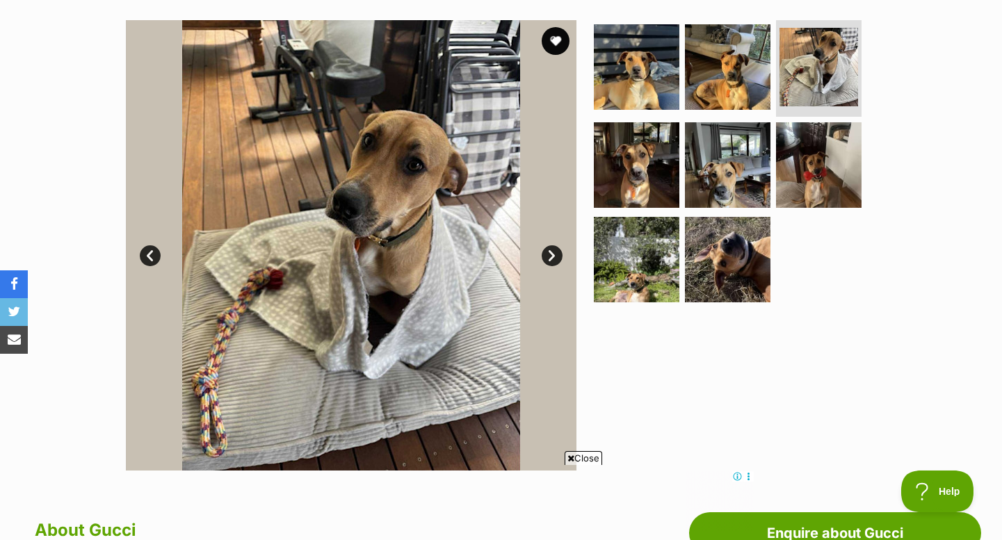
click at [552, 254] on link "Next" at bounding box center [552, 256] width 21 height 21
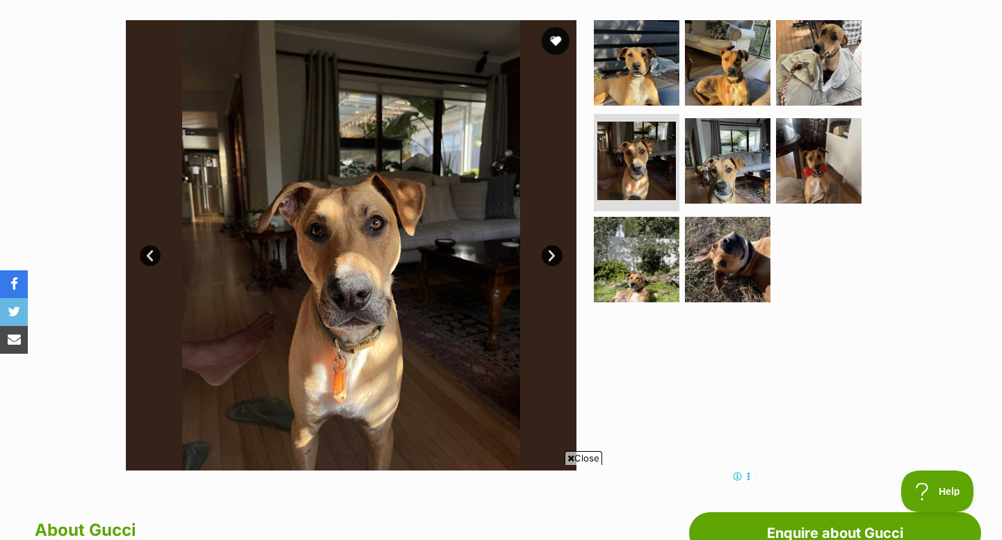
click at [552, 254] on link "Next" at bounding box center [552, 256] width 21 height 21
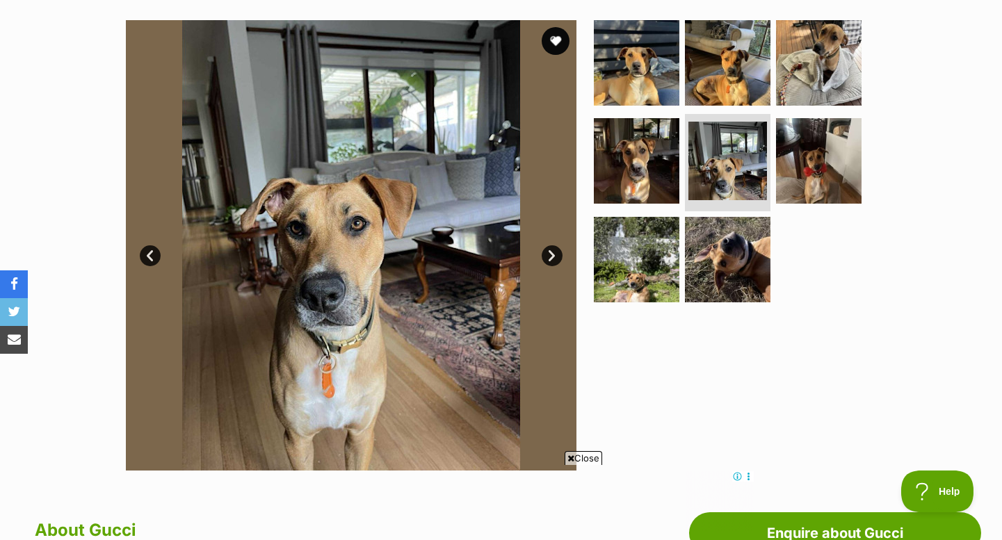
click at [552, 254] on link "Next" at bounding box center [552, 256] width 21 height 21
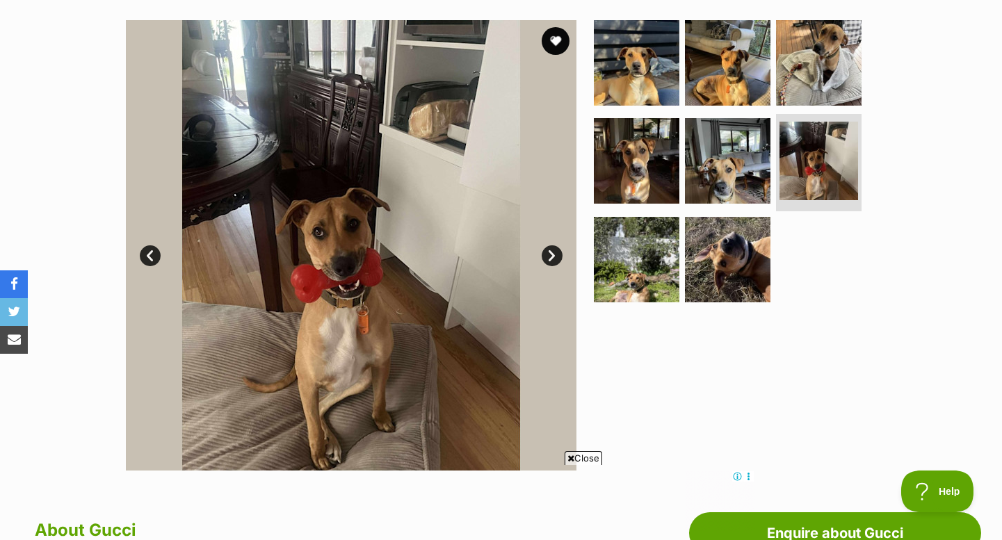
click at [552, 255] on link "Next" at bounding box center [552, 256] width 21 height 21
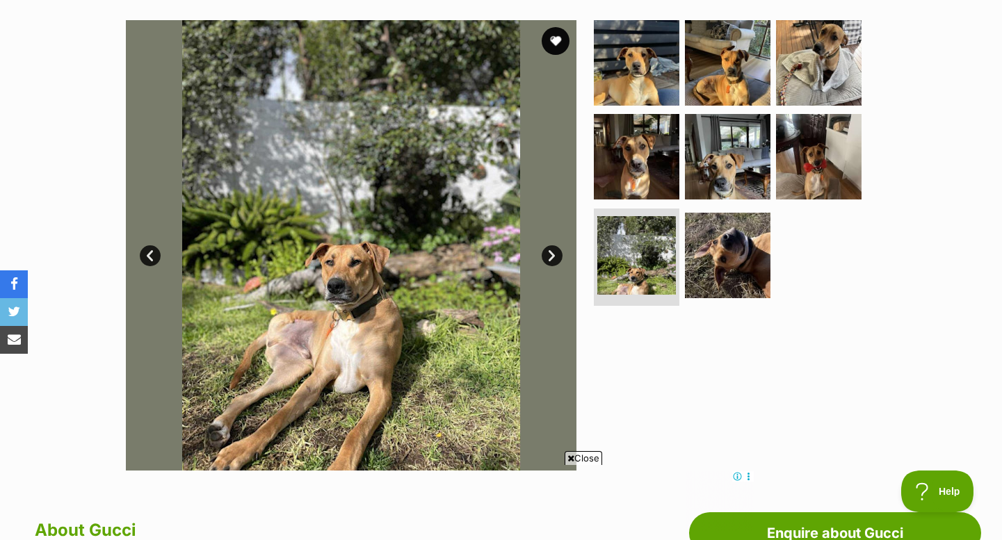
click at [552, 255] on link "Next" at bounding box center [552, 256] width 21 height 21
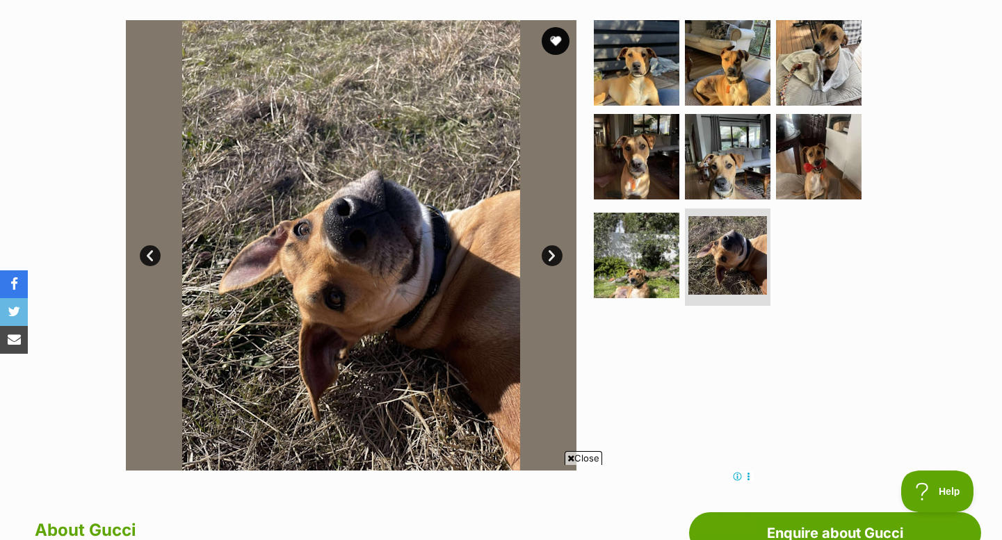
click at [552, 255] on link "Next" at bounding box center [552, 256] width 21 height 21
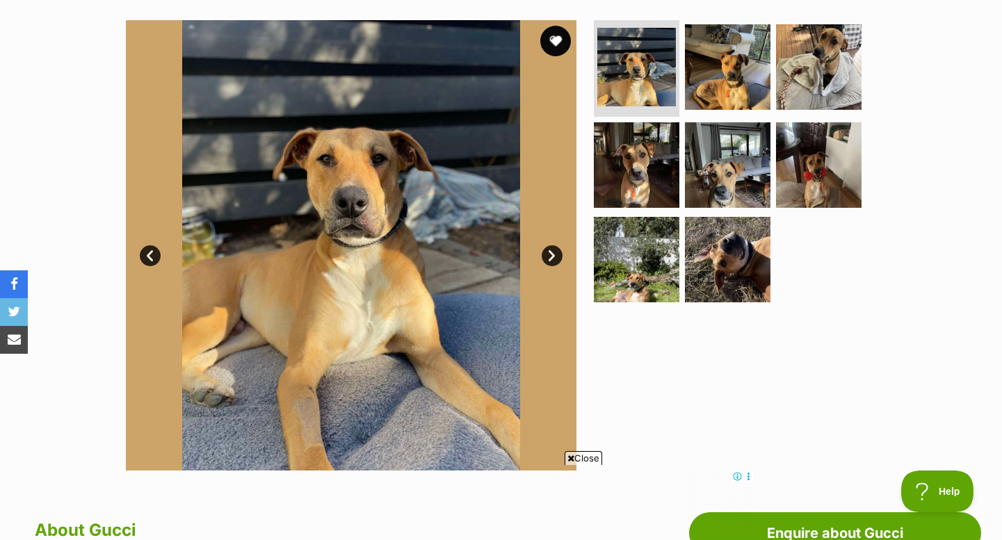
click at [554, 39] on button "favourite" at bounding box center [555, 41] width 31 height 31
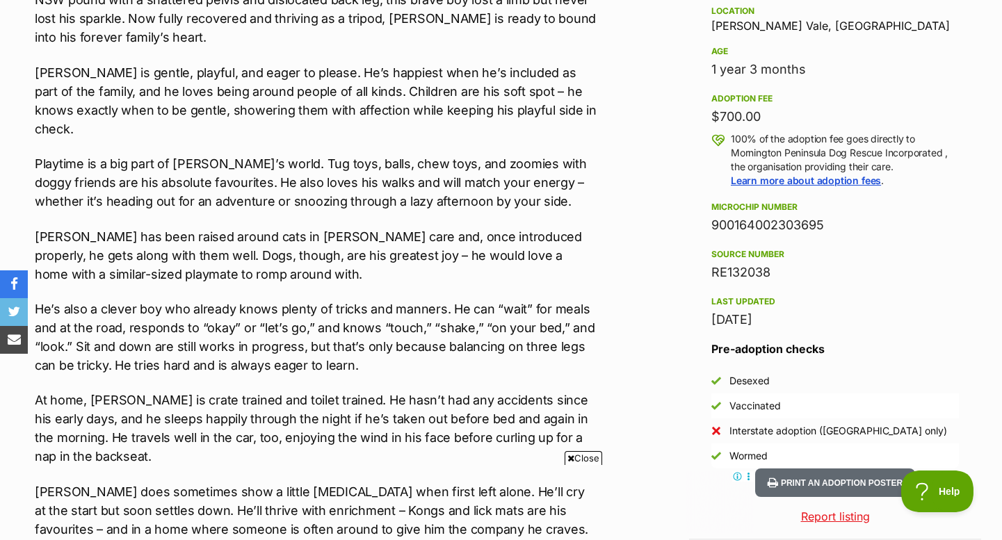
scroll to position [948, 0]
click at [573, 459] on span "Close" at bounding box center [584, 458] width 38 height 14
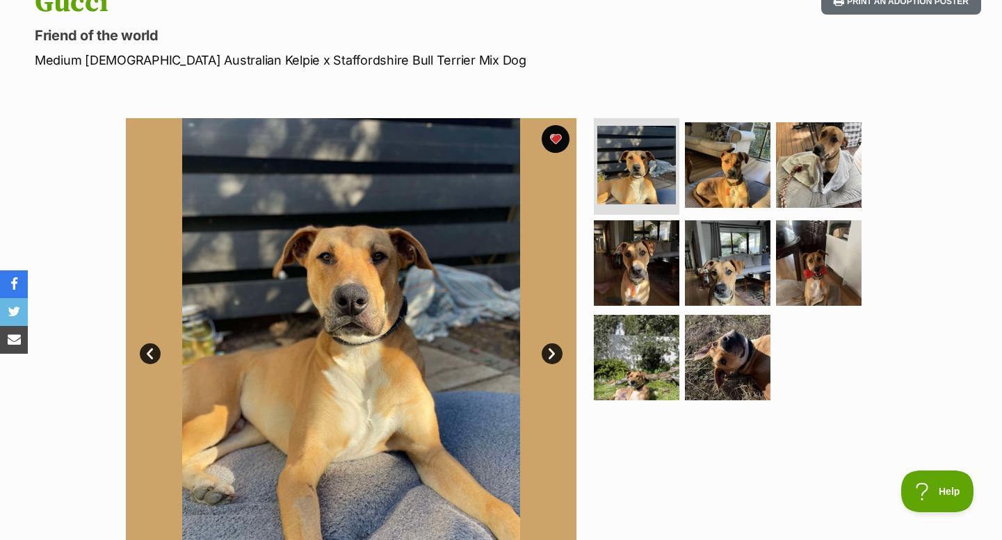
scroll to position [168, 0]
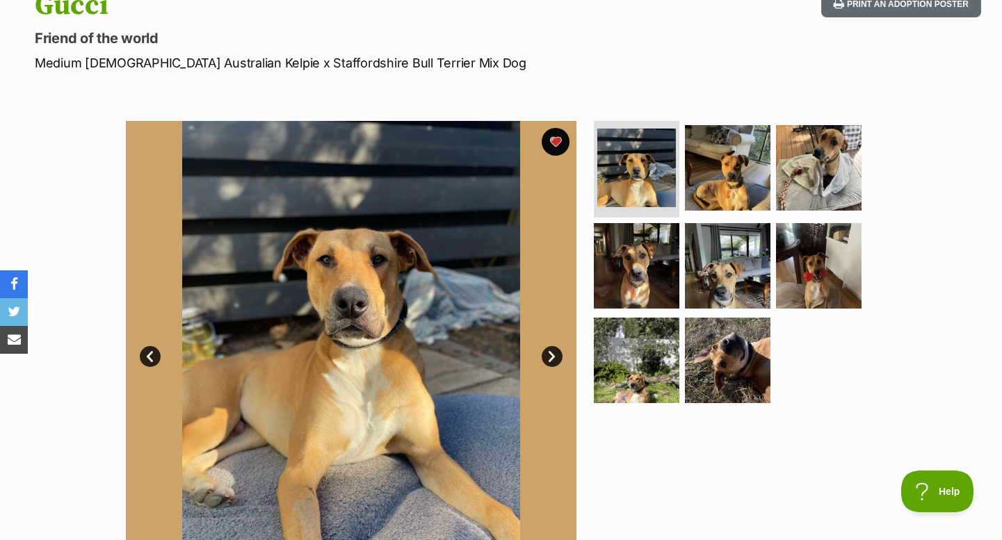
click at [547, 354] on link "Next" at bounding box center [552, 356] width 21 height 21
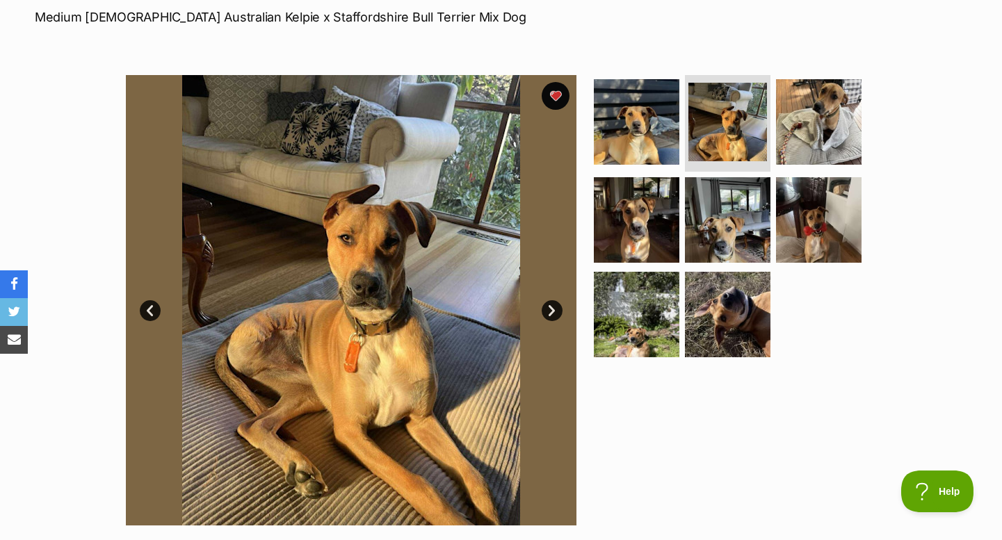
scroll to position [212, 0]
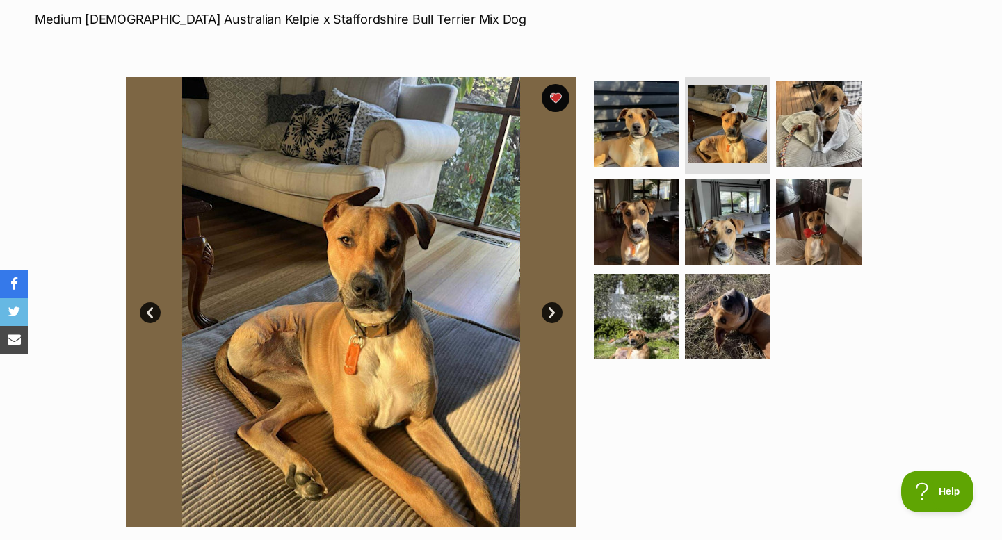
click at [549, 312] on link "Next" at bounding box center [552, 313] width 21 height 21
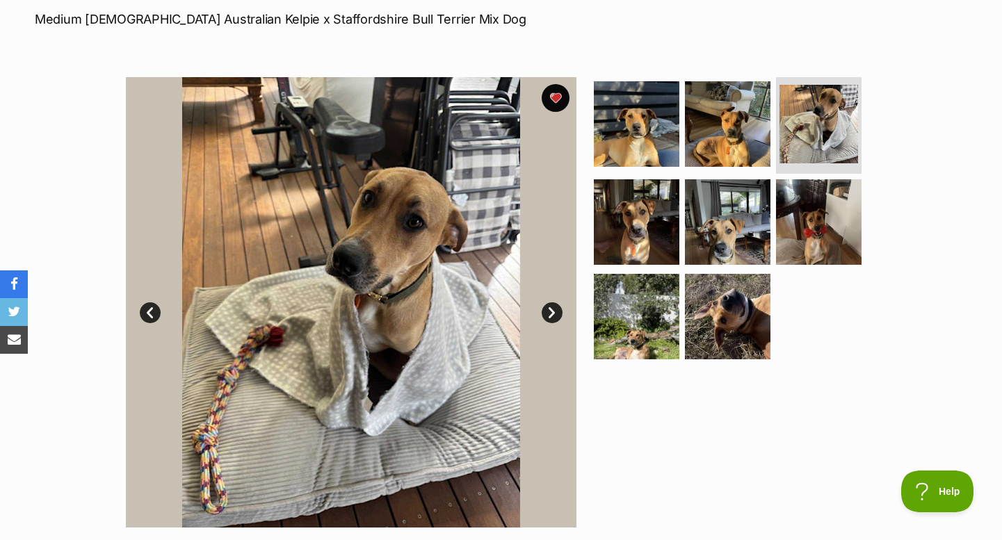
click at [549, 313] on link "Next" at bounding box center [552, 313] width 21 height 21
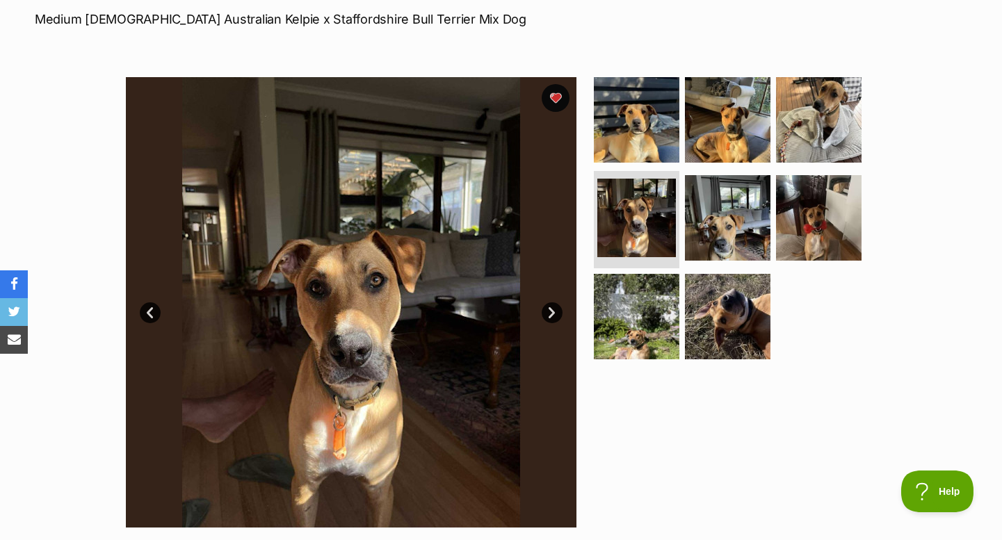
scroll to position [0, 0]
click at [549, 311] on link "Next" at bounding box center [552, 313] width 21 height 21
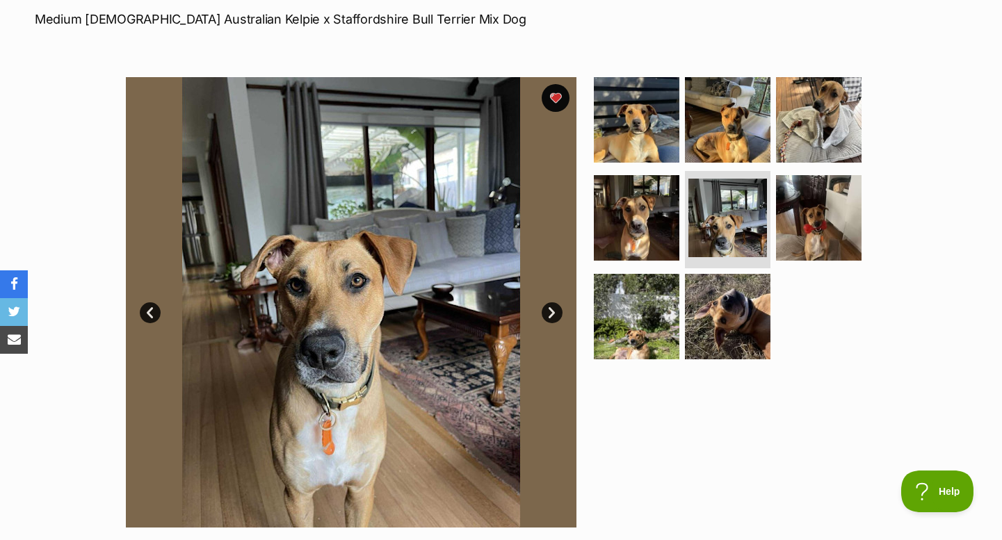
click at [549, 312] on link "Next" at bounding box center [552, 313] width 21 height 21
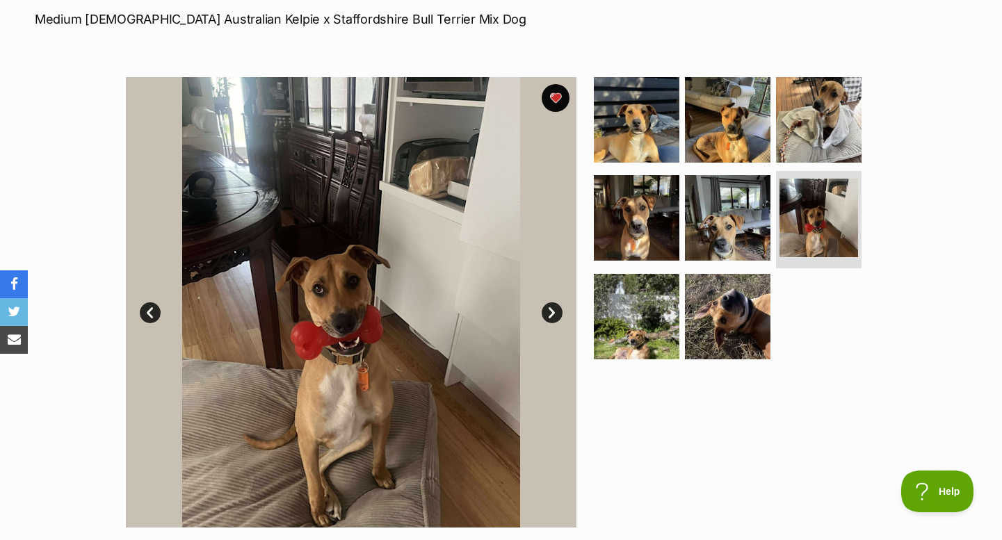
click at [549, 312] on link "Next" at bounding box center [552, 313] width 21 height 21
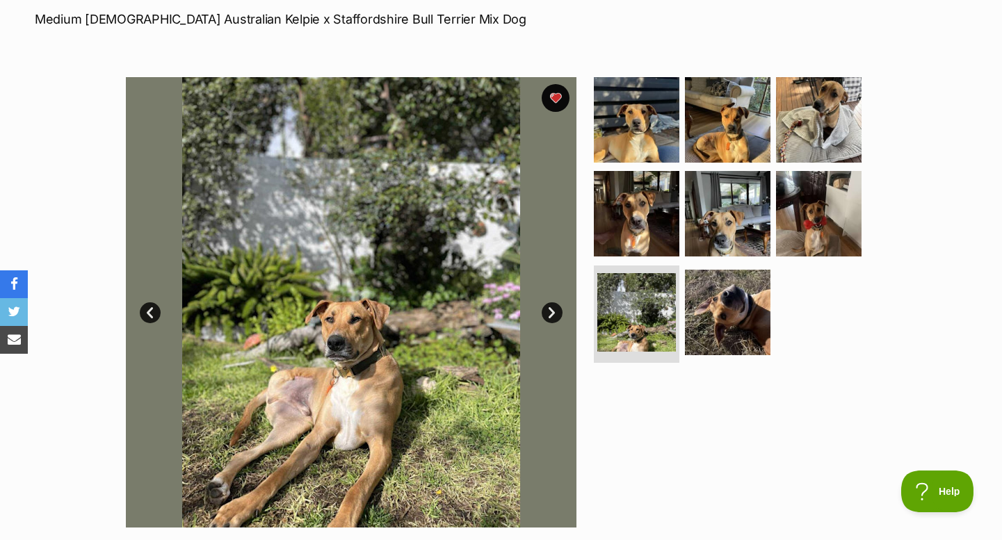
click at [549, 312] on link "Next" at bounding box center [552, 313] width 21 height 21
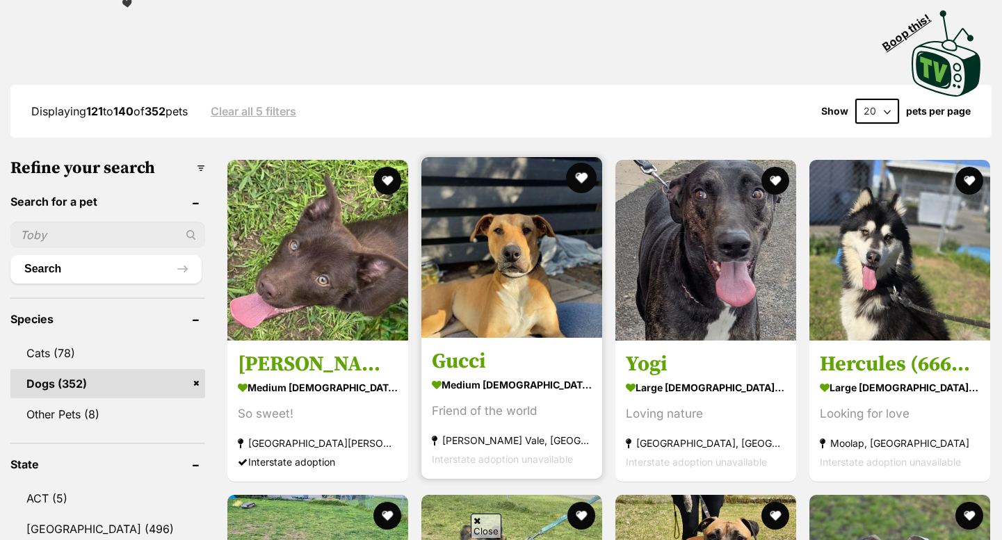
click at [588, 178] on button "favourite" at bounding box center [581, 178] width 31 height 31
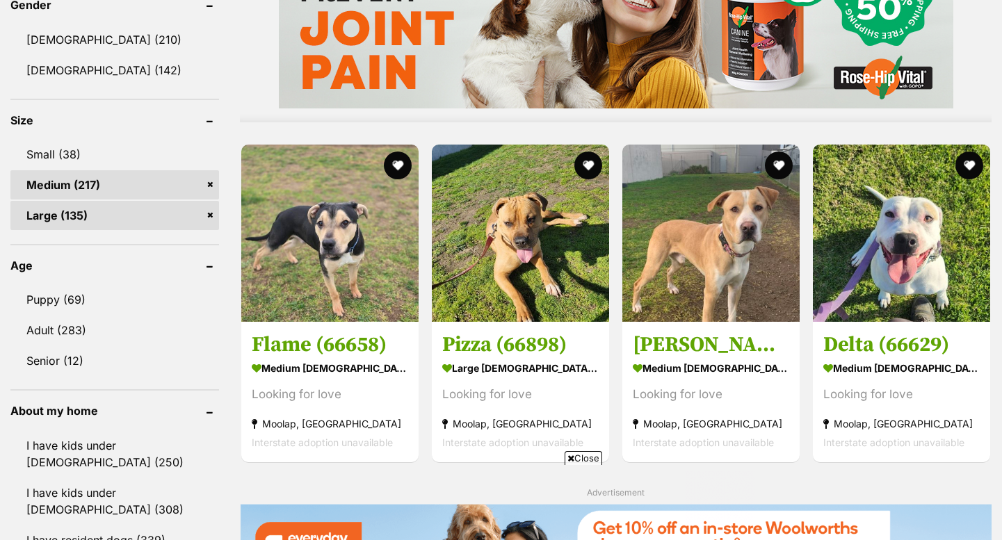
scroll to position [1327, 0]
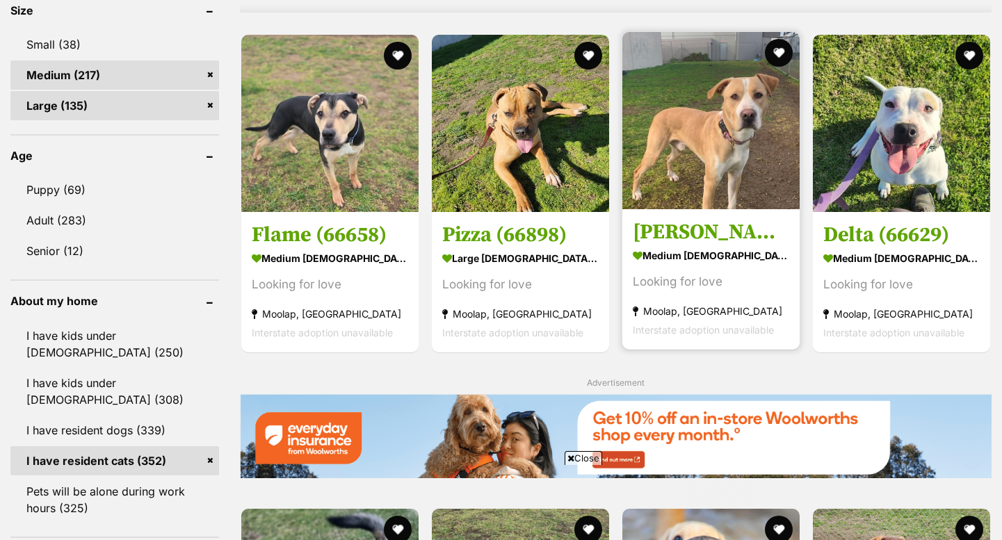
click at [659, 205] on img at bounding box center [711, 120] width 177 height 177
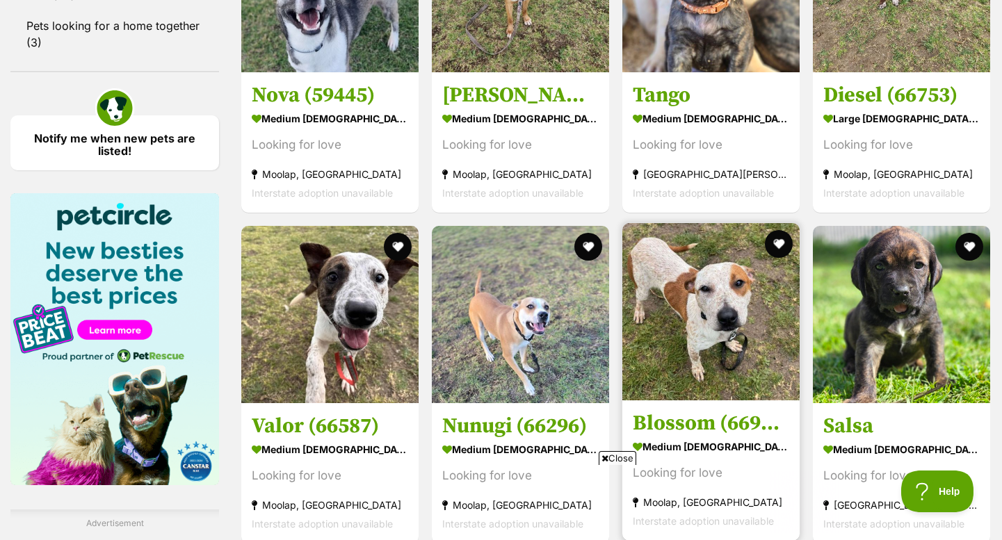
click at [666, 345] on img at bounding box center [711, 311] width 177 height 177
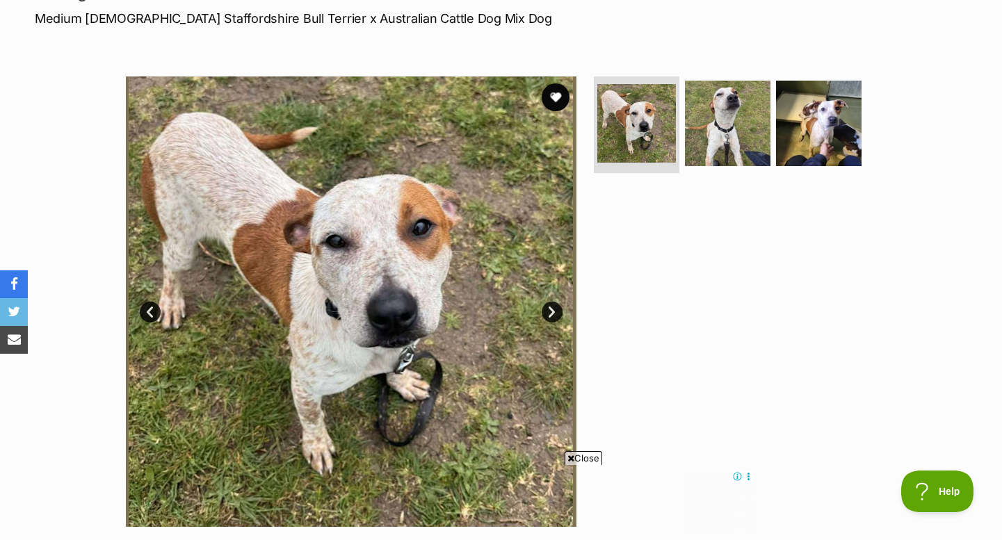
scroll to position [222, 0]
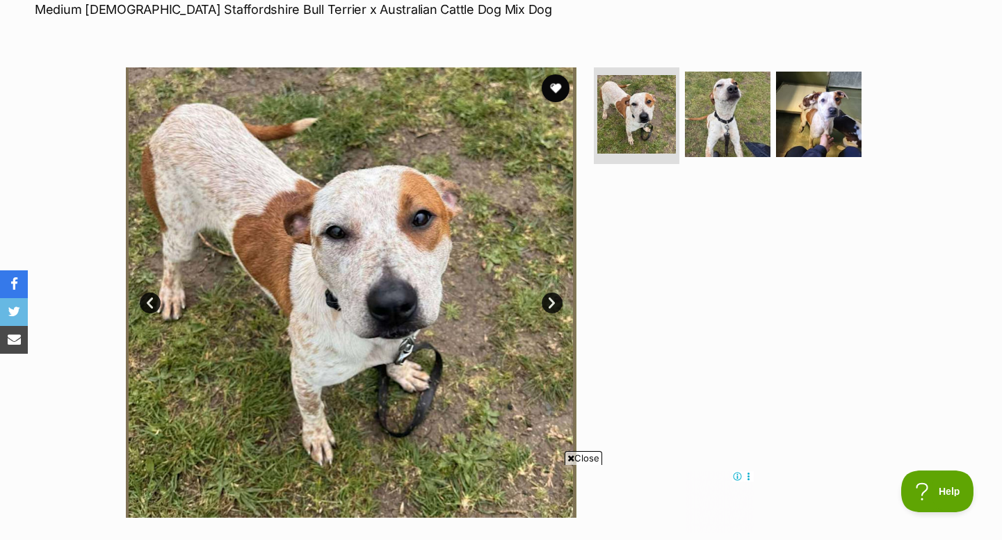
click at [578, 460] on span "Close" at bounding box center [584, 458] width 38 height 14
click at [554, 304] on link "Next" at bounding box center [552, 303] width 21 height 21
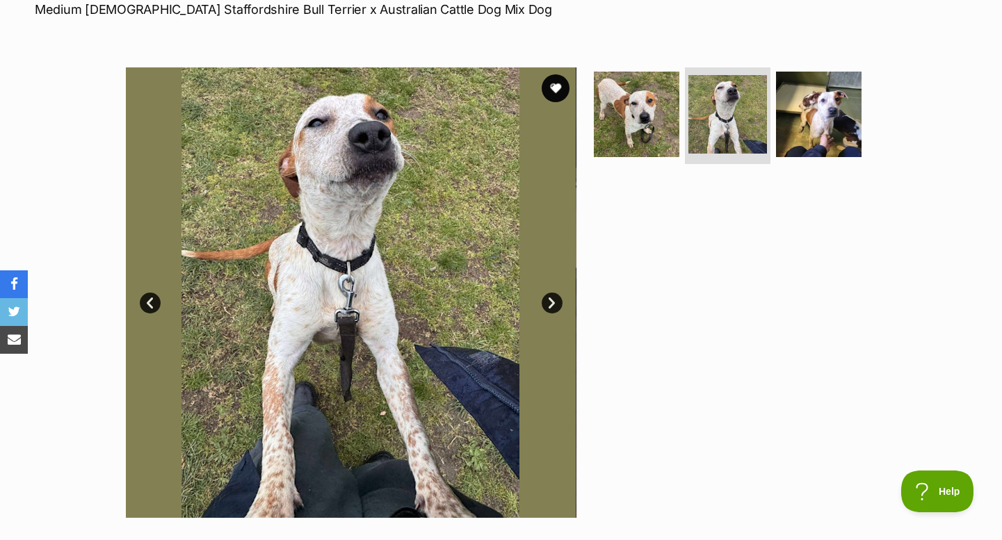
click at [554, 304] on link "Next" at bounding box center [552, 303] width 21 height 21
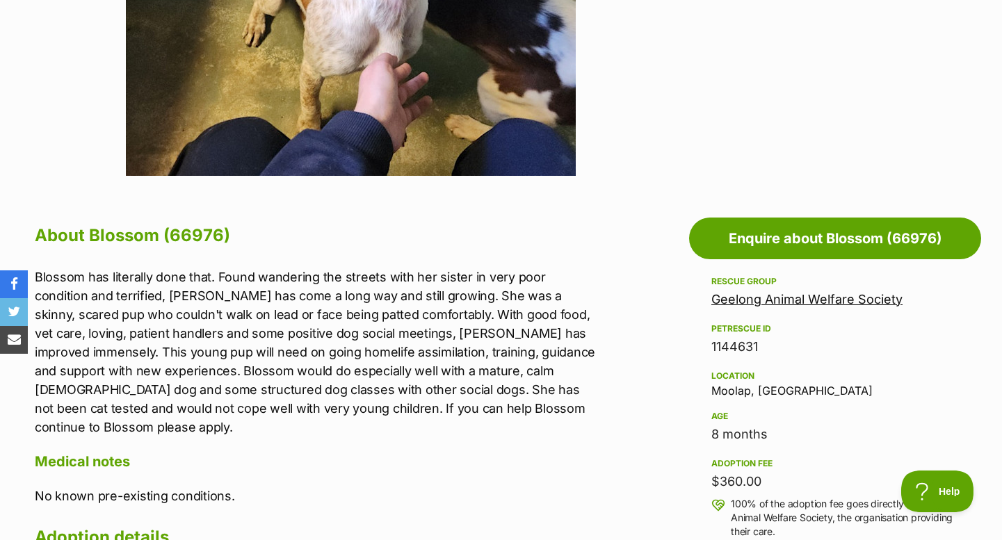
scroll to position [565, 0]
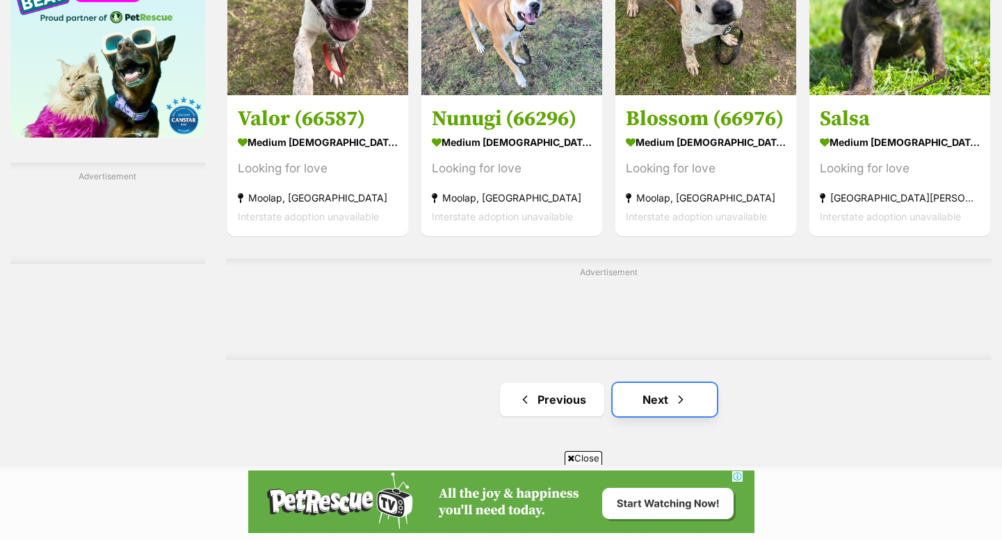
click at [631, 409] on link "Next" at bounding box center [665, 399] width 104 height 33
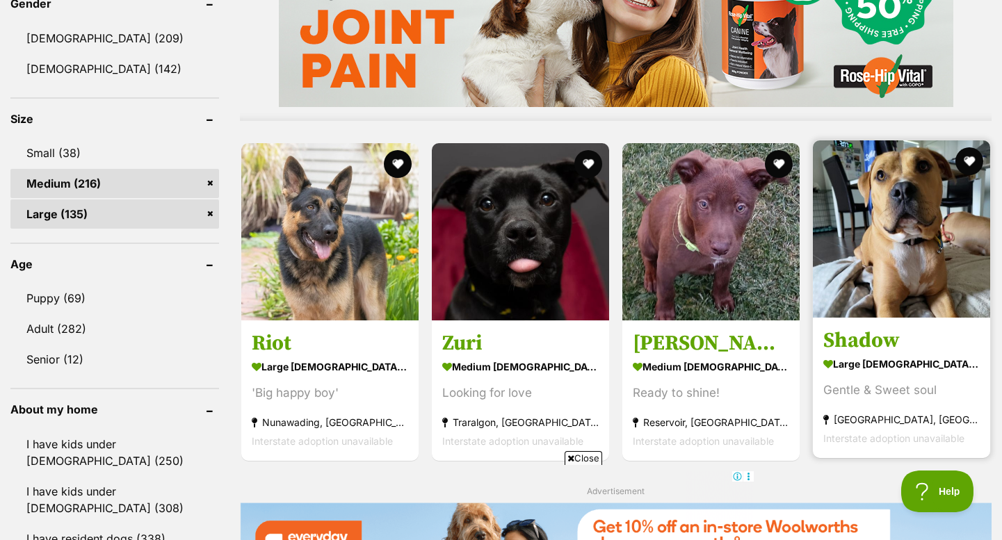
click at [863, 410] on section "large [DEMOGRAPHIC_DATA] Dog Gentle & Sweet soul [GEOGRAPHIC_DATA], [GEOGRAPHIC…" at bounding box center [902, 401] width 156 height 94
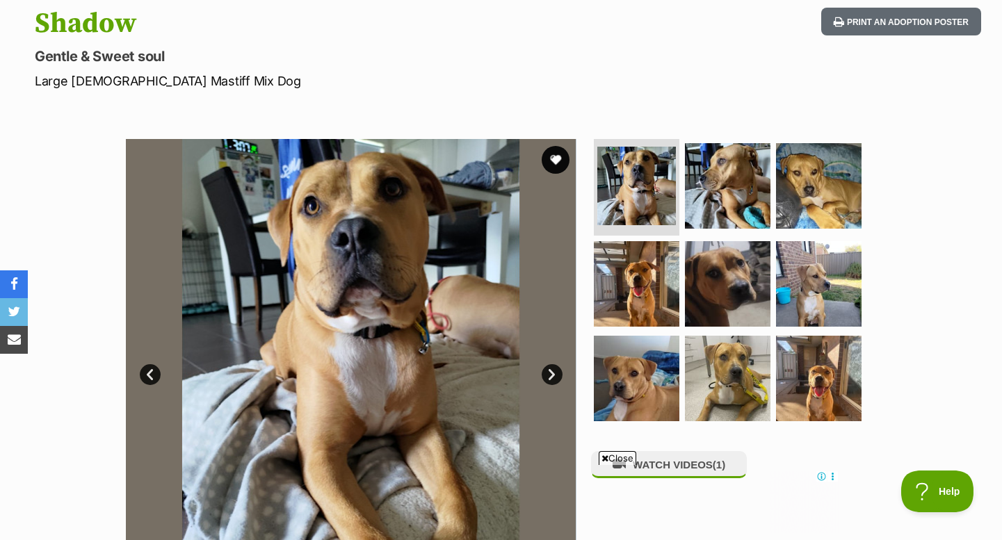
scroll to position [150, 0]
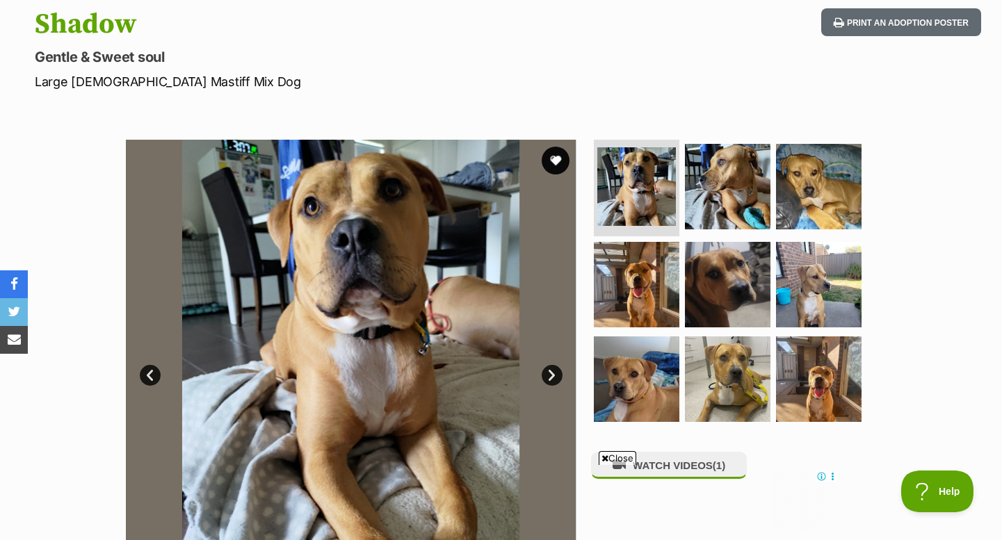
click at [549, 372] on link "Next" at bounding box center [552, 375] width 21 height 21
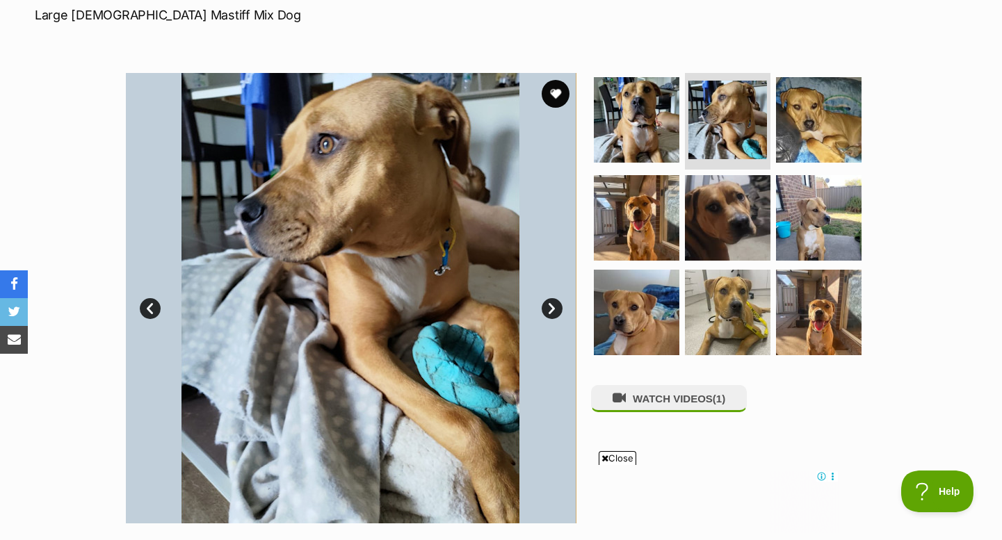
scroll to position [219, 0]
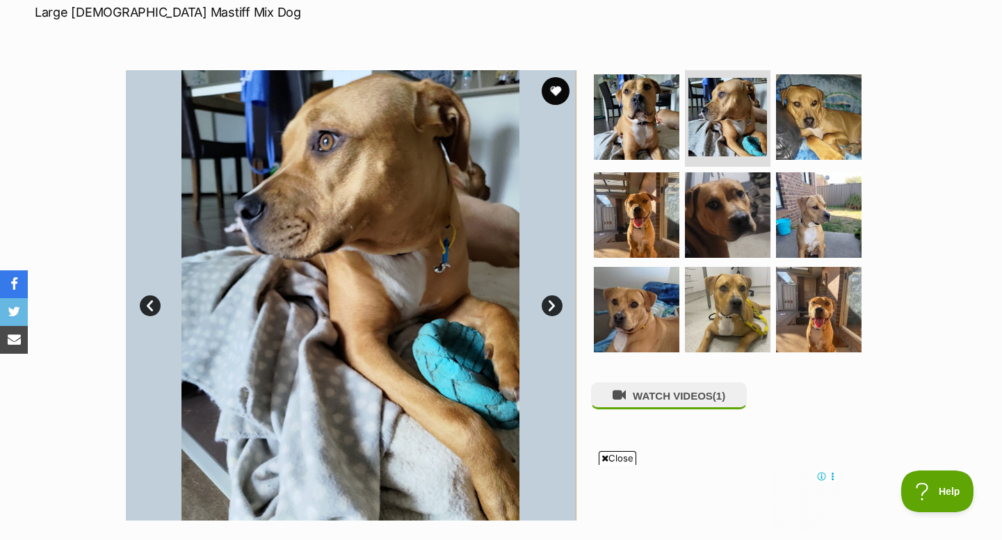
click at [546, 299] on link "Next" at bounding box center [552, 306] width 21 height 21
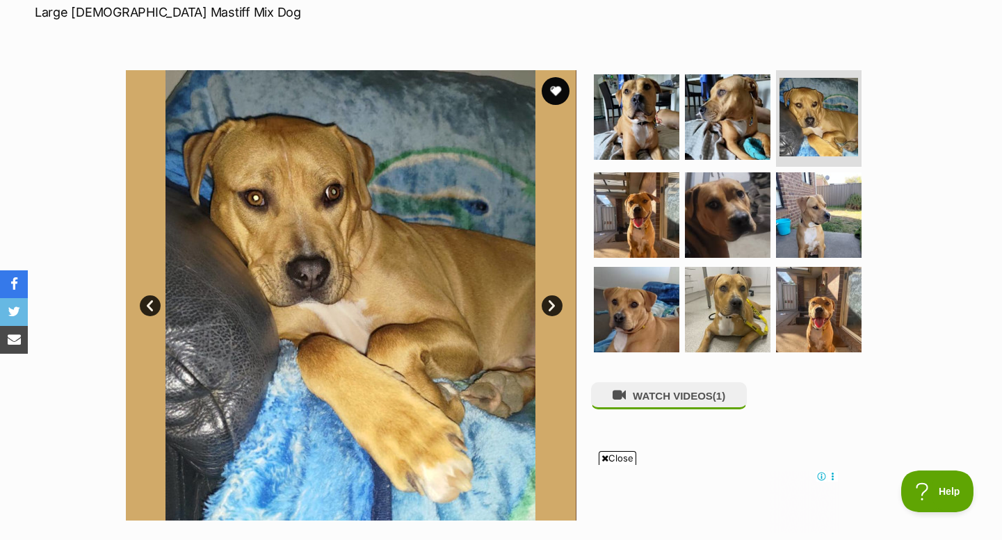
click at [546, 299] on link "Next" at bounding box center [552, 306] width 21 height 21
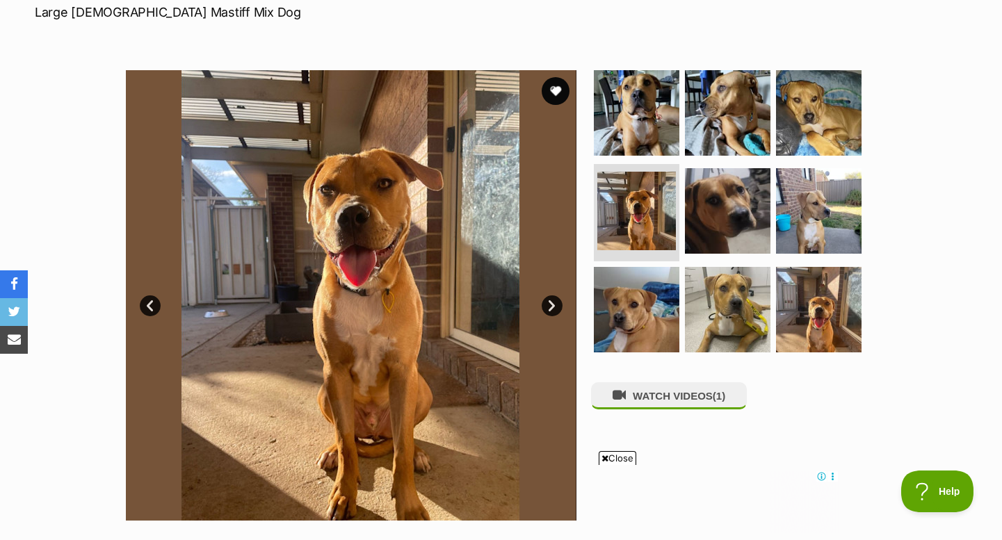
click at [546, 299] on link "Next" at bounding box center [552, 306] width 21 height 21
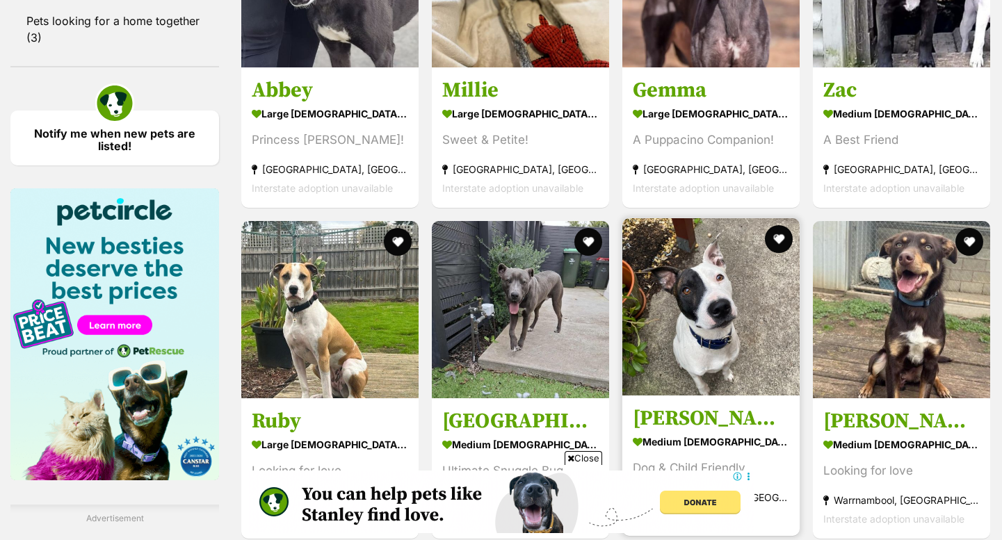
click at [664, 347] on img at bounding box center [711, 306] width 177 height 177
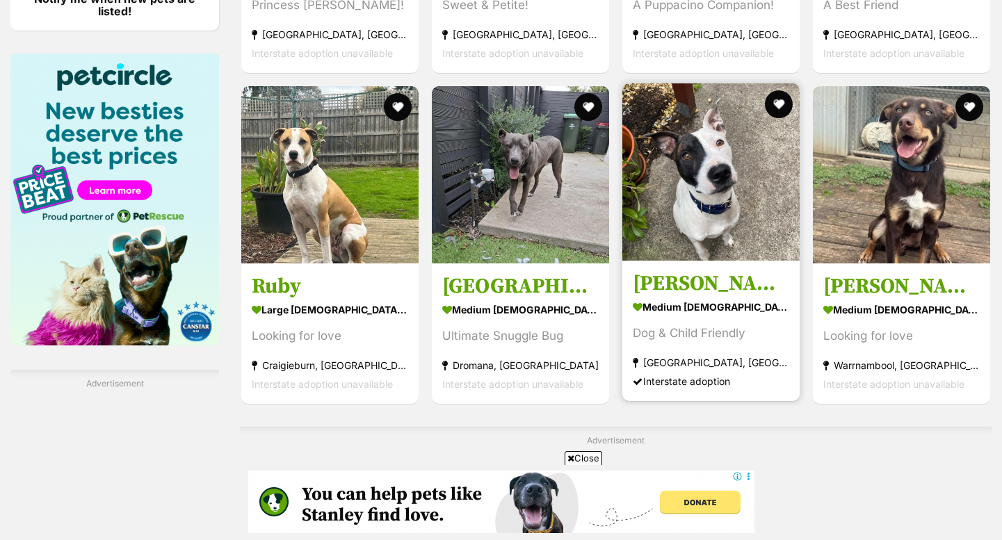
scroll to position [2086, 0]
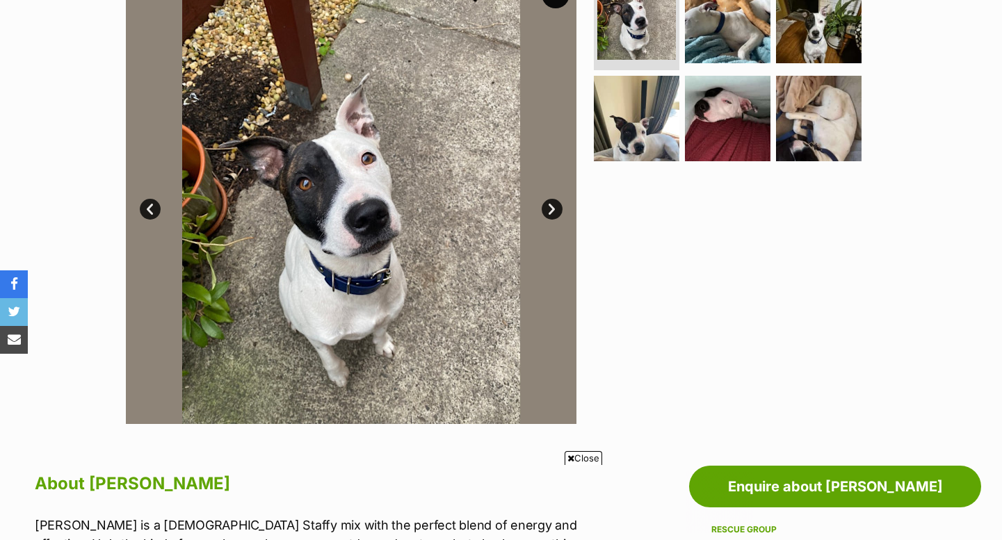
scroll to position [228, 0]
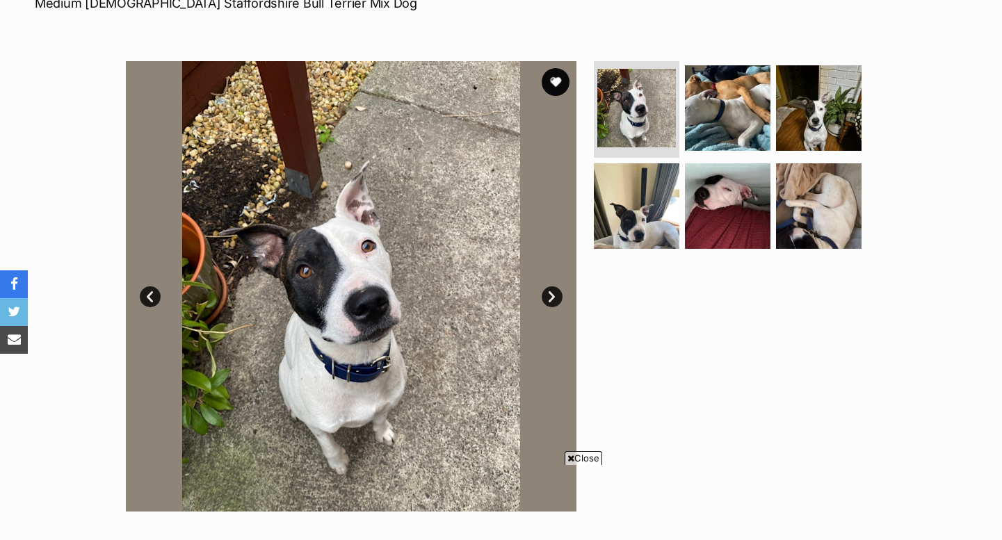
click at [552, 296] on link "Next" at bounding box center [552, 297] width 21 height 21
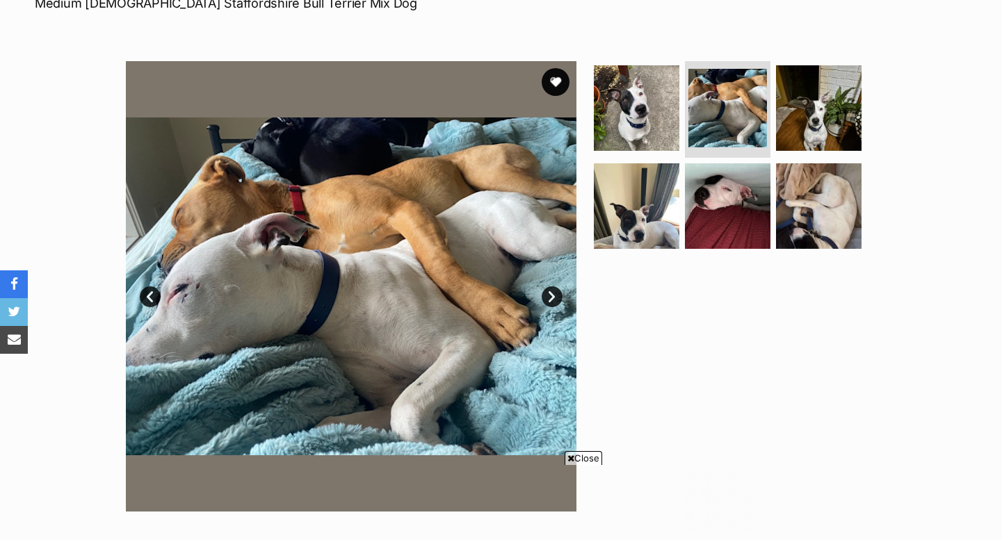
click at [552, 296] on link "Next" at bounding box center [552, 297] width 21 height 21
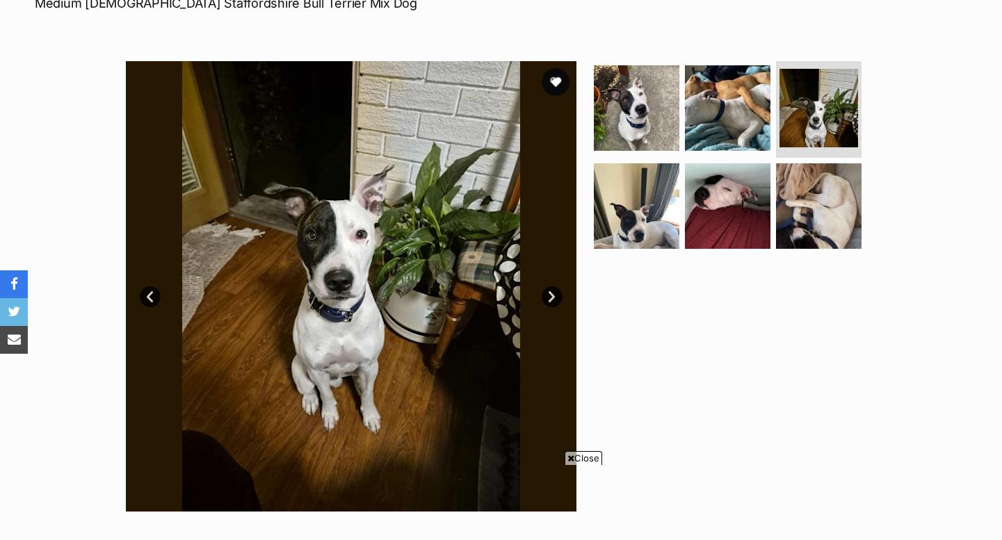
click at [552, 296] on link "Next" at bounding box center [552, 297] width 21 height 21
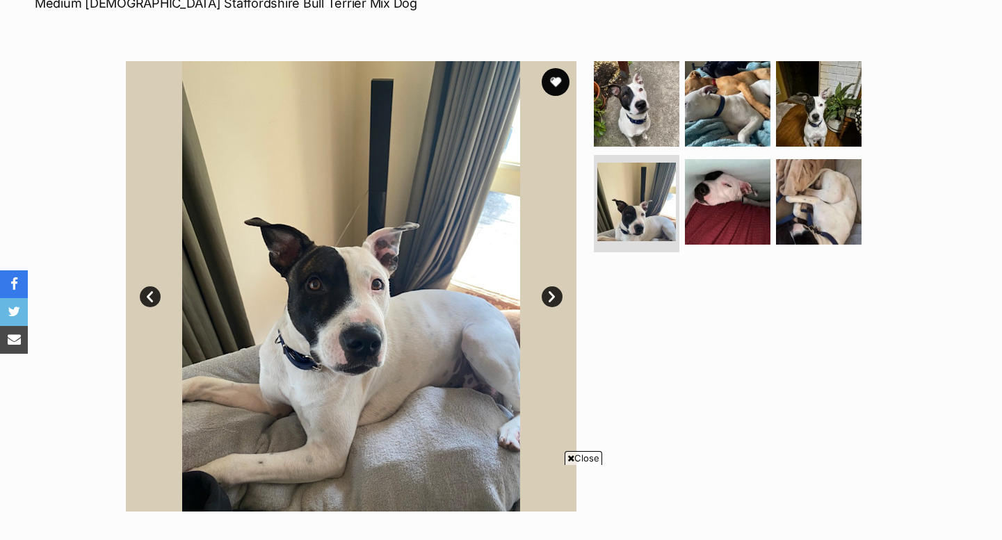
click at [552, 296] on link "Next" at bounding box center [552, 297] width 21 height 21
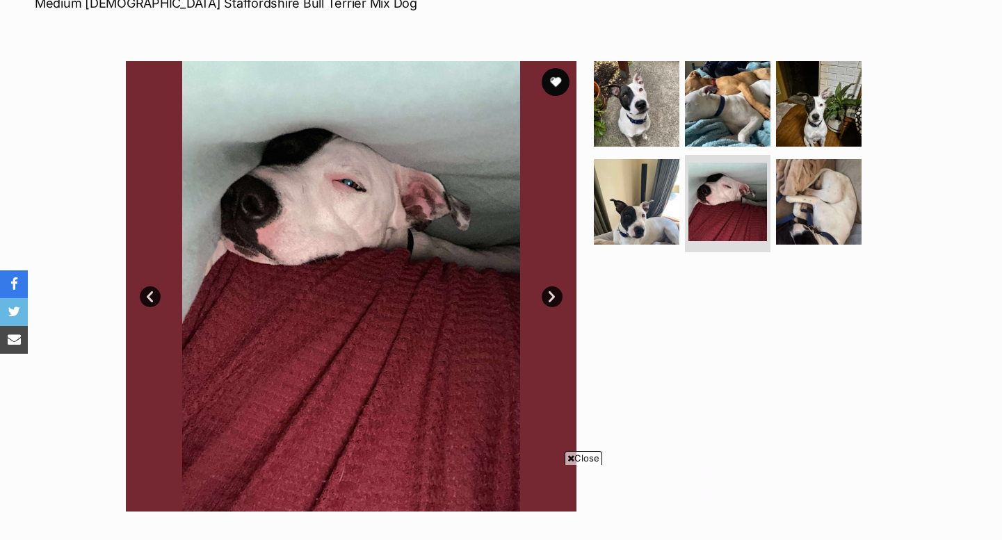
scroll to position [0, 0]
click at [552, 296] on link "Next" at bounding box center [552, 297] width 21 height 21
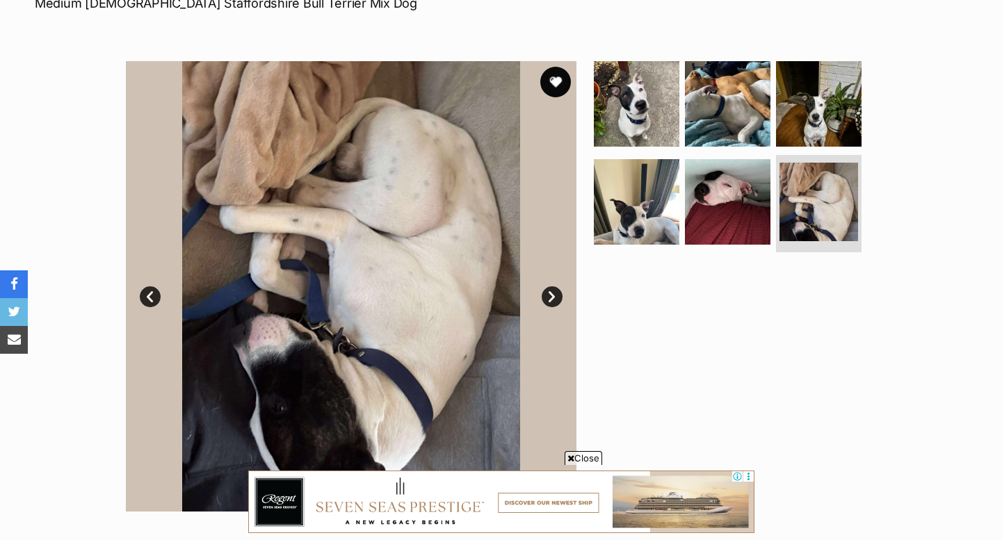
click at [547, 81] on button "favourite" at bounding box center [555, 82] width 31 height 31
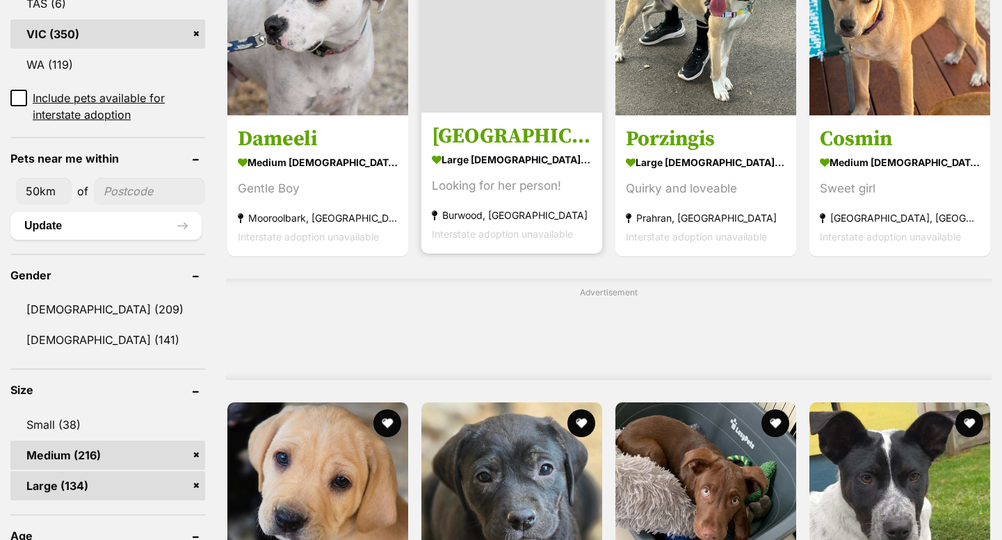
scroll to position [931, 0]
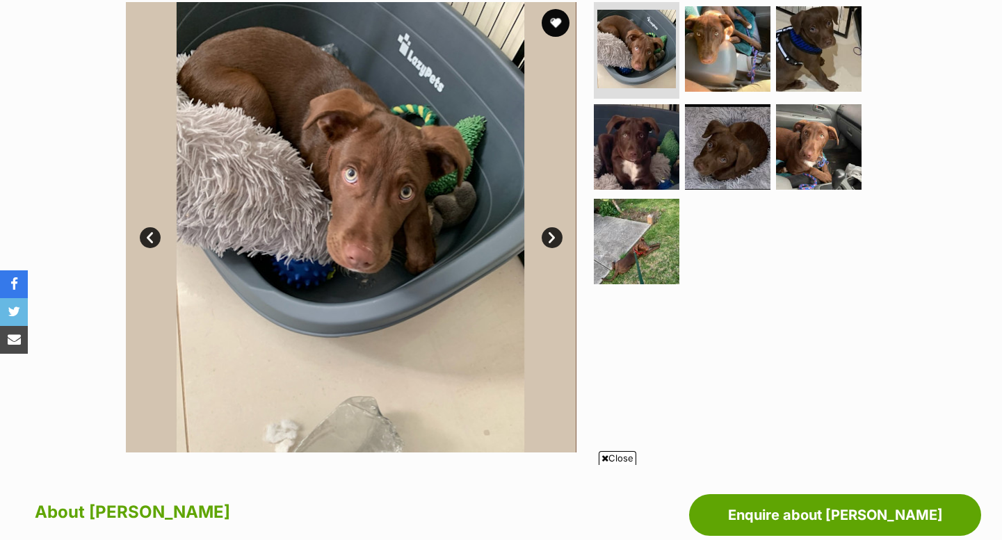
scroll to position [237, 0]
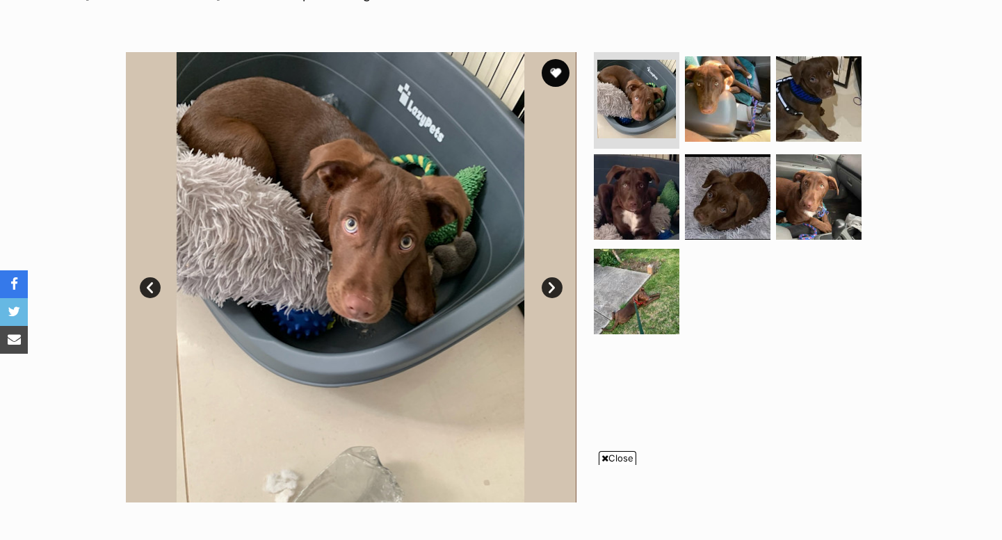
click at [546, 280] on link "Next" at bounding box center [552, 288] width 21 height 21
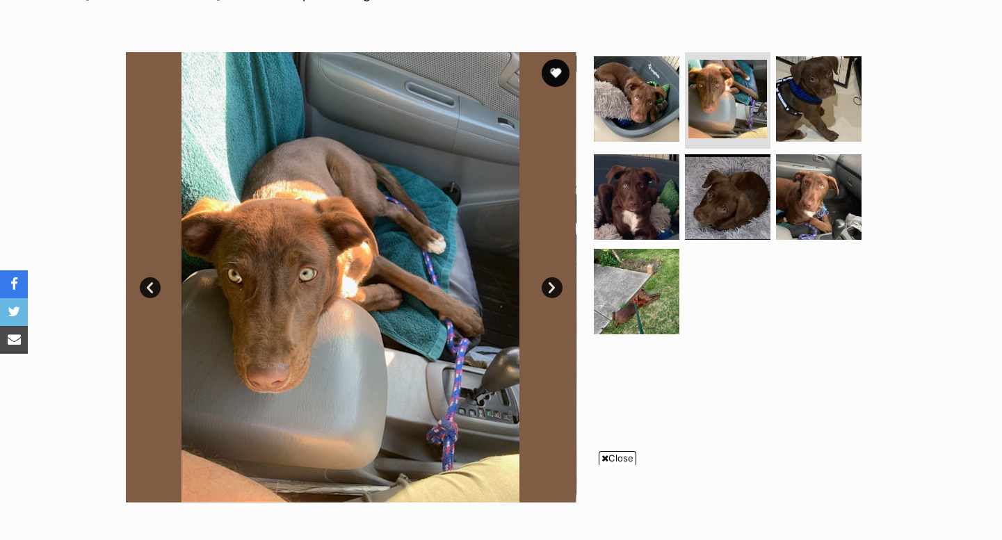
click at [547, 284] on link "Next" at bounding box center [552, 288] width 21 height 21
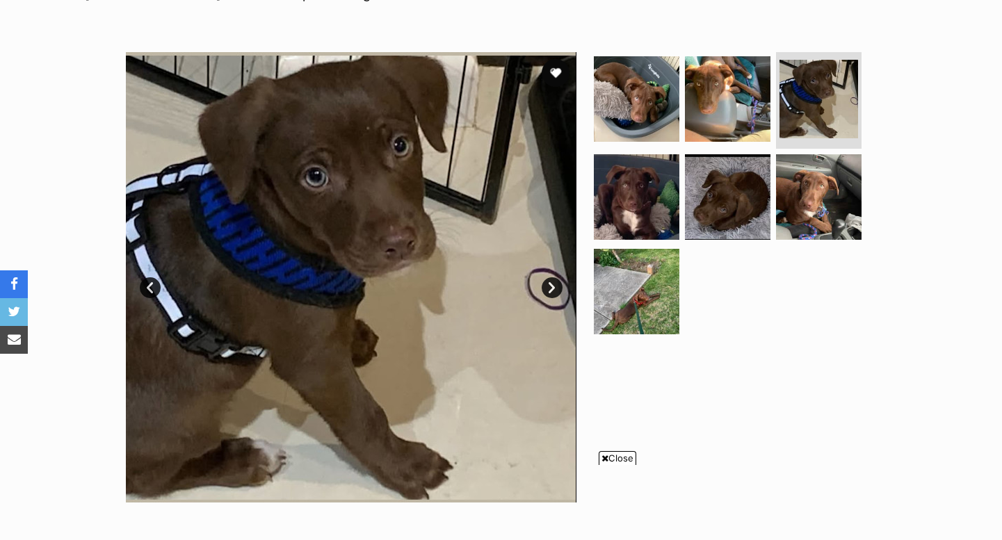
click at [547, 284] on link "Next" at bounding box center [552, 288] width 21 height 21
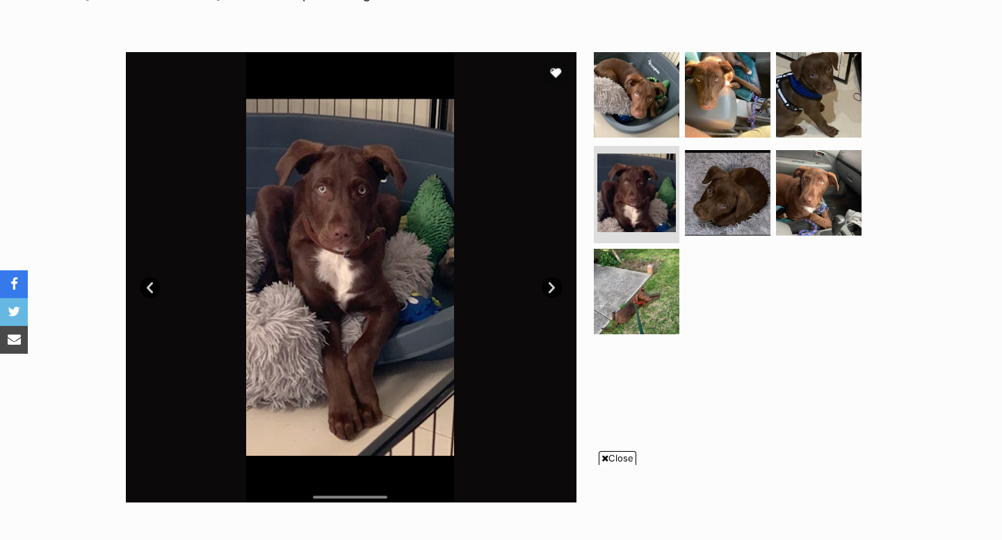
click at [547, 284] on link "Next" at bounding box center [552, 288] width 21 height 21
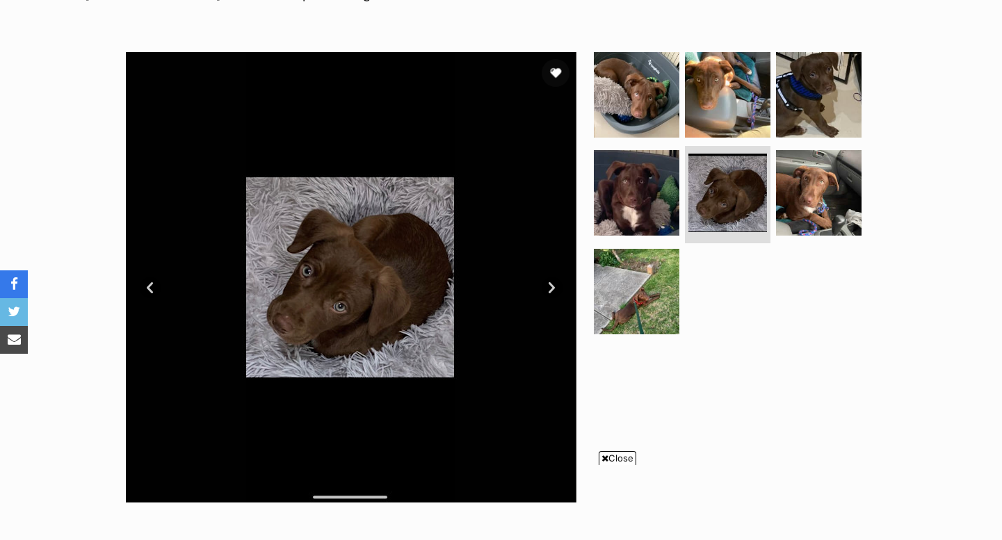
click at [547, 285] on link "Next" at bounding box center [552, 288] width 21 height 21
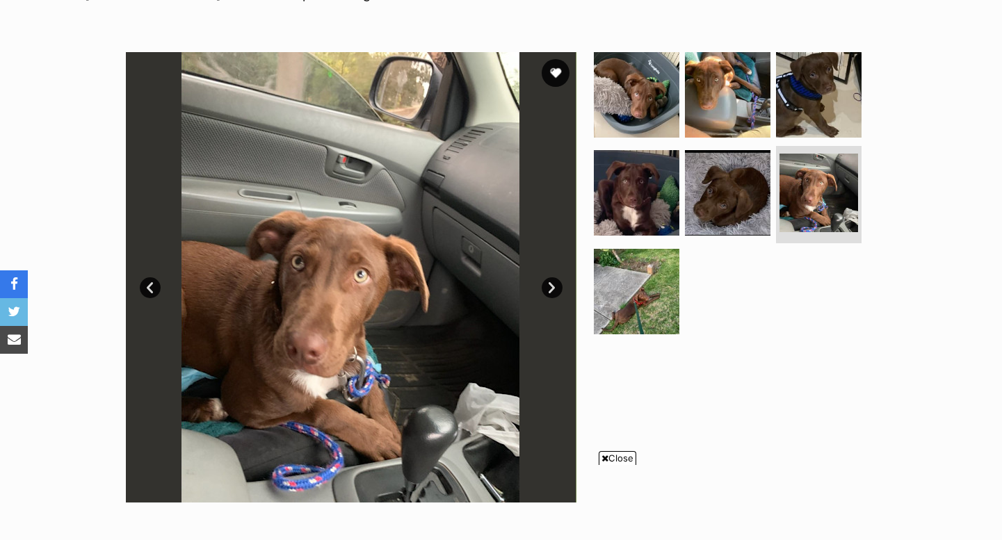
scroll to position [0, 0]
click at [548, 287] on link "Next" at bounding box center [552, 288] width 21 height 21
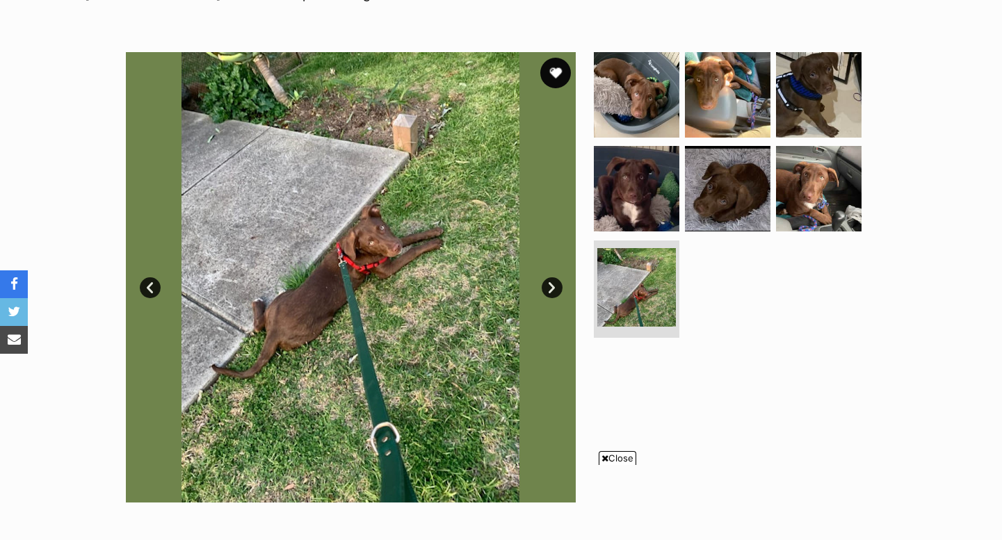
click at [559, 64] on button "favourite" at bounding box center [555, 73] width 31 height 31
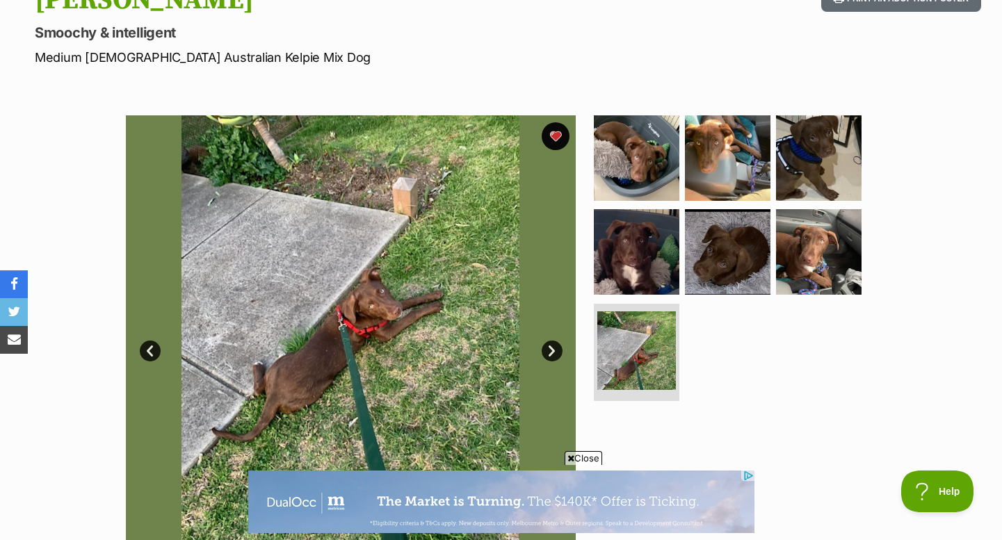
scroll to position [97, 0]
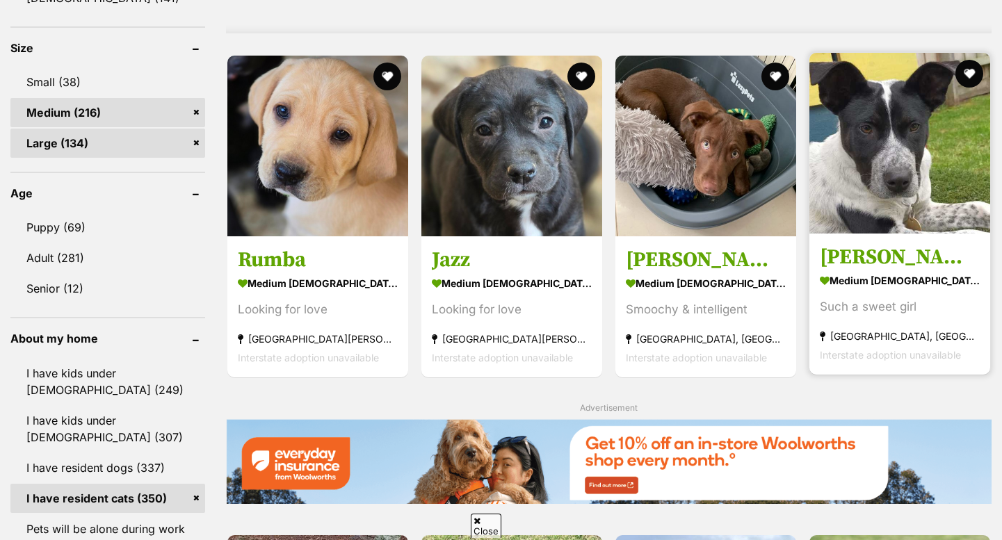
scroll to position [1285, 0]
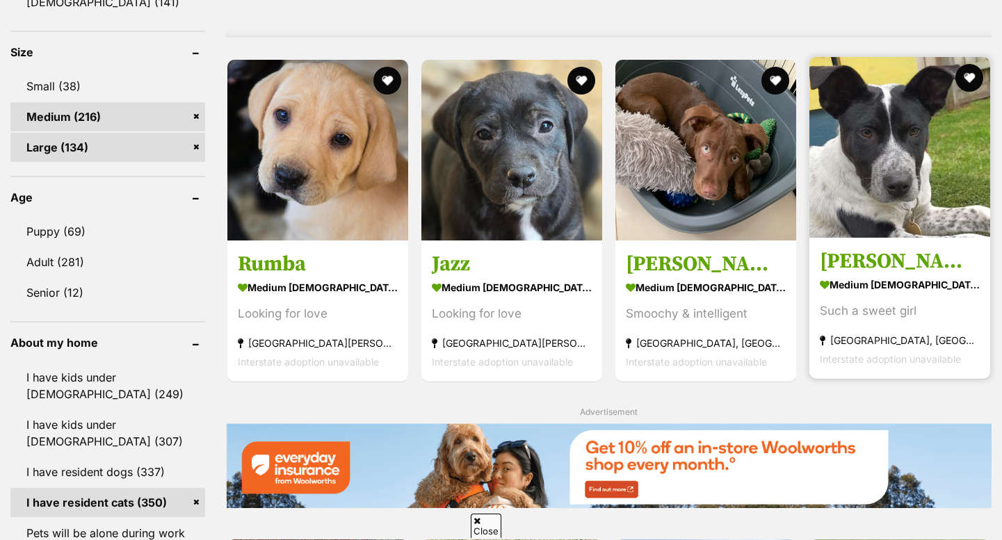
click at [885, 258] on h3 "[PERSON_NAME]" at bounding box center [900, 261] width 160 height 26
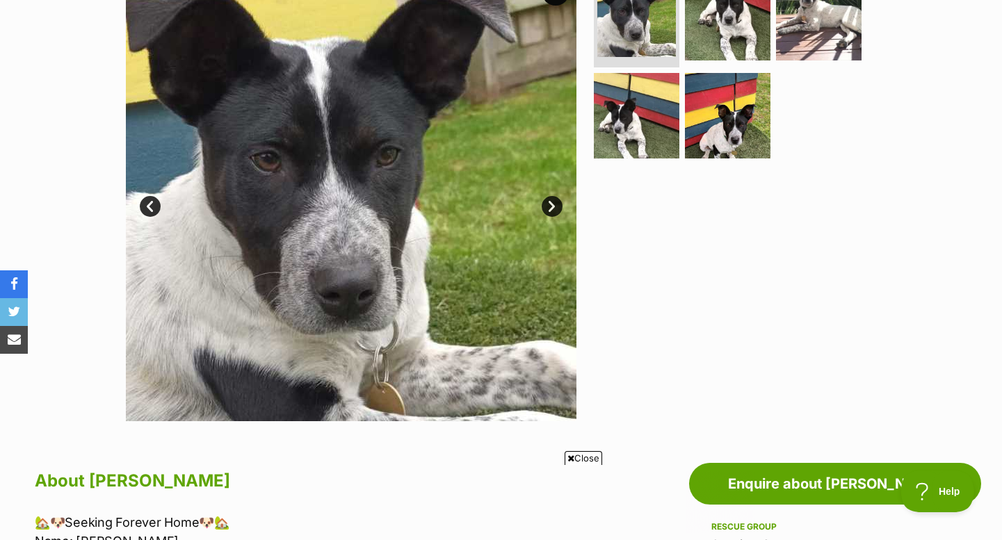
click at [554, 202] on link "Next" at bounding box center [552, 206] width 21 height 21
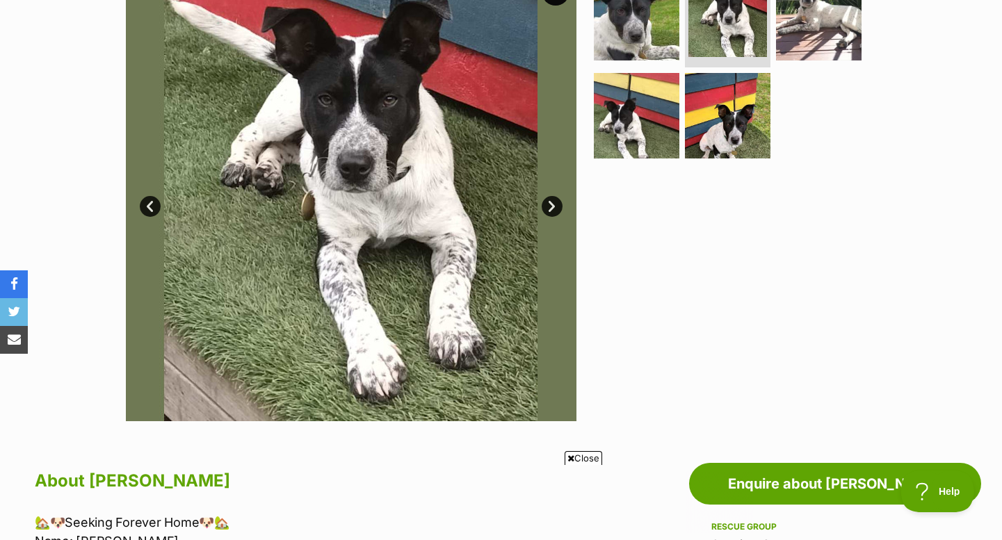
click at [554, 202] on link "Next" at bounding box center [552, 206] width 21 height 21
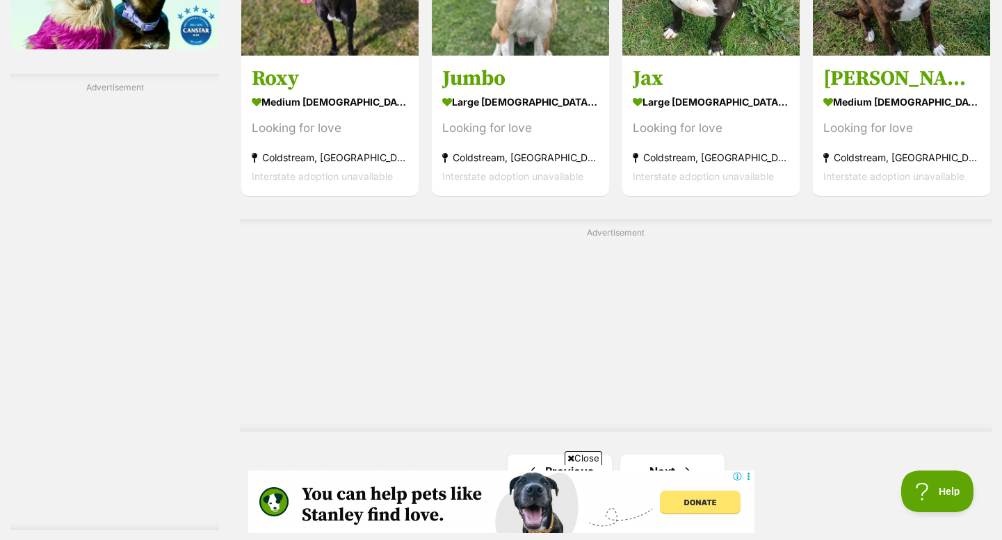
scroll to position [2446, 0]
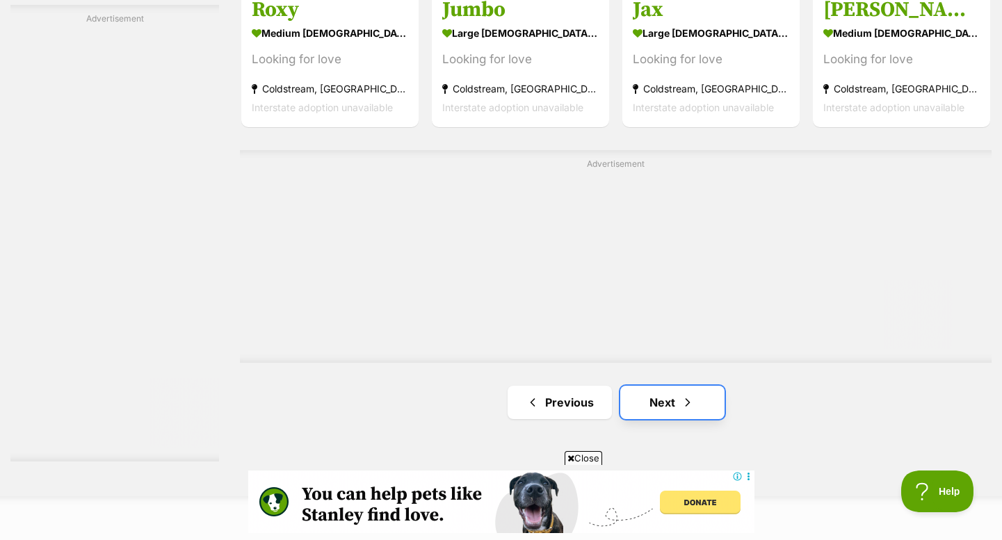
click at [634, 410] on link "Next" at bounding box center [672, 402] width 104 height 33
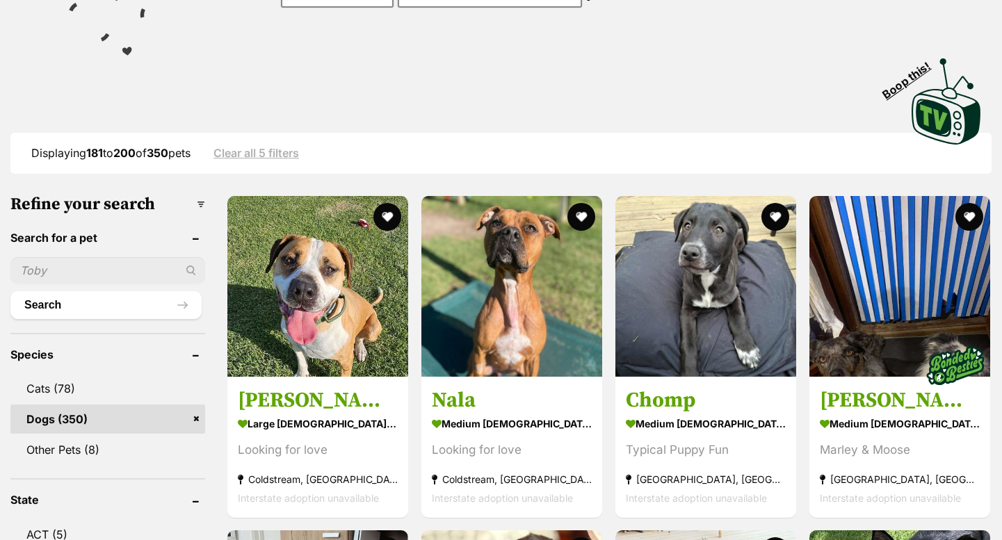
scroll to position [253, 0]
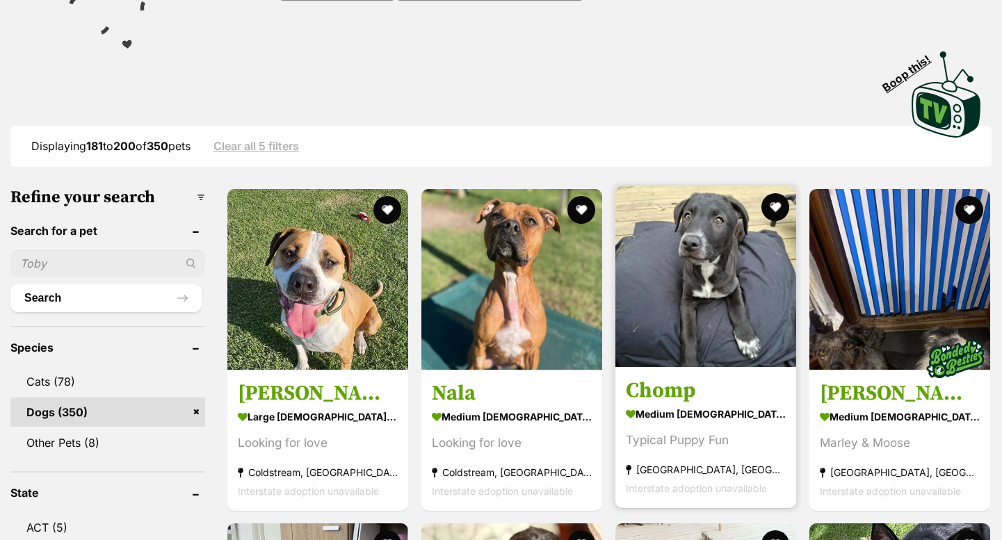
click at [636, 425] on section "medium [DEMOGRAPHIC_DATA] Dog Typical Puppy Fun [GEOGRAPHIC_DATA], [GEOGRAPHIC_…" at bounding box center [706, 450] width 160 height 94
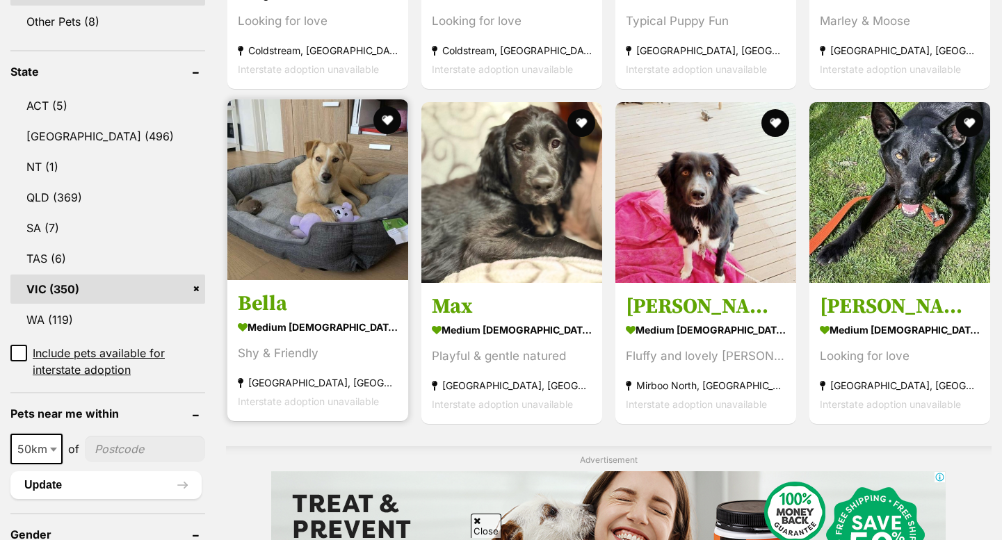
click at [269, 319] on link "Bella medium female Dog Shy & Friendly Elsternwick, VIC Interstate adoption una…" at bounding box center [317, 350] width 181 height 141
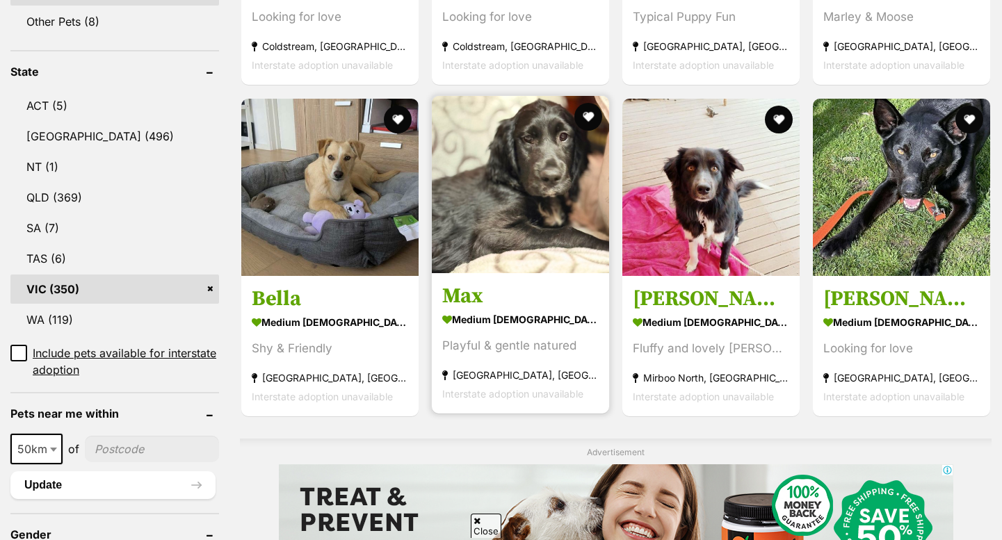
click at [506, 262] on img at bounding box center [520, 184] width 177 height 177
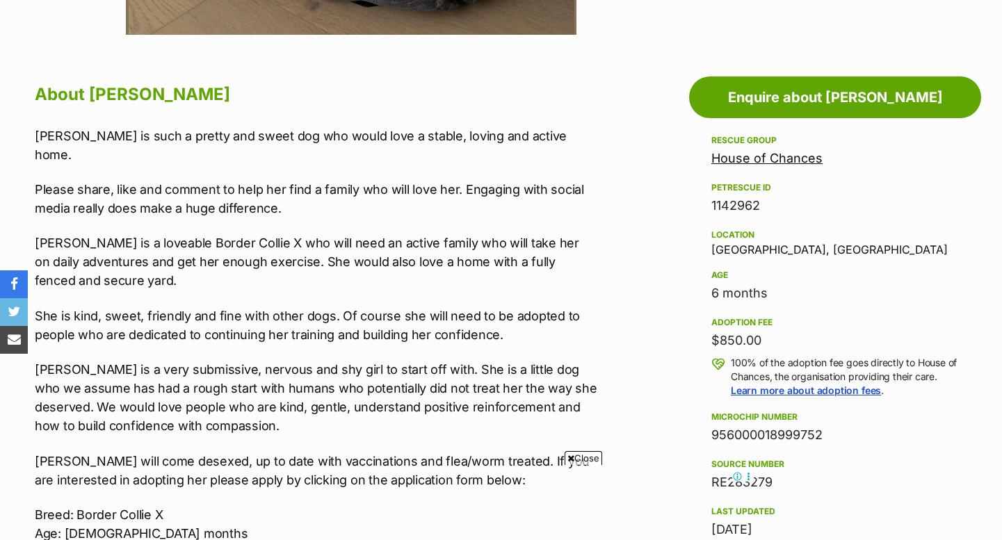
scroll to position [0, 209]
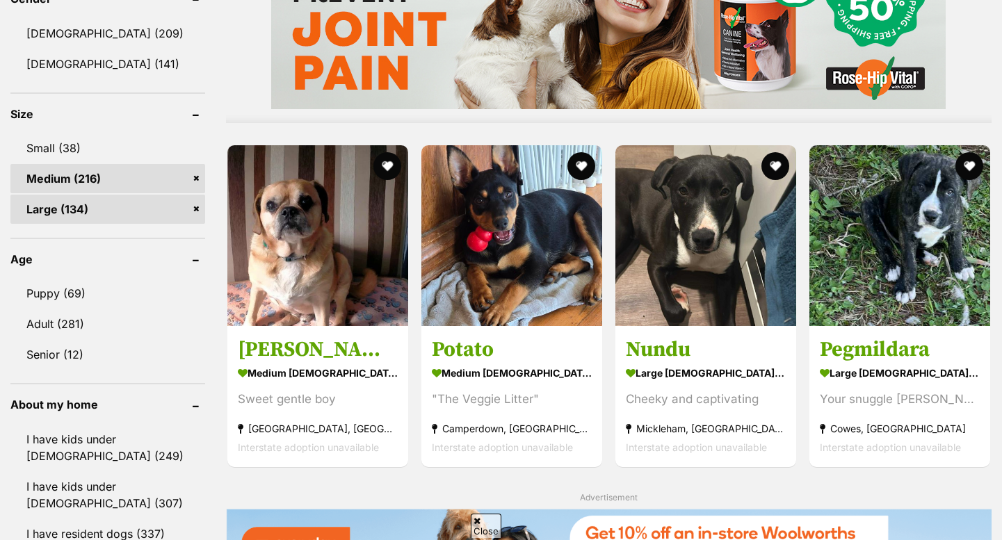
scroll to position [1227, 0]
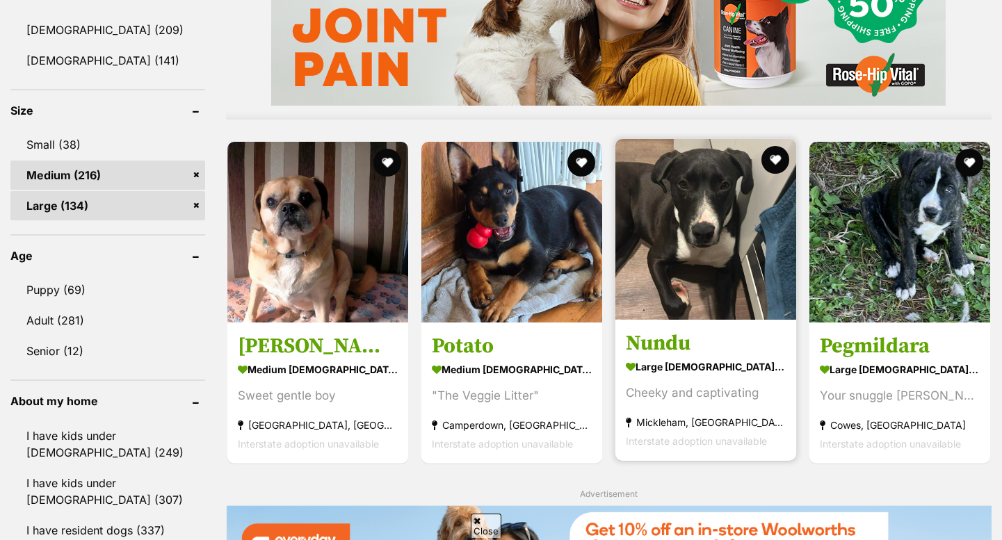
click at [666, 415] on section "large male Dog Cheeky and captivating Mickleham, VIC Interstate adoption unavai…" at bounding box center [706, 404] width 160 height 94
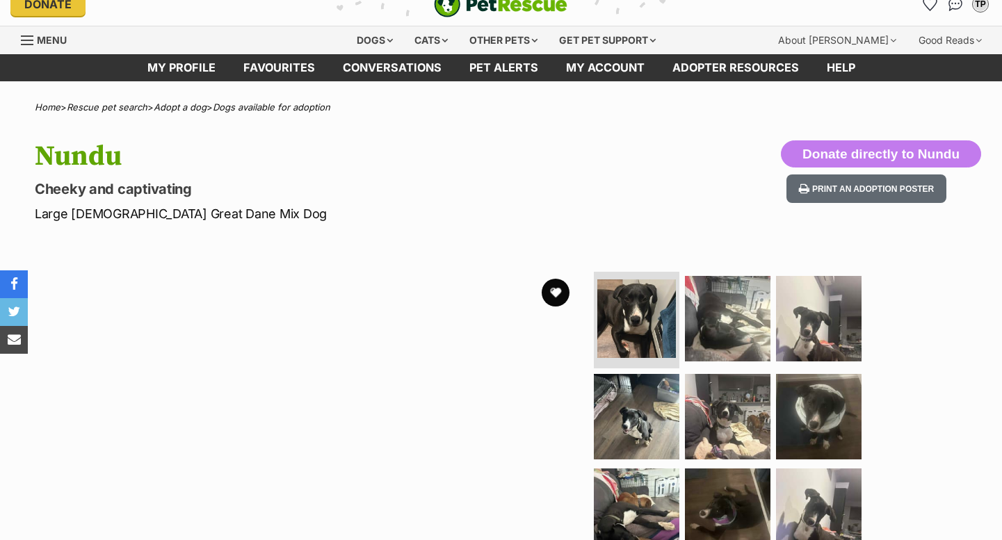
scroll to position [144, 0]
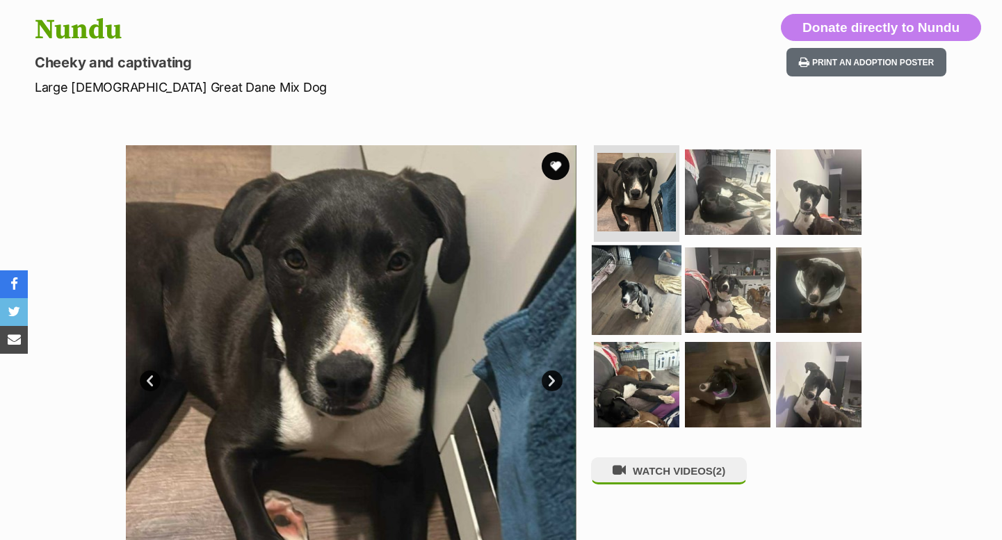
click at [649, 270] on img at bounding box center [637, 291] width 90 height 90
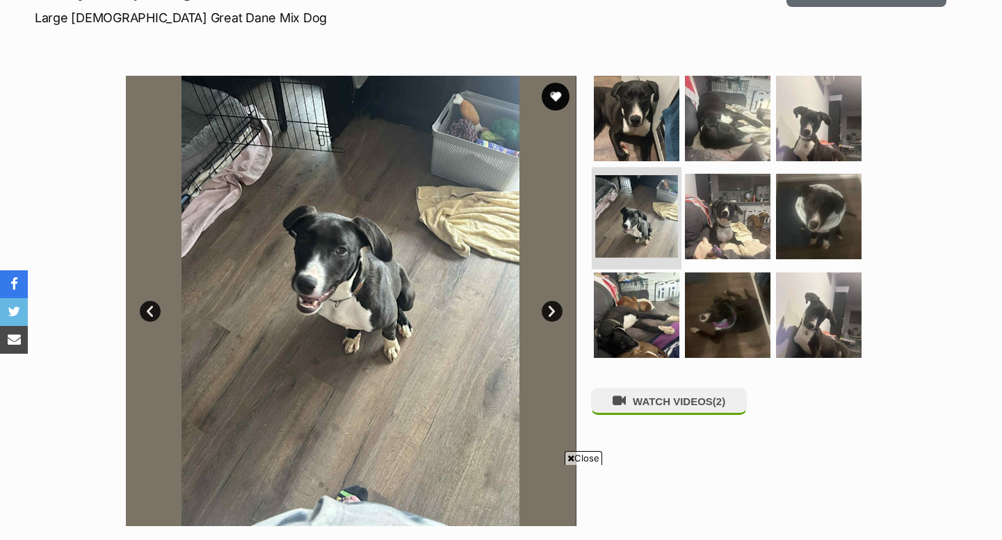
scroll to position [225, 0]
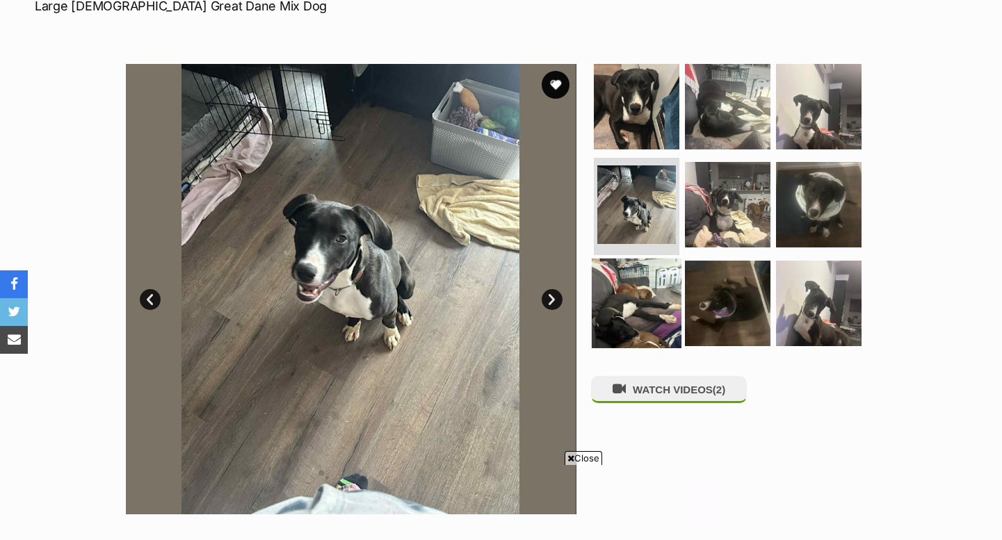
click at [645, 291] on img at bounding box center [637, 304] width 90 height 90
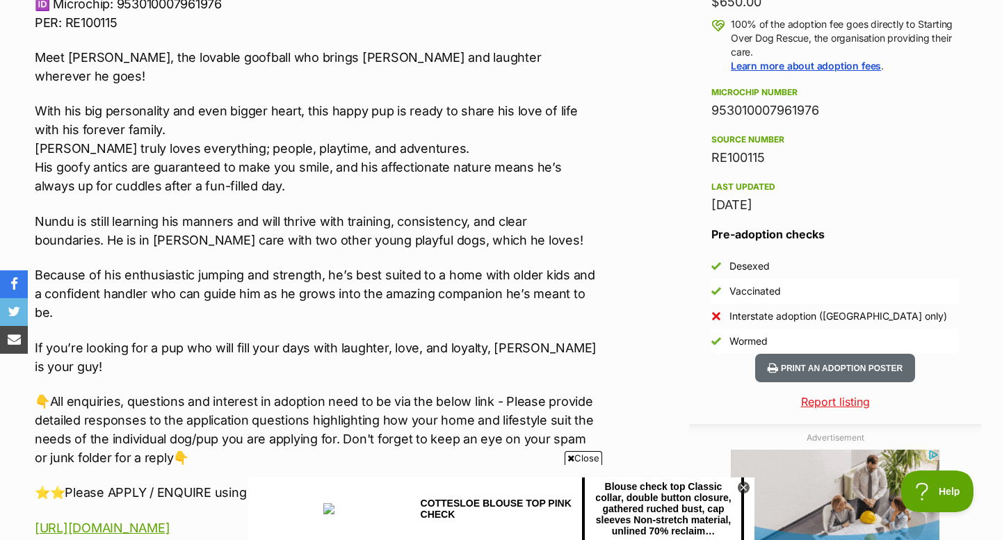
scroll to position [1049, 0]
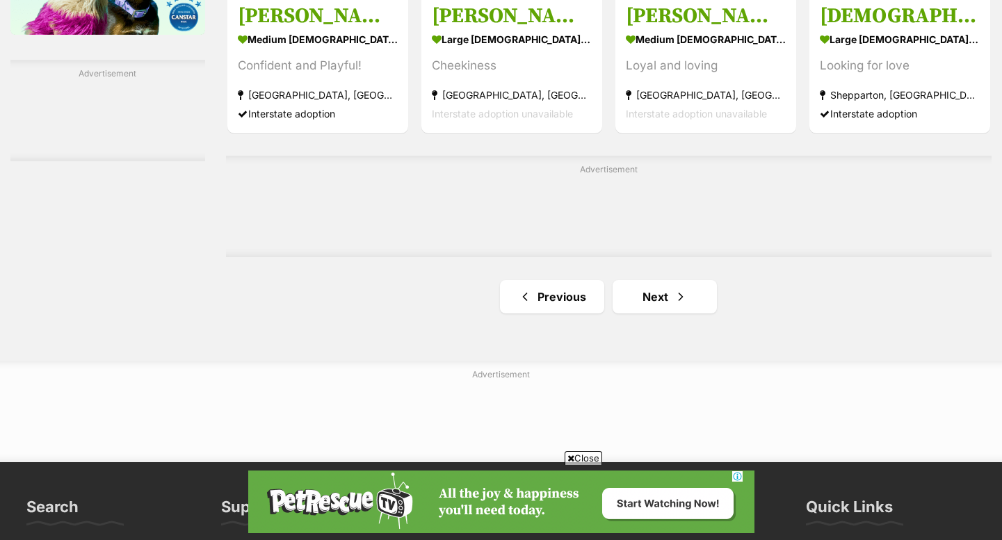
scroll to position [2381, 0]
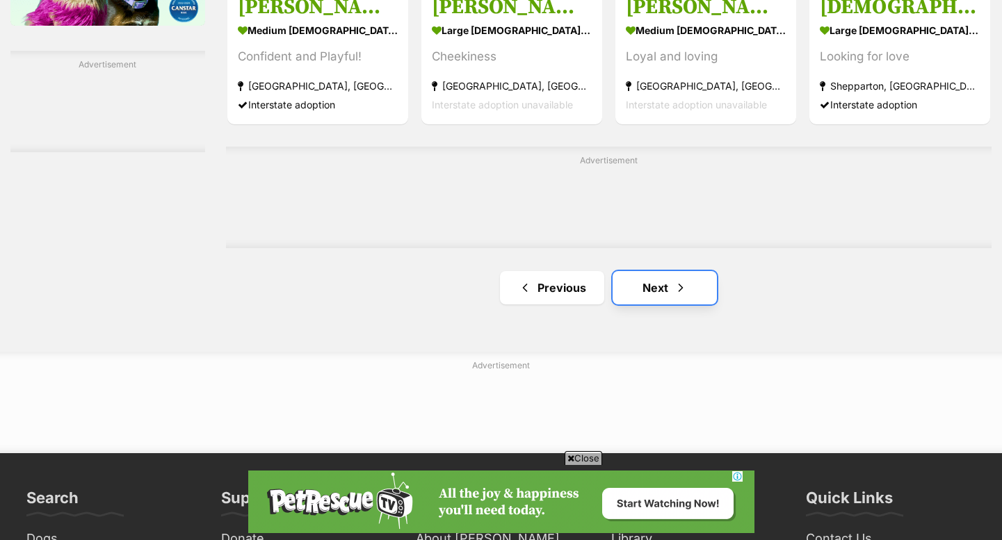
click at [632, 297] on link "Next" at bounding box center [665, 287] width 104 height 33
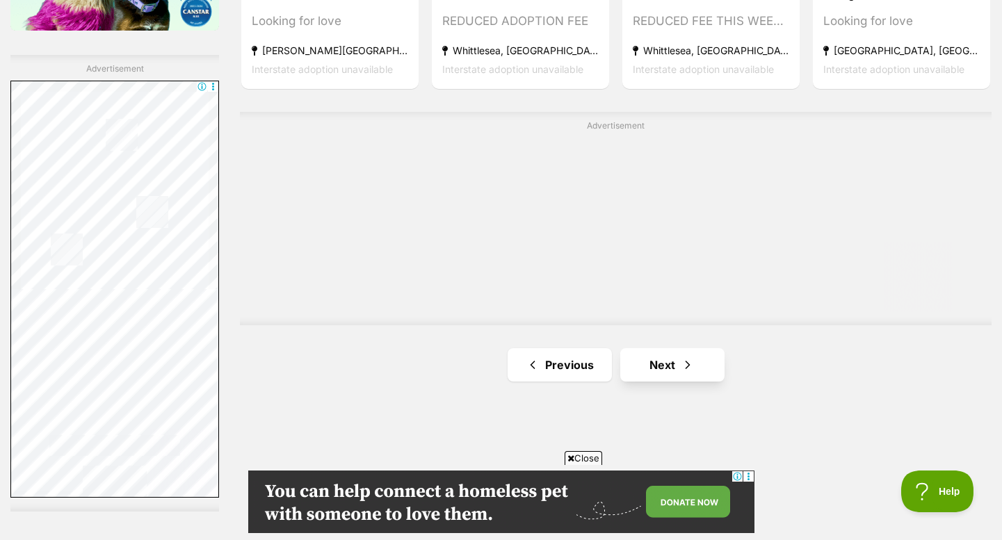
scroll to position [2395, 0]
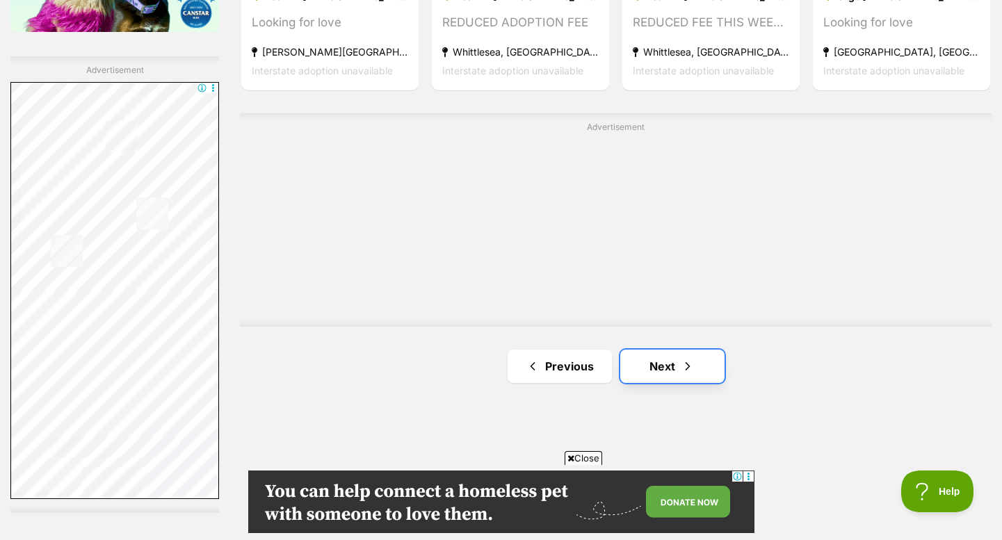
click at [637, 370] on link "Next" at bounding box center [672, 366] width 104 height 33
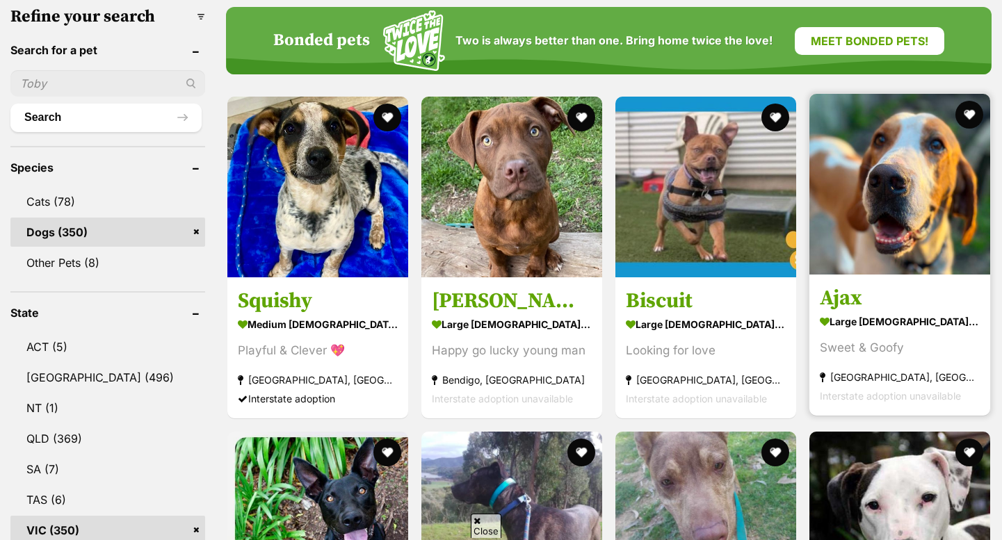
click at [872, 280] on article "1142780 Ajax large [DEMOGRAPHIC_DATA] Dog Sweet & Goofy [GEOGRAPHIC_DATA], [GEO…" at bounding box center [900, 255] width 184 height 325
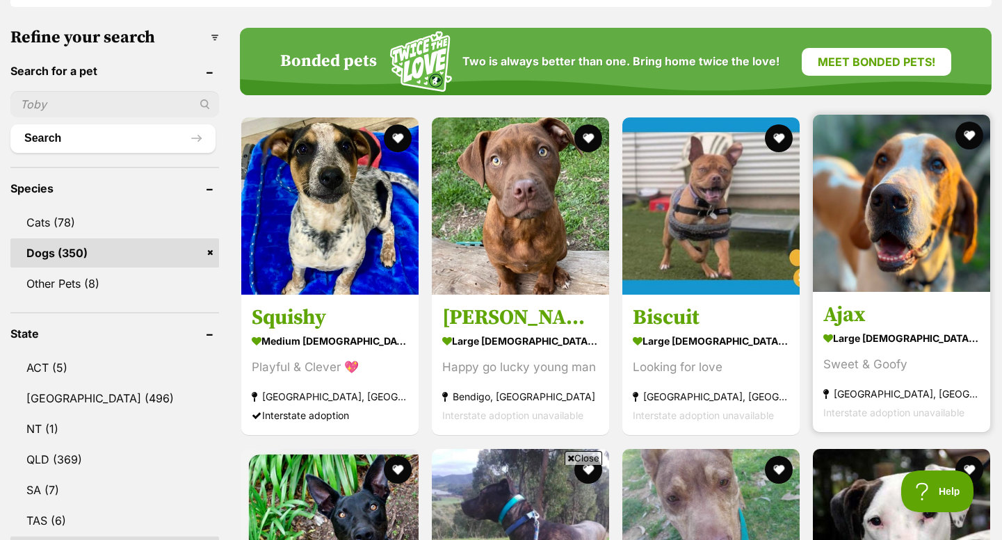
click at [855, 279] on img at bounding box center [901, 203] width 177 height 177
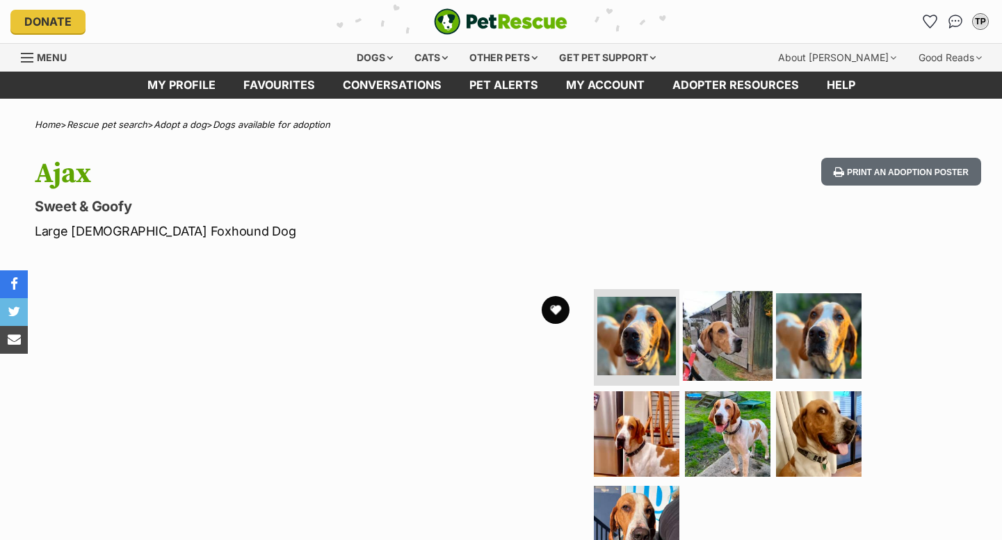
click at [726, 346] on img at bounding box center [728, 336] width 90 height 90
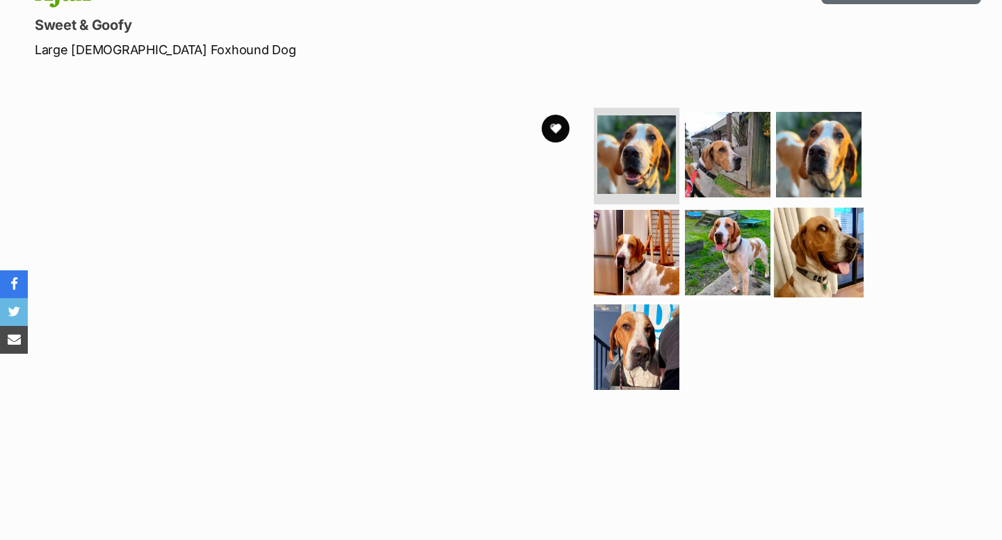
click at [811, 239] on img at bounding box center [819, 253] width 90 height 90
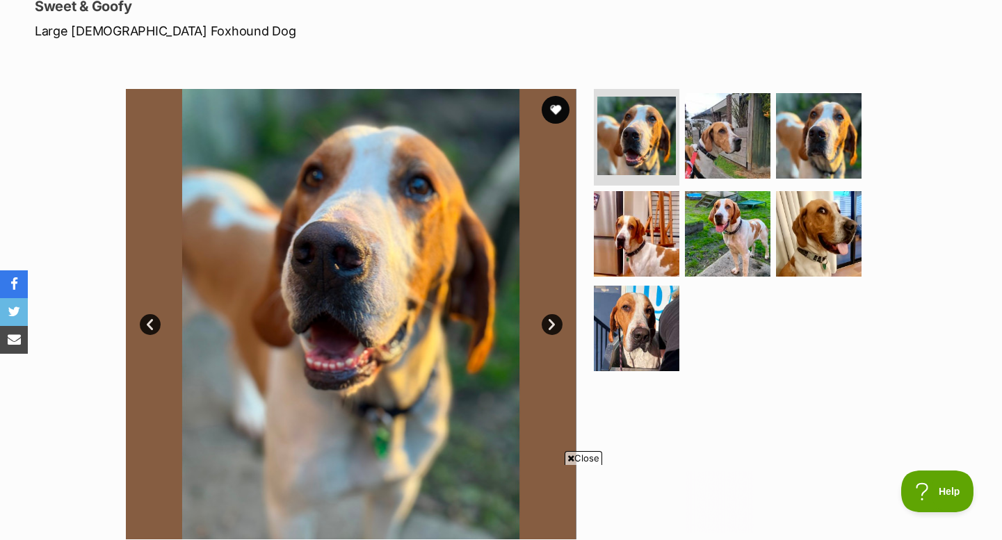
click at [556, 321] on link "Next" at bounding box center [552, 324] width 21 height 21
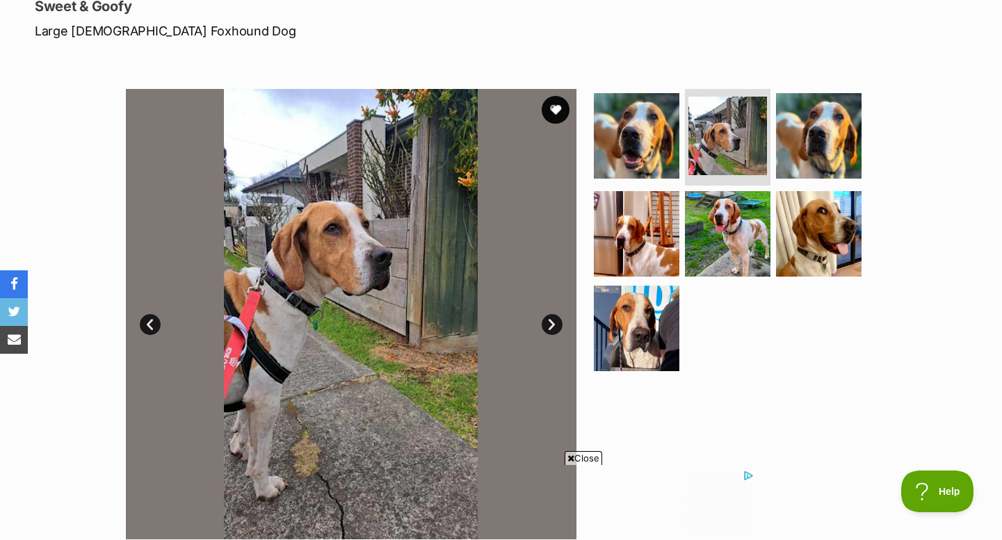
click at [556, 320] on link "Next" at bounding box center [552, 324] width 21 height 21
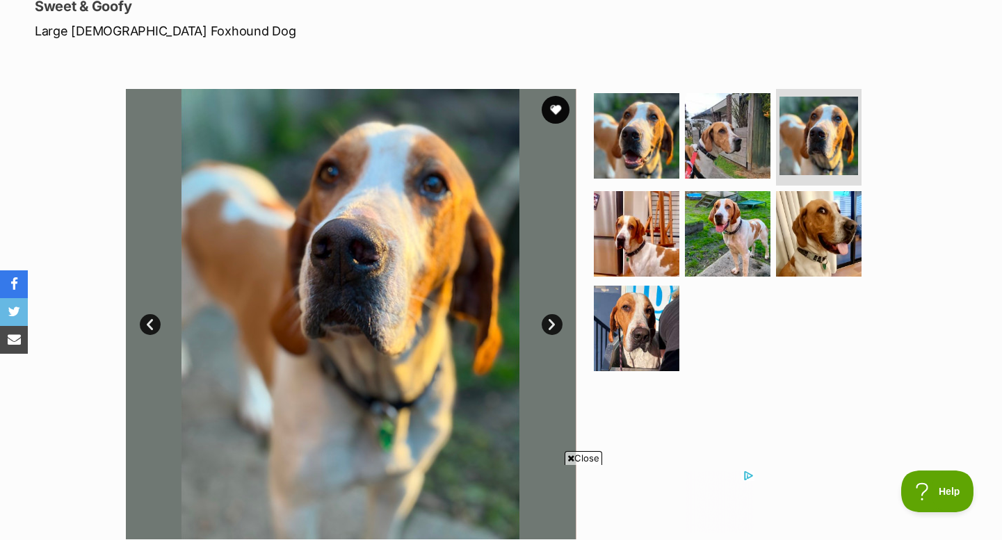
click at [556, 320] on link "Next" at bounding box center [552, 324] width 21 height 21
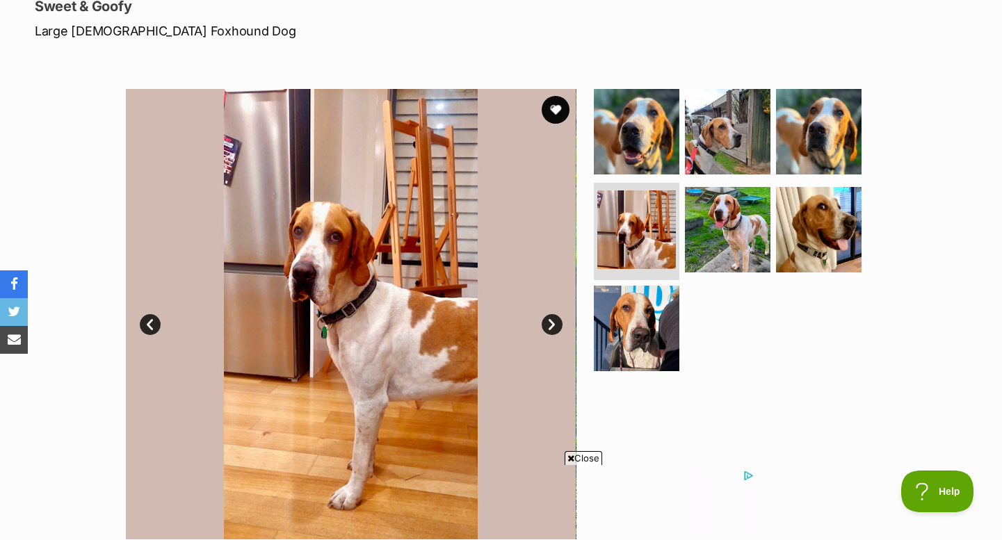
click at [556, 319] on link "Next" at bounding box center [552, 324] width 21 height 21
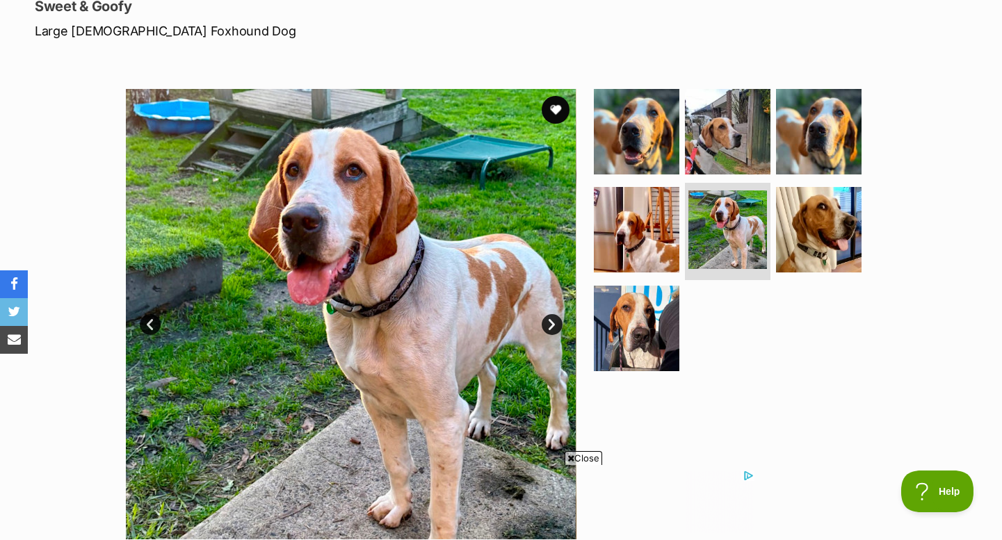
click at [556, 319] on link "Next" at bounding box center [552, 324] width 21 height 21
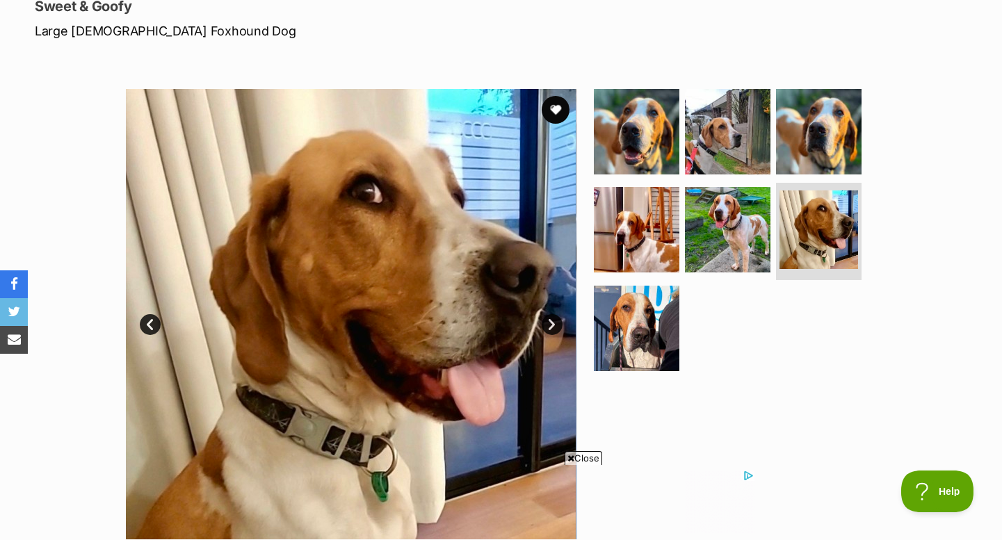
click at [556, 319] on link "Next" at bounding box center [552, 324] width 21 height 21
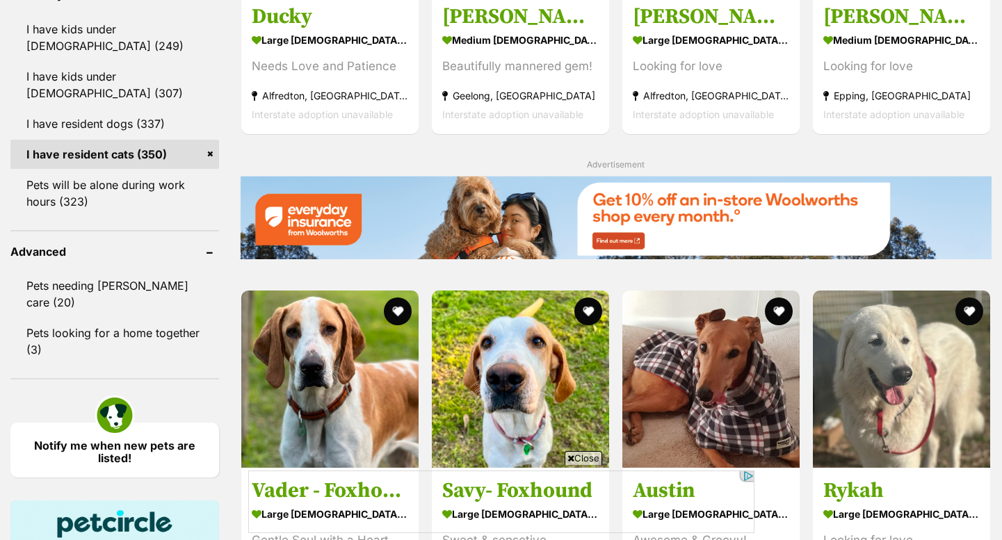
scroll to position [1767, 0]
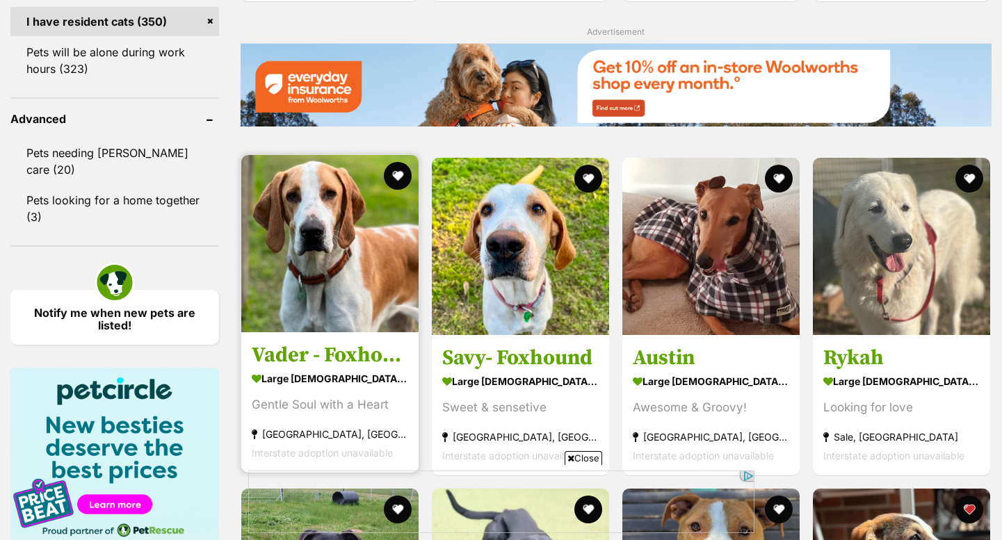
click at [389, 297] on img at bounding box center [329, 243] width 177 height 177
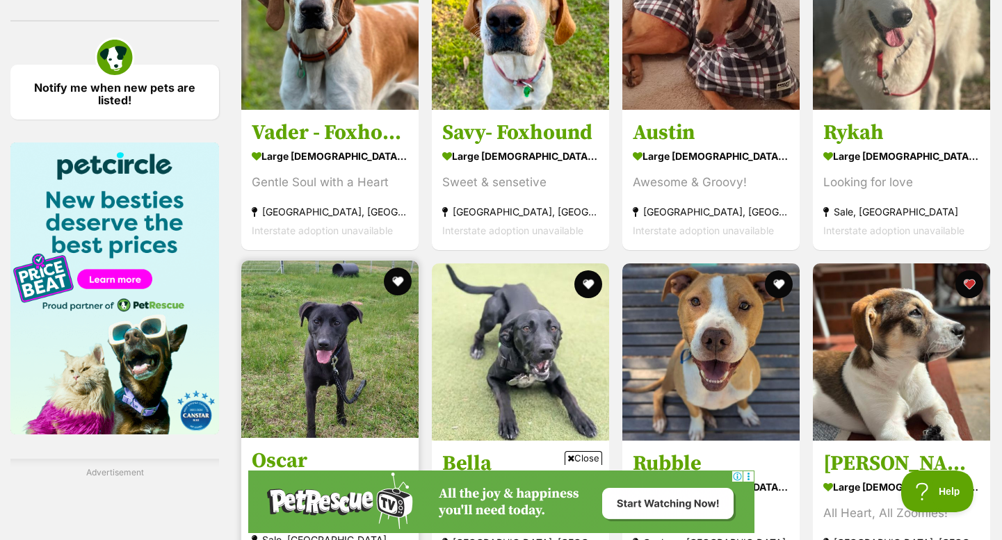
click at [357, 261] on img at bounding box center [329, 349] width 177 height 177
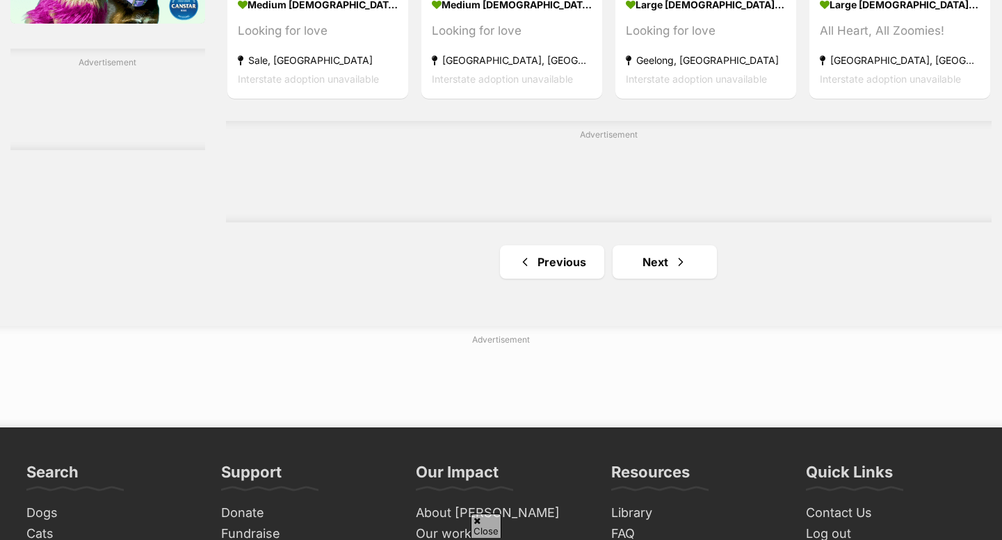
scroll to position [2383, 0]
click at [632, 252] on link "Next" at bounding box center [665, 262] width 104 height 33
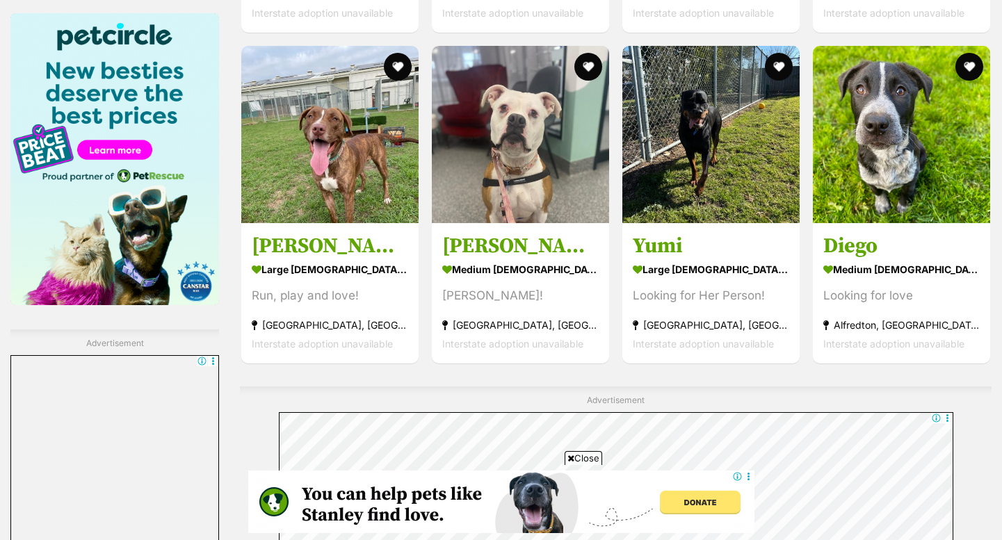
scroll to position [2126, 0]
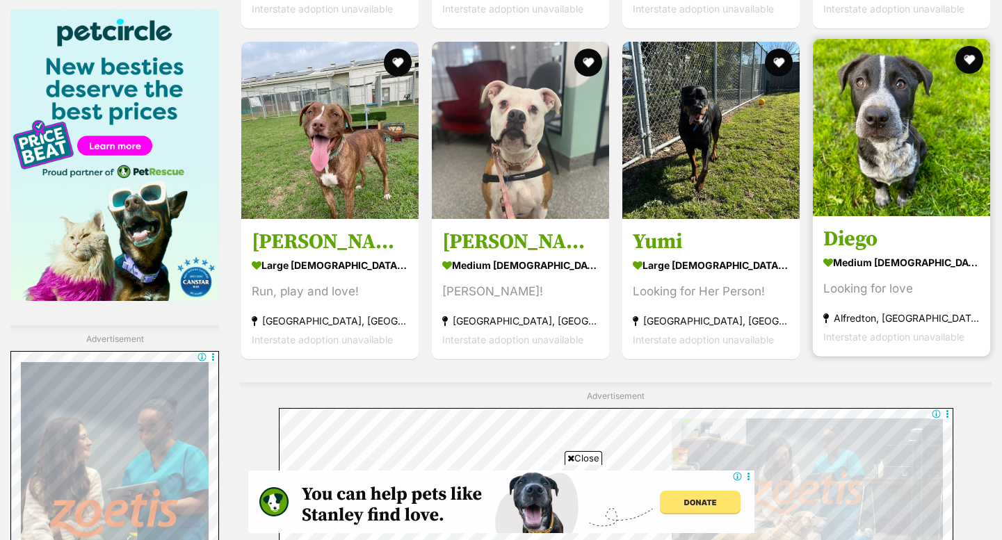
click at [910, 236] on h3 "Diego" at bounding box center [902, 240] width 156 height 26
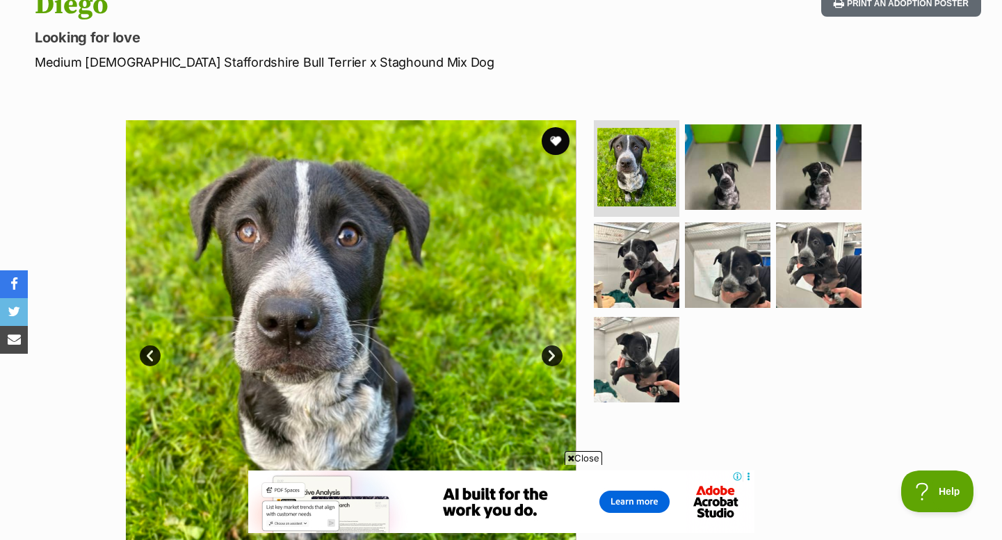
scroll to position [186, 0]
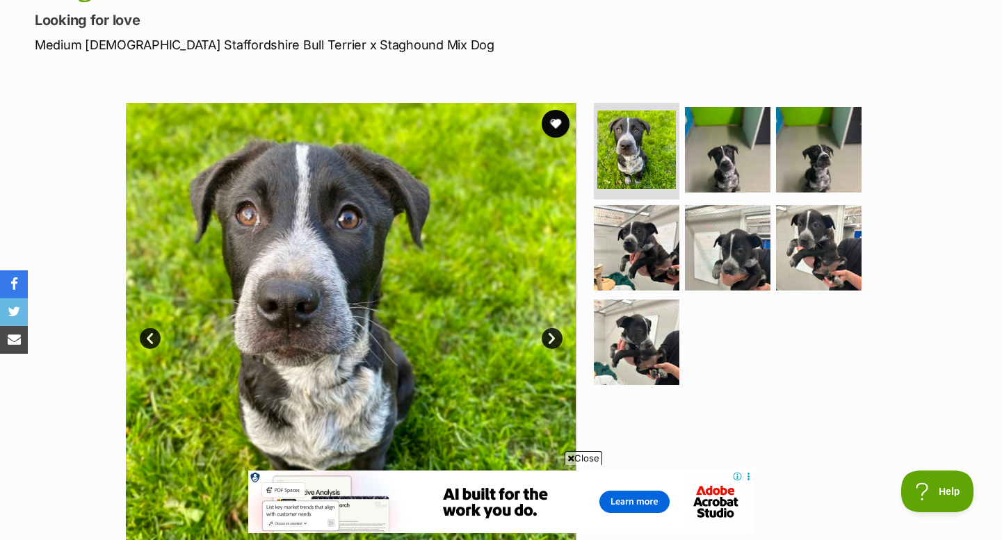
click at [549, 341] on link "Next" at bounding box center [552, 338] width 21 height 21
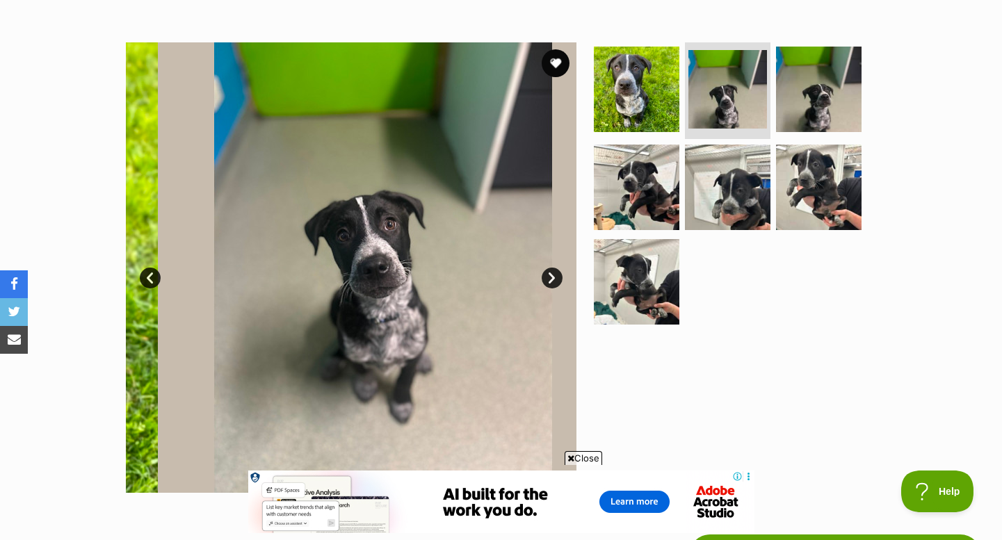
scroll to position [266, 0]
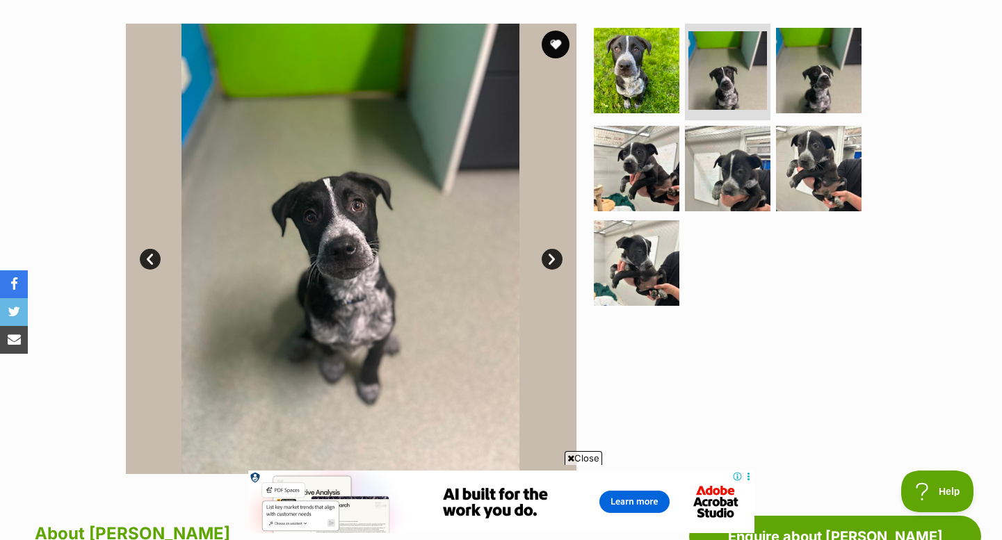
click at [550, 260] on link "Next" at bounding box center [552, 259] width 21 height 21
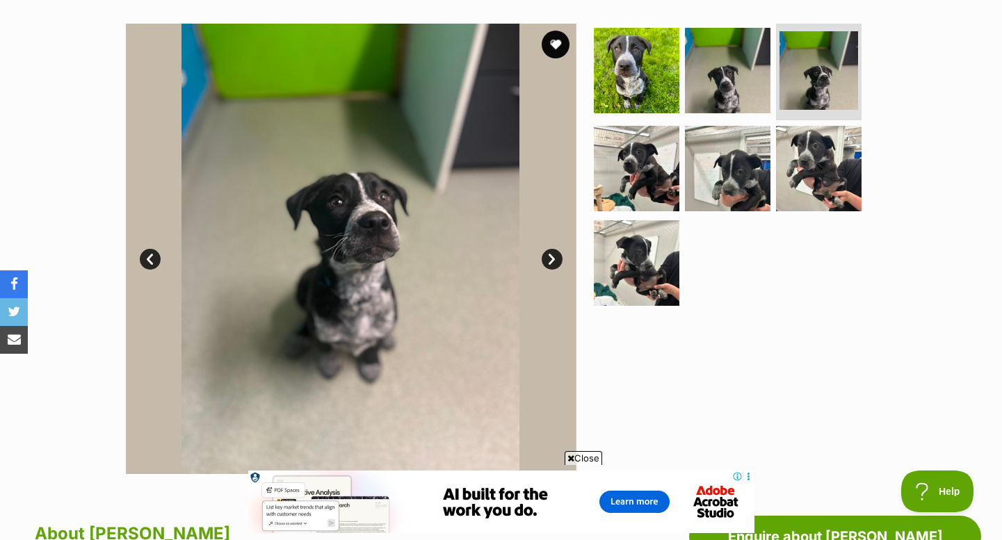
click at [550, 260] on link "Next" at bounding box center [552, 259] width 21 height 21
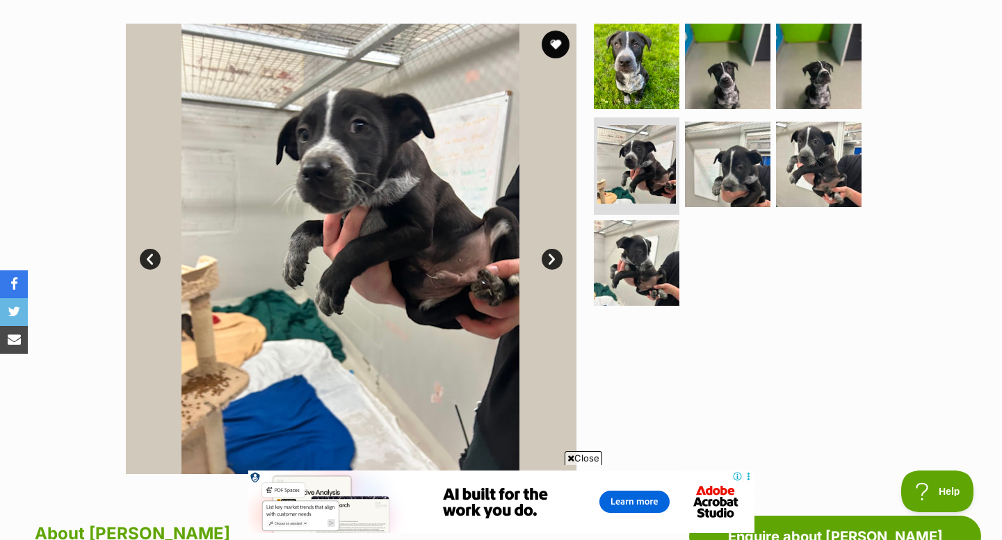
click at [550, 260] on link "Next" at bounding box center [552, 259] width 21 height 21
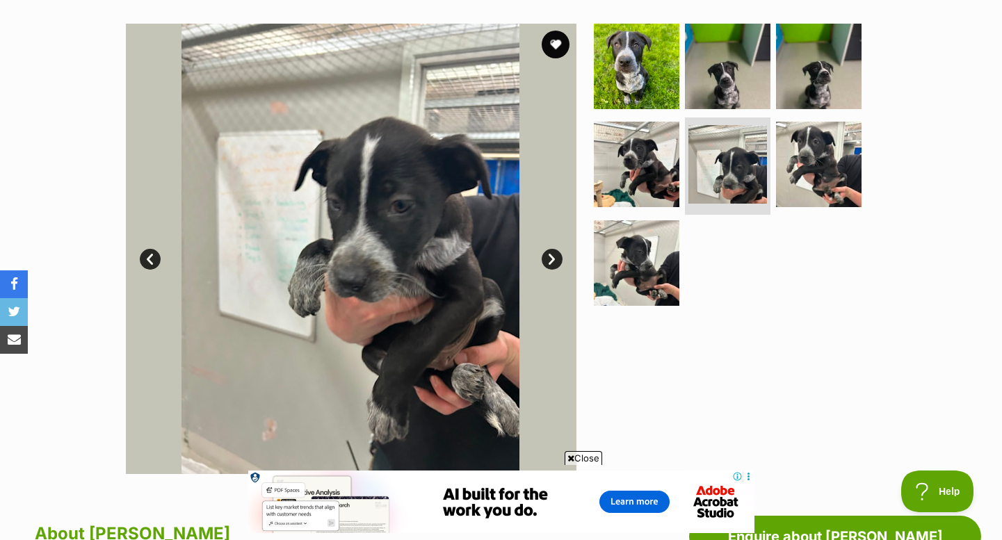
click at [550, 260] on link "Next" at bounding box center [552, 259] width 21 height 21
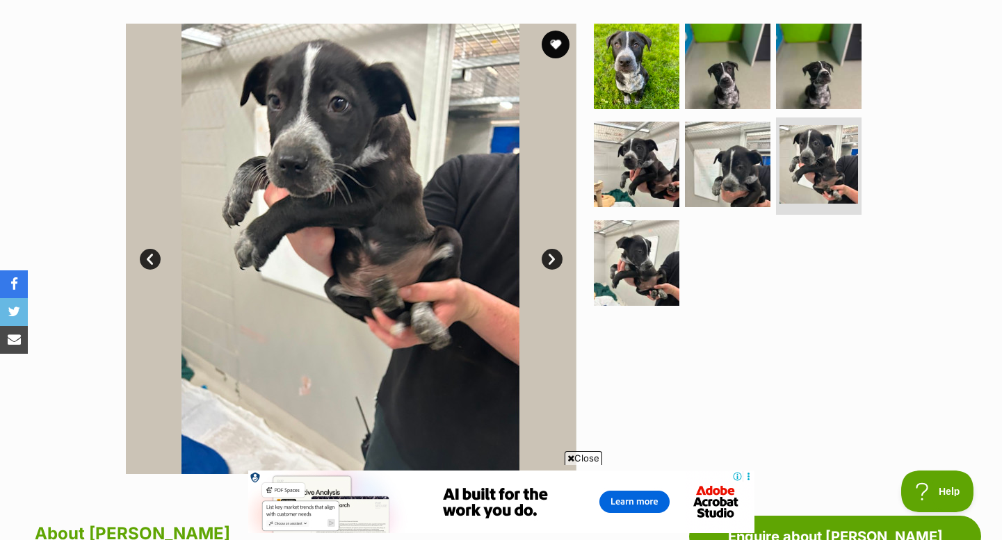
click at [550, 260] on link "Next" at bounding box center [552, 259] width 21 height 21
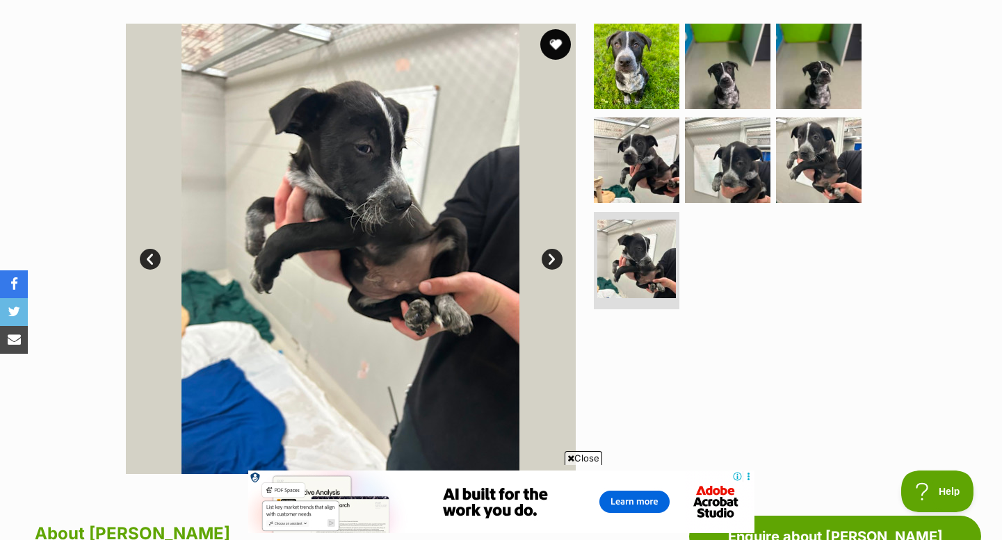
click at [552, 50] on button "favourite" at bounding box center [555, 44] width 31 height 31
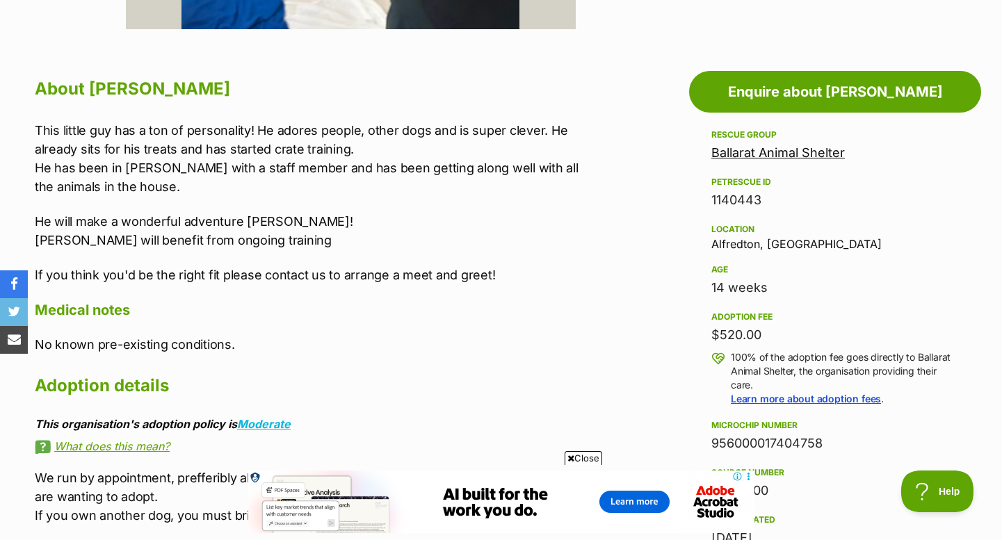
scroll to position [771, 0]
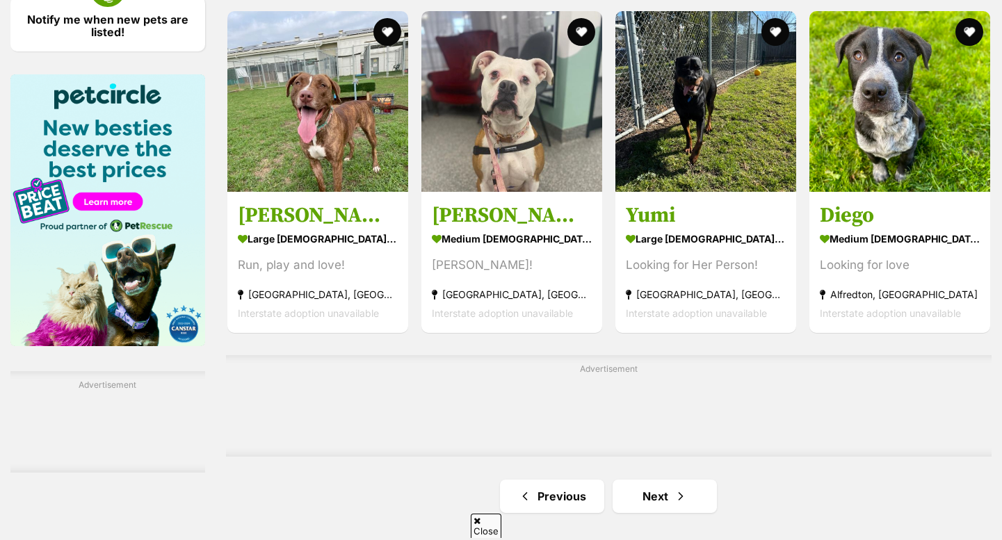
scroll to position [2066, 0]
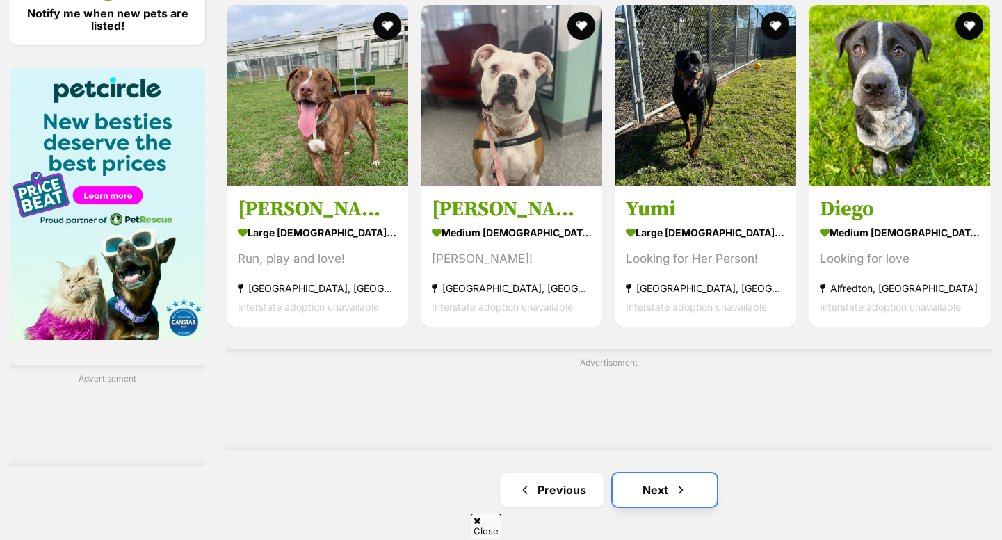
click at [651, 496] on link "Next" at bounding box center [665, 490] width 104 height 33
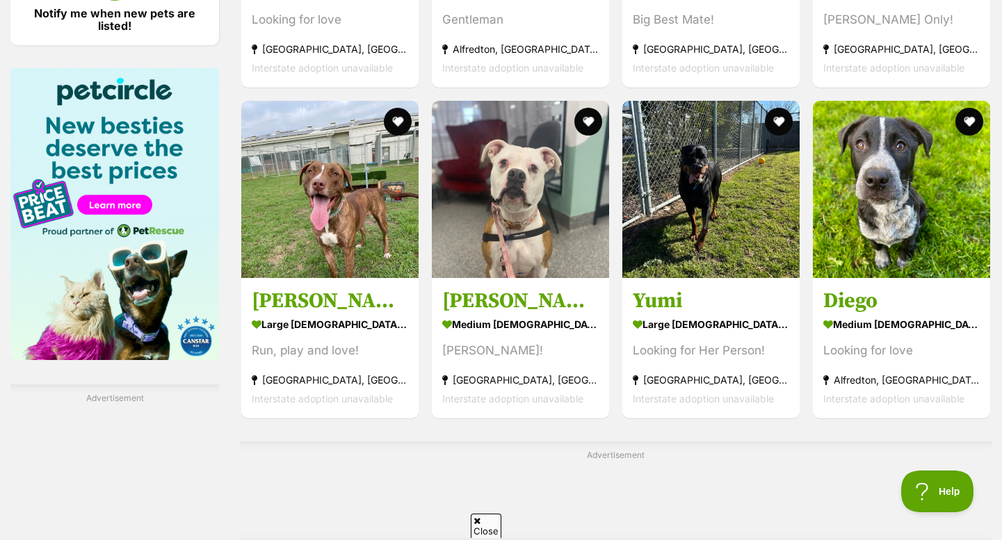
scroll to position [0, 0]
